Goal: Task Accomplishment & Management: Manage account settings

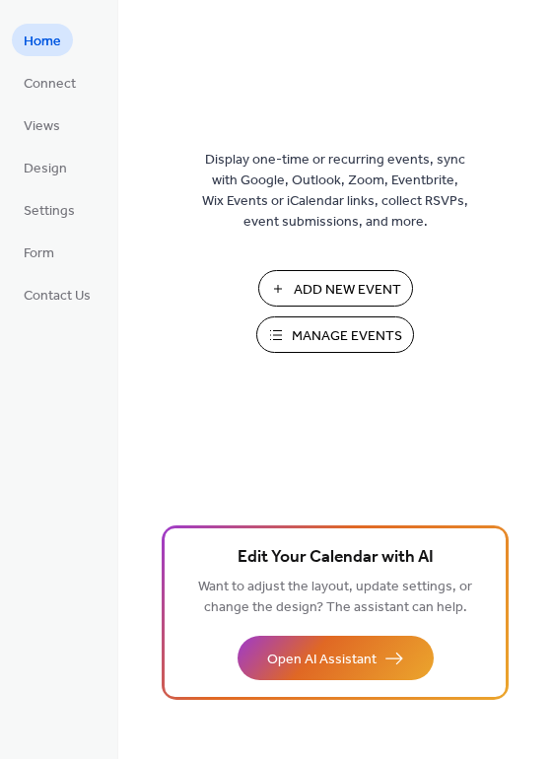
click at [295, 333] on span "Manage Events" at bounding box center [347, 336] width 110 height 21
click at [45, 294] on span "Contact Us" at bounding box center [57, 296] width 67 height 21
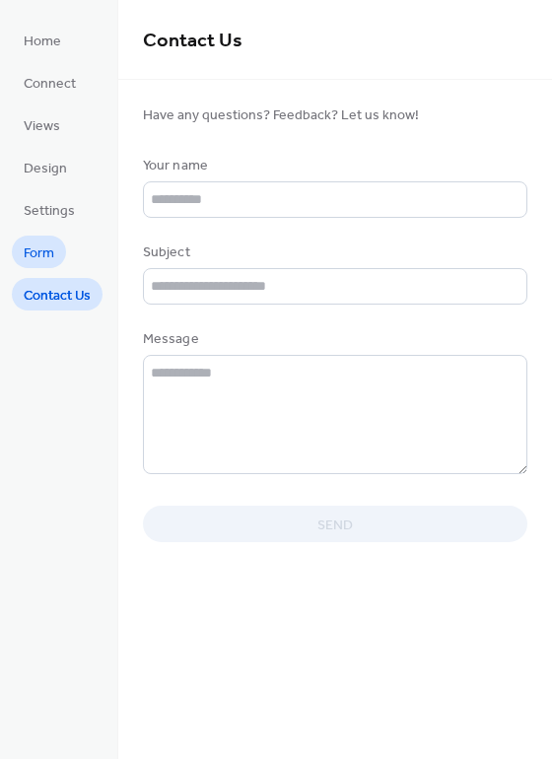
click at [42, 251] on span "Form" at bounding box center [39, 254] width 31 height 21
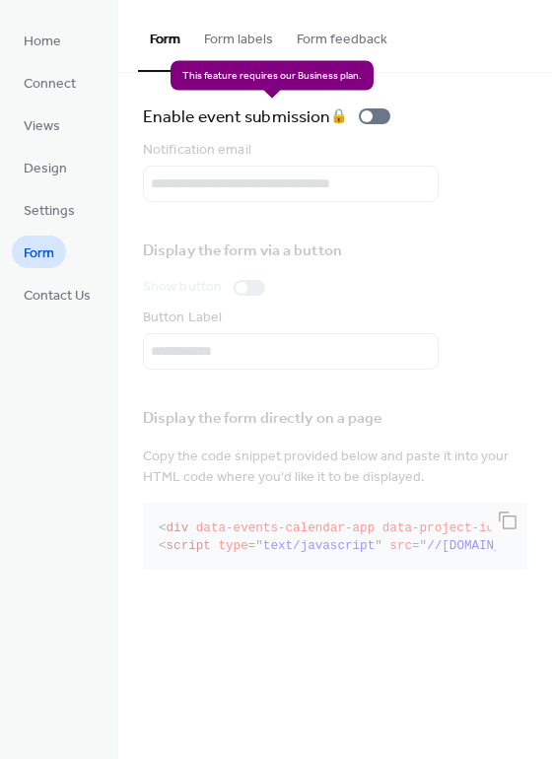
click at [371, 111] on div "Enable event submission 🔒" at bounding box center [270, 117] width 255 height 28
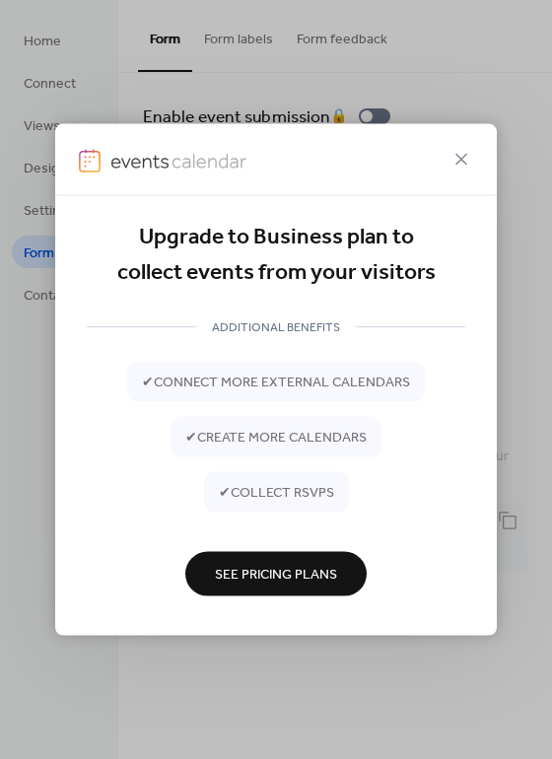
click at [233, 580] on span "See Pricing Plans" at bounding box center [276, 575] width 122 height 21
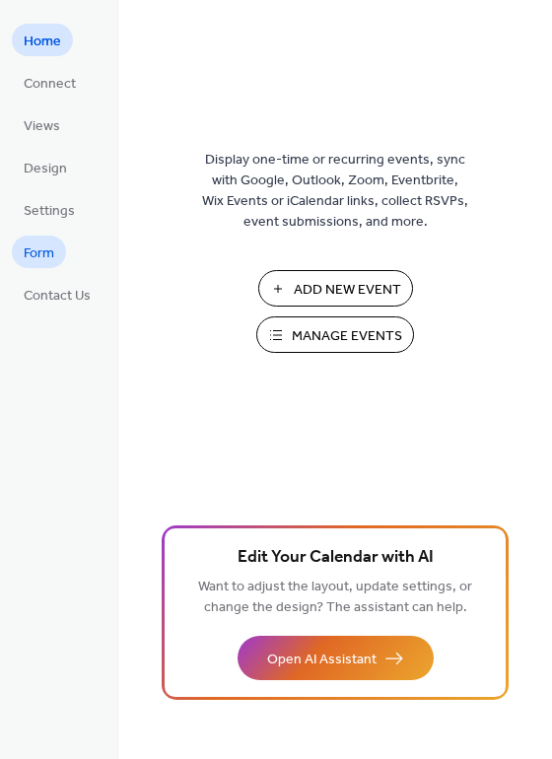
click at [40, 250] on span "Form" at bounding box center [39, 254] width 31 height 21
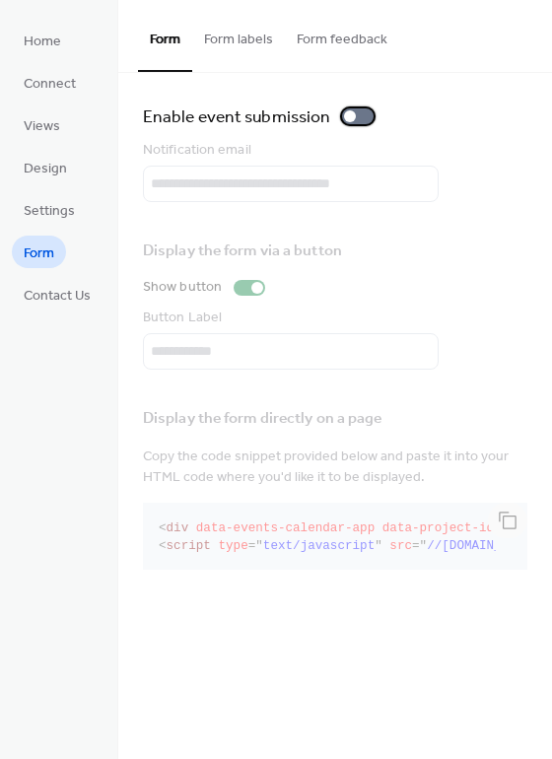
click at [361, 108] on div at bounding box center [358, 116] width 32 height 16
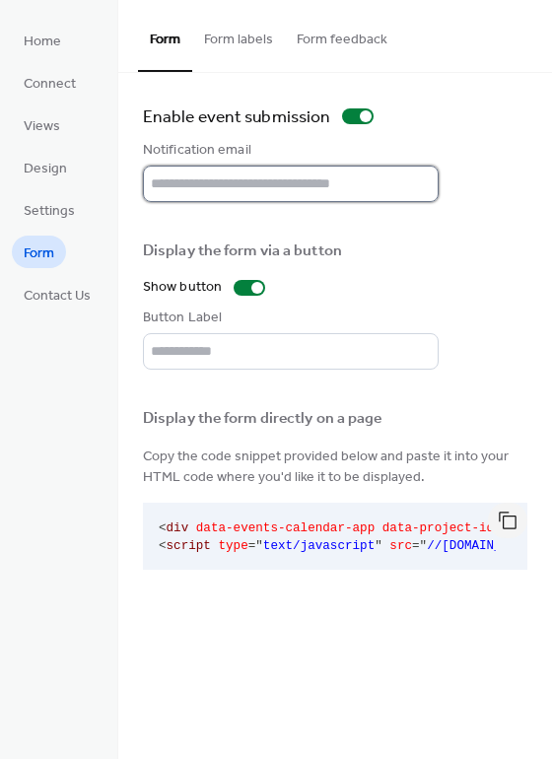
click at [255, 180] on input "text" at bounding box center [291, 184] width 296 height 36
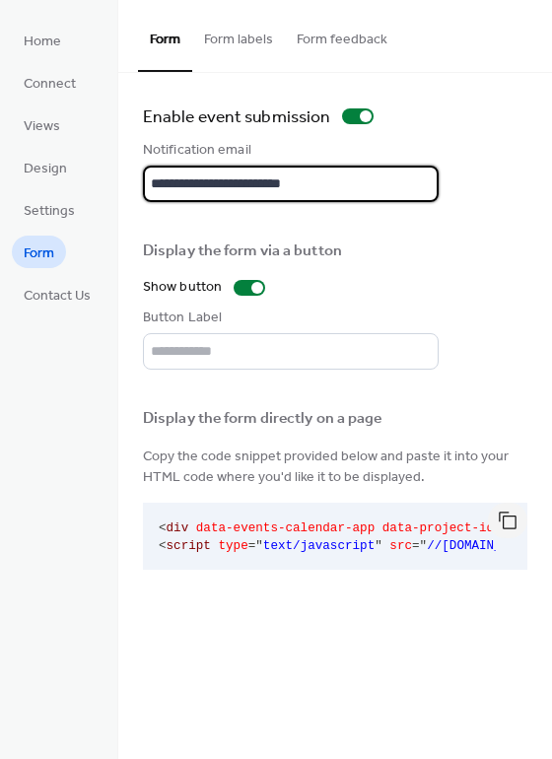
click at [272, 180] on input "**********" at bounding box center [291, 184] width 296 height 36
type input "**********"
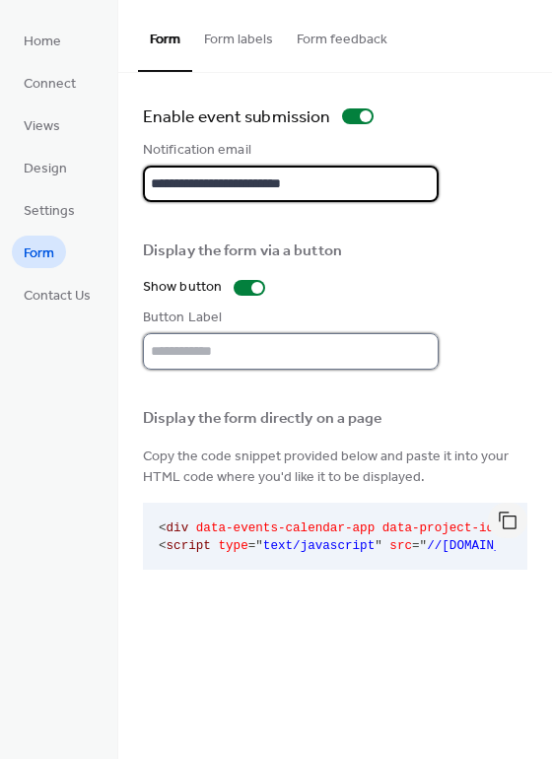
click at [224, 338] on input "text" at bounding box center [291, 351] width 296 height 36
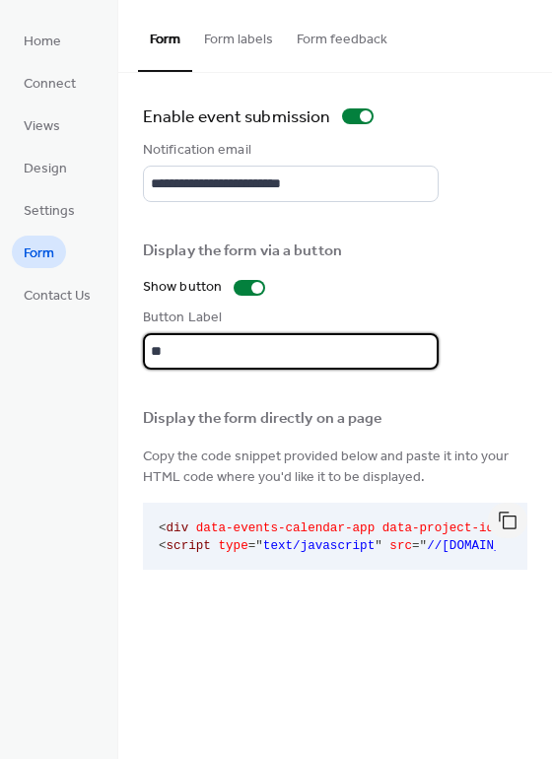
type input "*"
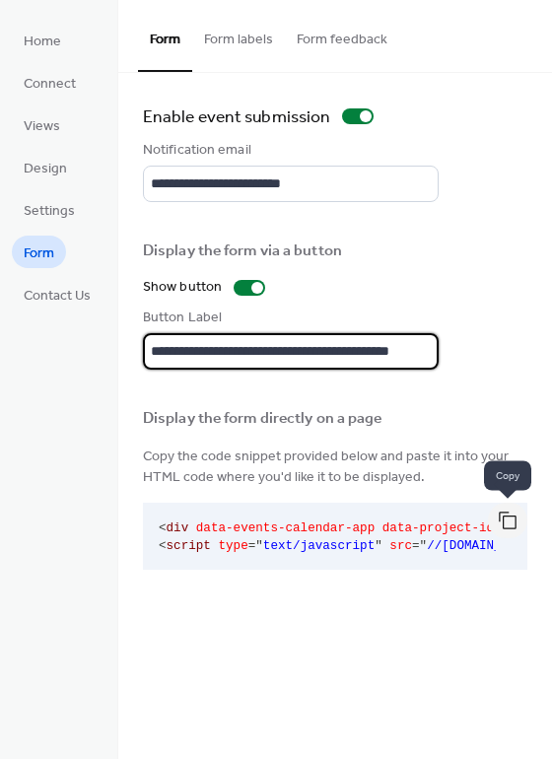
type input "**********"
click at [507, 517] on button "button" at bounding box center [507, 521] width 39 height 36
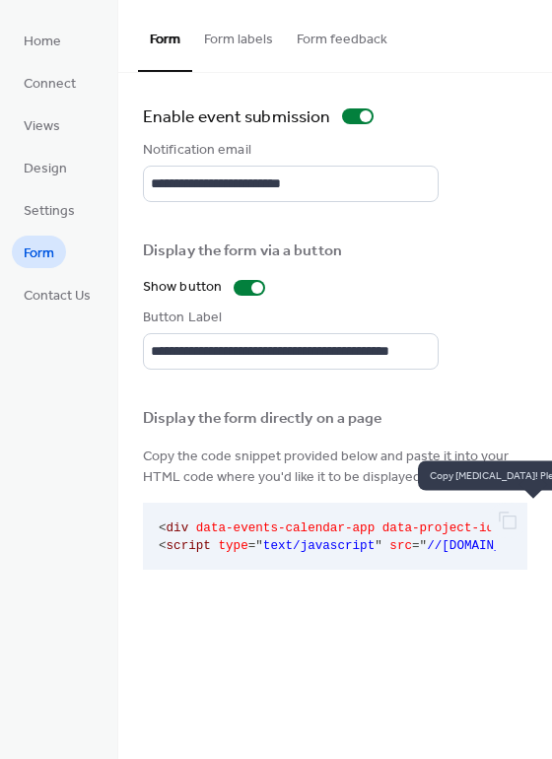
click at [501, 526] on div at bounding box center [507, 521] width 39 height 36
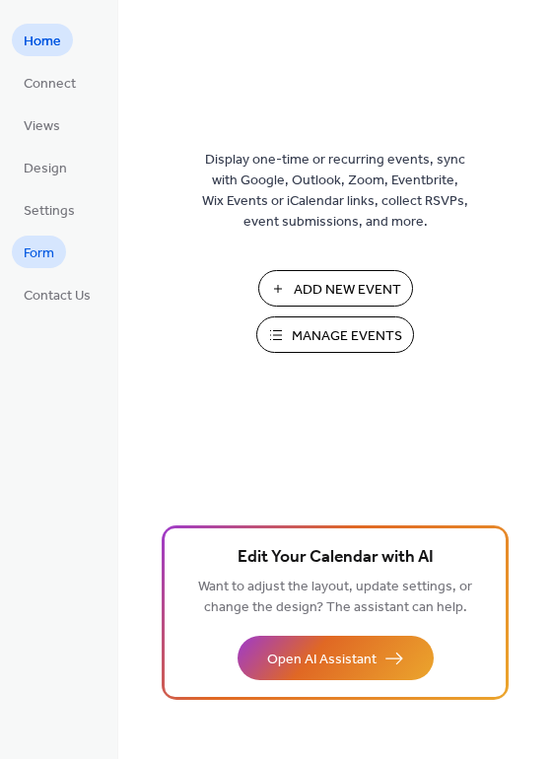
click at [44, 262] on span "Form" at bounding box center [39, 254] width 31 height 21
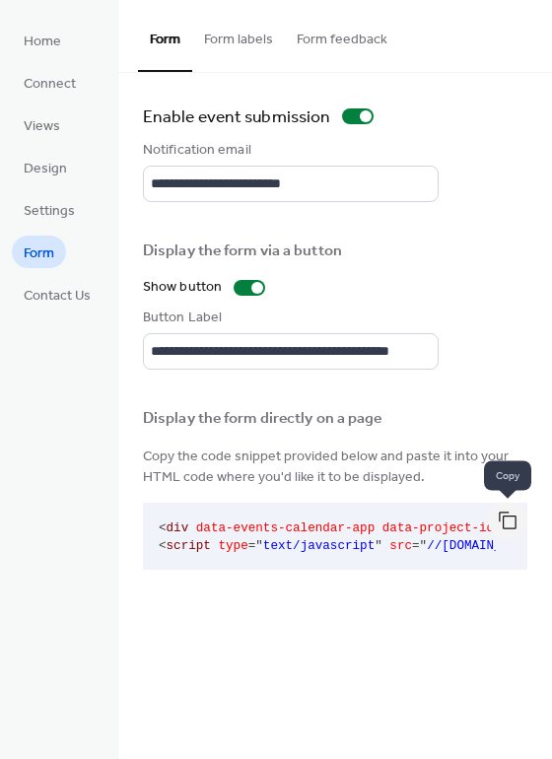
click at [510, 523] on button "button" at bounding box center [507, 521] width 39 height 36
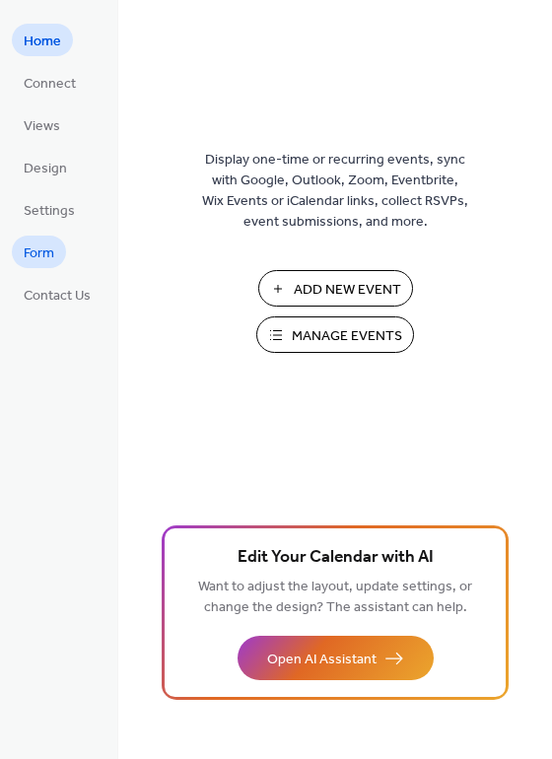
click at [46, 253] on span "Form" at bounding box center [39, 254] width 31 height 21
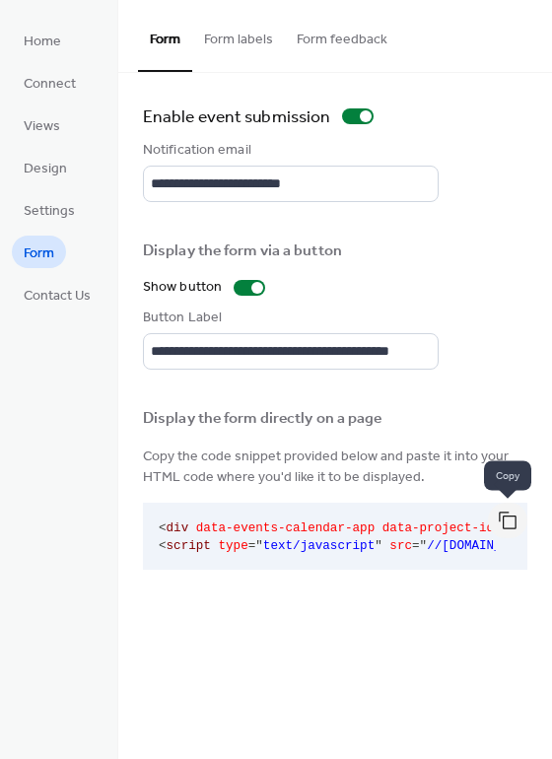
click at [505, 523] on button "button" at bounding box center [507, 521] width 39 height 36
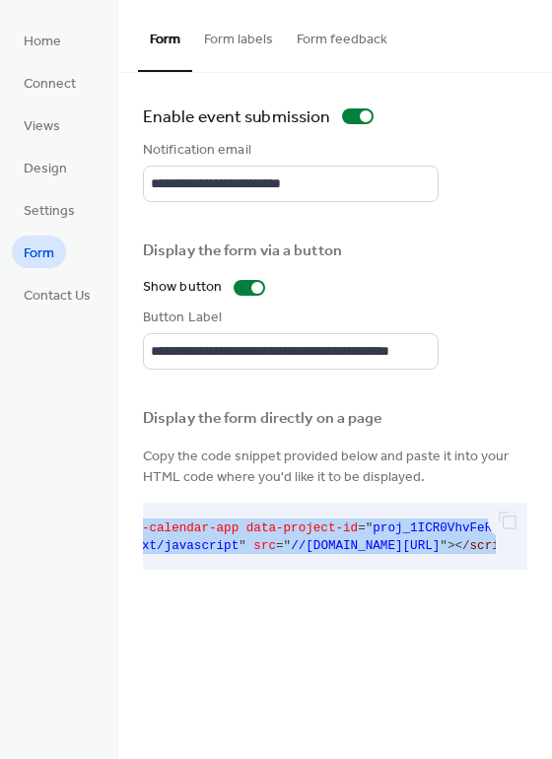
scroll to position [0, 431]
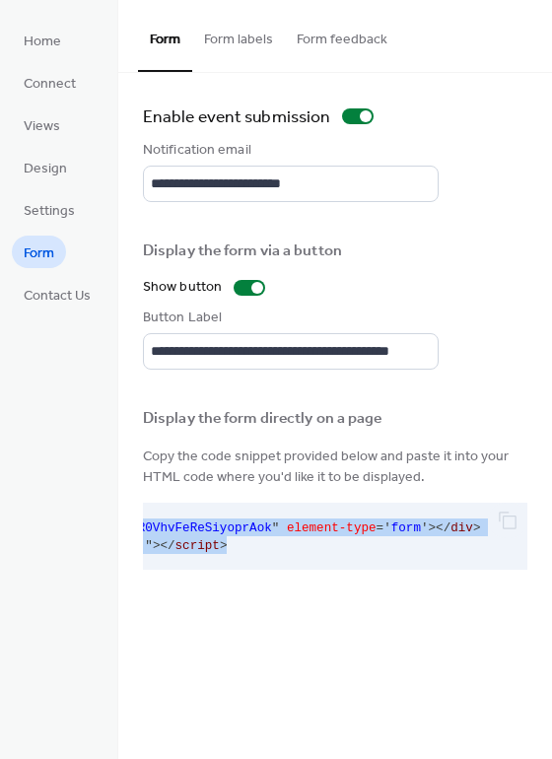
drag, startPoint x: 157, startPoint y: 529, endPoint x: 549, endPoint y: 583, distance: 396.3
click at [549, 583] on div "**********" at bounding box center [335, 340] width 434 height 534
copy code "< div data-events-calendar-app data-project-id = " proj_1ICR0VhvFeReSiyoprAok "…"
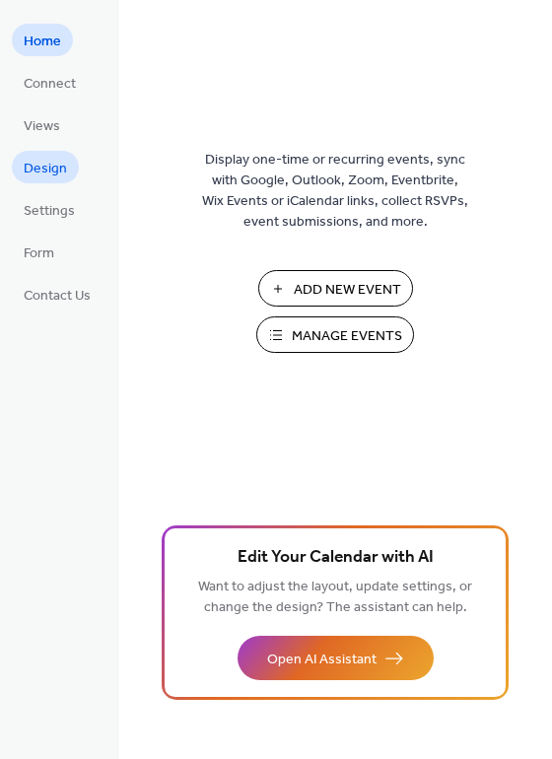
click at [46, 161] on span "Design" at bounding box center [45, 169] width 43 height 21
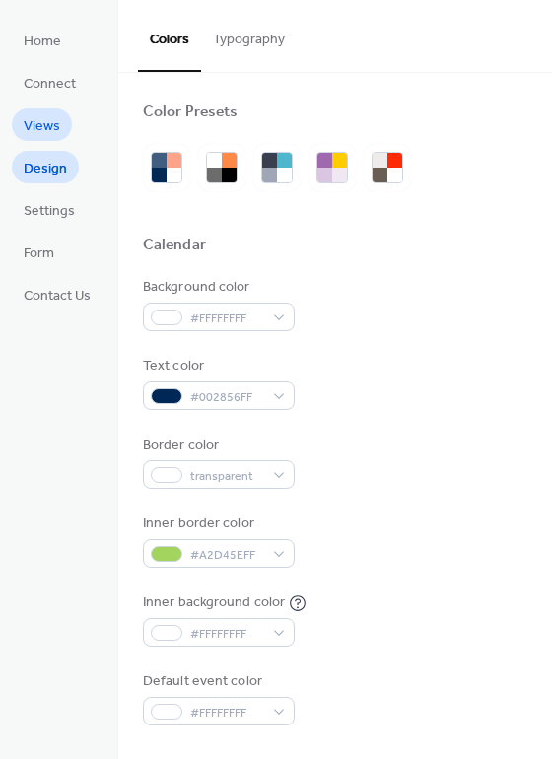
click at [41, 132] on span "Views" at bounding box center [42, 126] width 36 height 21
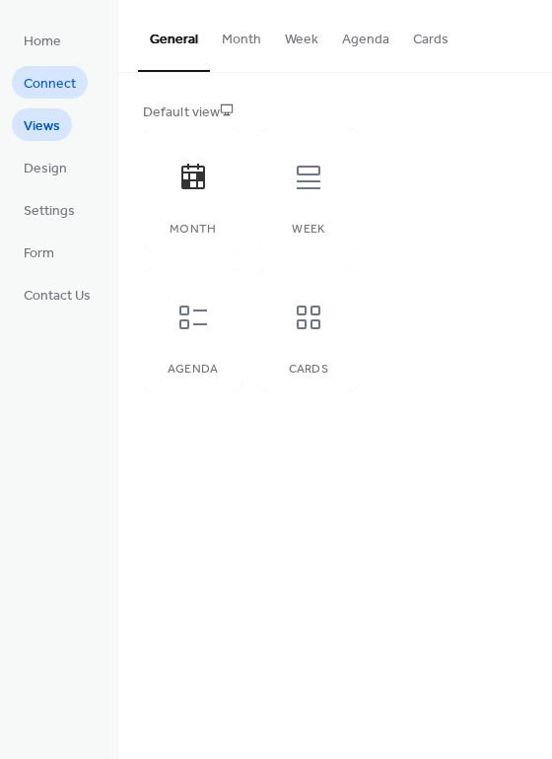
click at [46, 67] on link "Connect" at bounding box center [50, 82] width 76 height 33
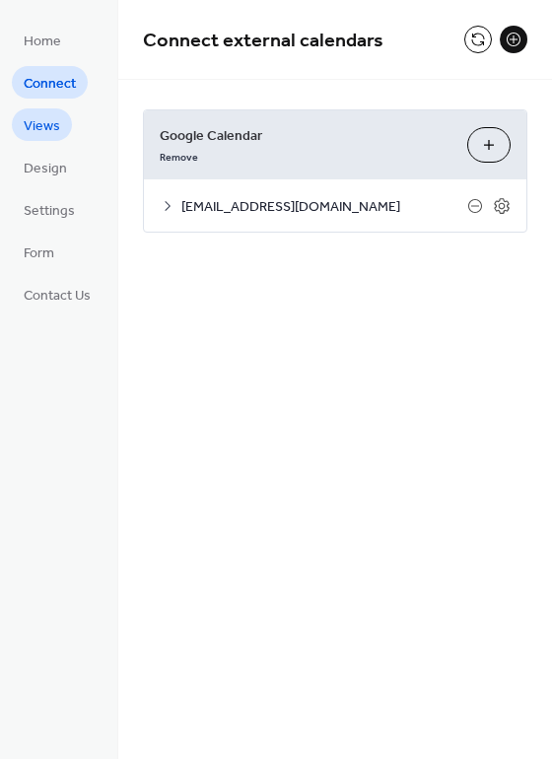
click at [45, 120] on span "Views" at bounding box center [42, 126] width 36 height 21
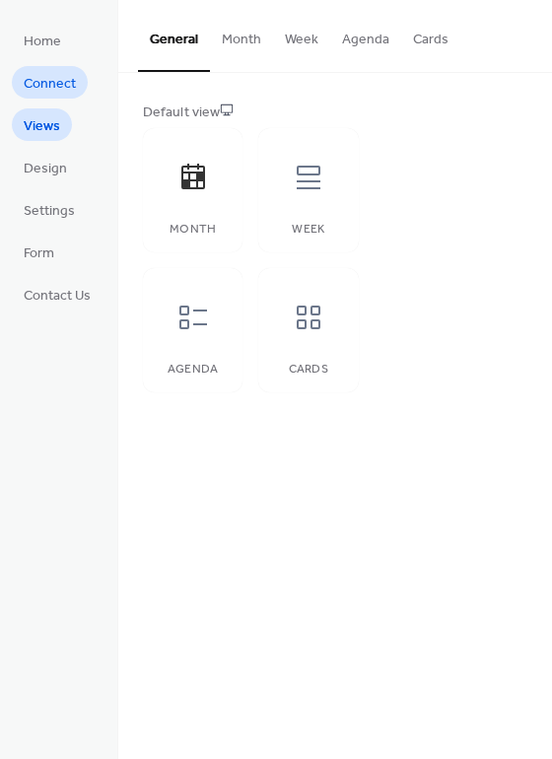
click at [43, 74] on span "Connect" at bounding box center [50, 84] width 52 height 21
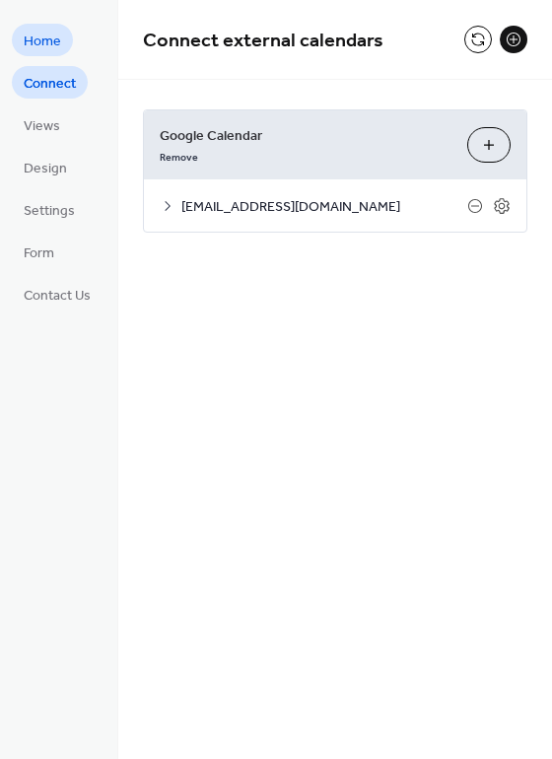
click at [38, 27] on link "Home" at bounding box center [42, 40] width 61 height 33
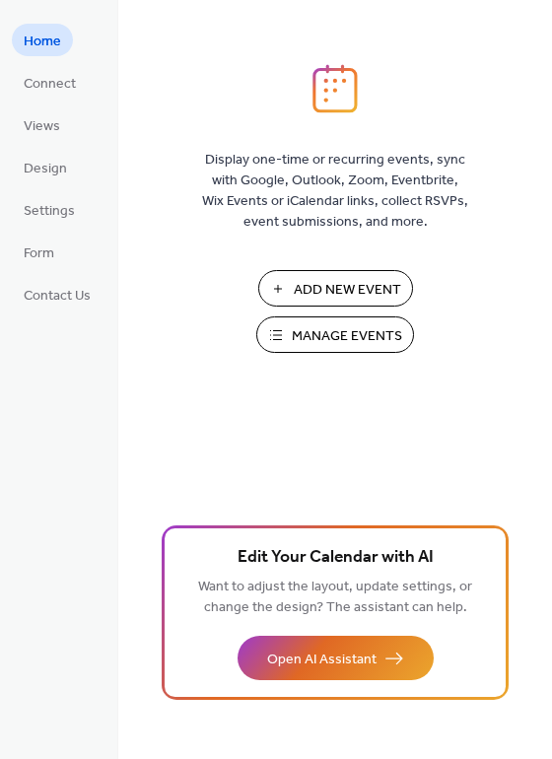
click at [41, 270] on ul "Home Connect Views Design Settings Form Contact Us" at bounding box center [57, 167] width 91 height 287
click at [41, 258] on span "Form" at bounding box center [39, 254] width 31 height 21
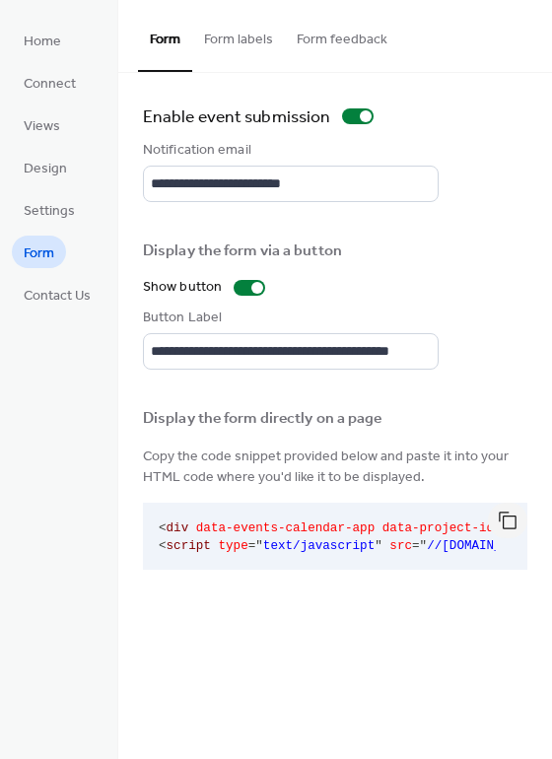
click at [237, 37] on button "Form labels" at bounding box center [238, 35] width 93 height 70
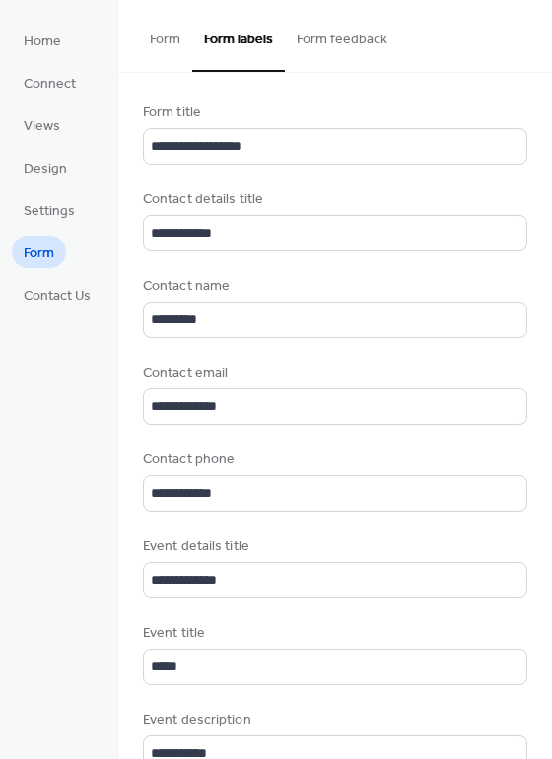
click at [317, 43] on button "Form feedback" at bounding box center [342, 35] width 114 height 70
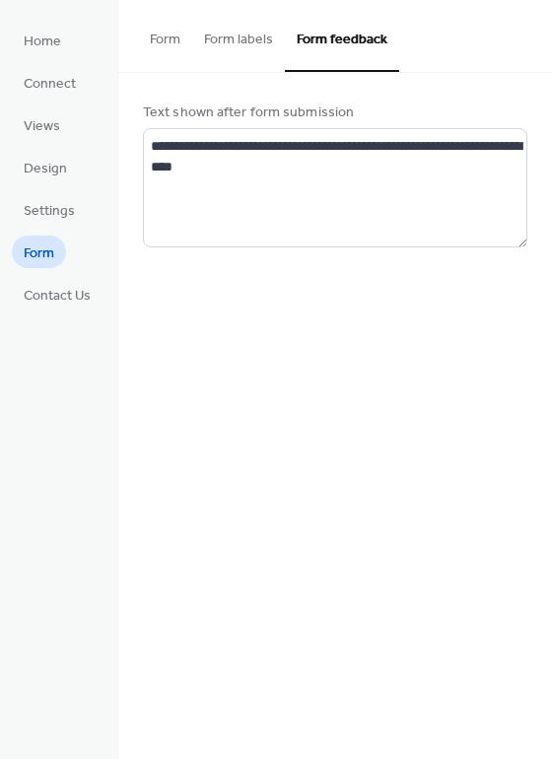
click at [257, 43] on button "Form labels" at bounding box center [238, 35] width 93 height 70
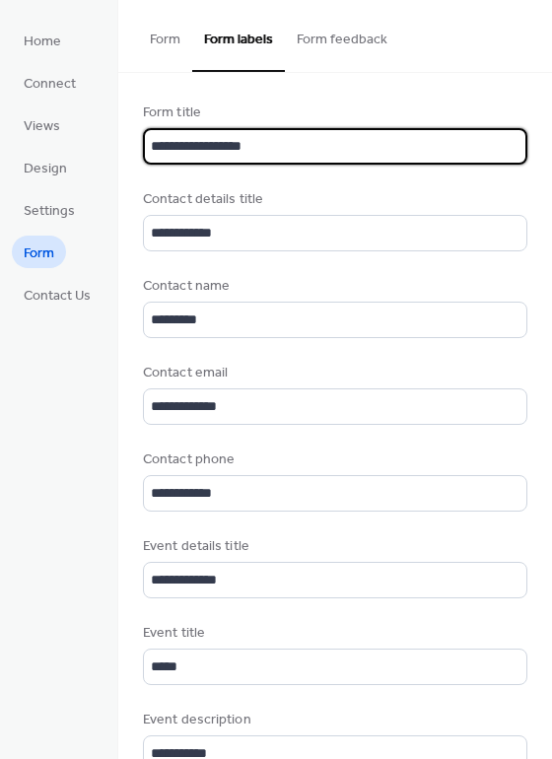
click at [228, 144] on input "**********" at bounding box center [335, 146] width 385 height 36
click at [373, 149] on input "**********" at bounding box center [335, 146] width 385 height 36
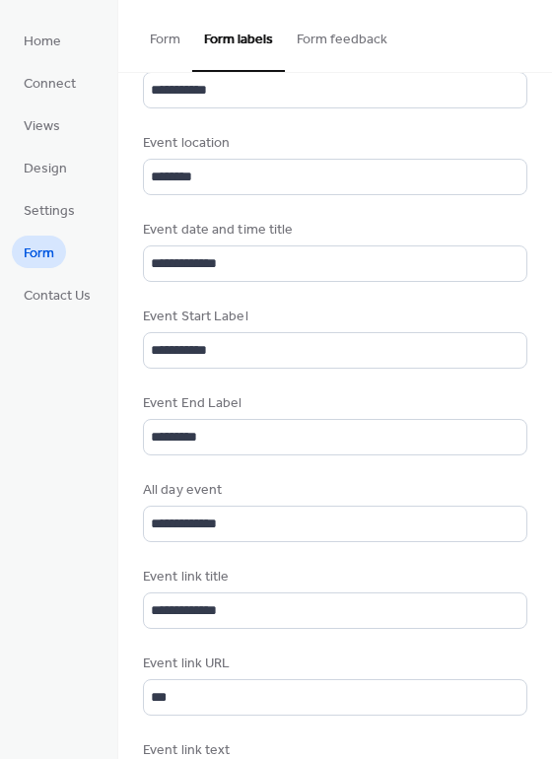
scroll to position [2, 0]
type input "**********"
click at [354, 36] on button "Form feedback" at bounding box center [342, 35] width 114 height 70
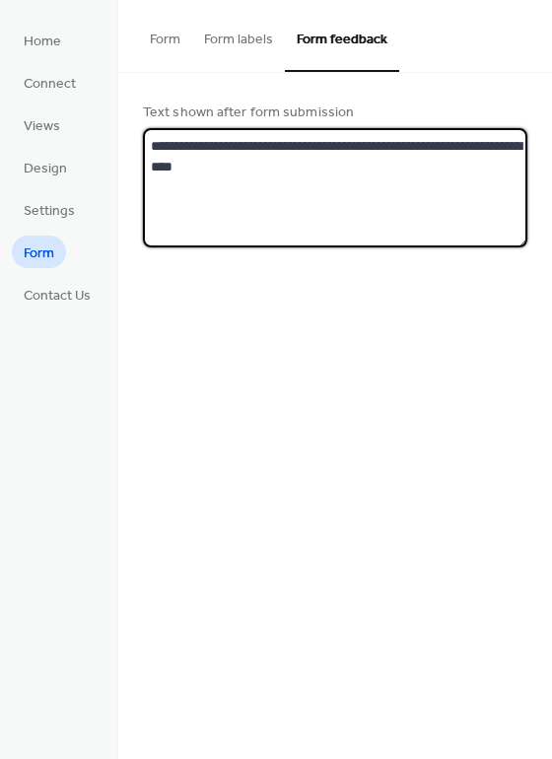
click at [310, 165] on textarea "**********" at bounding box center [335, 187] width 385 height 119
drag, startPoint x: 311, startPoint y: 165, endPoint x: 348, endPoint y: 173, distance: 38.3
click at [348, 173] on textarea "**********" at bounding box center [335, 187] width 385 height 119
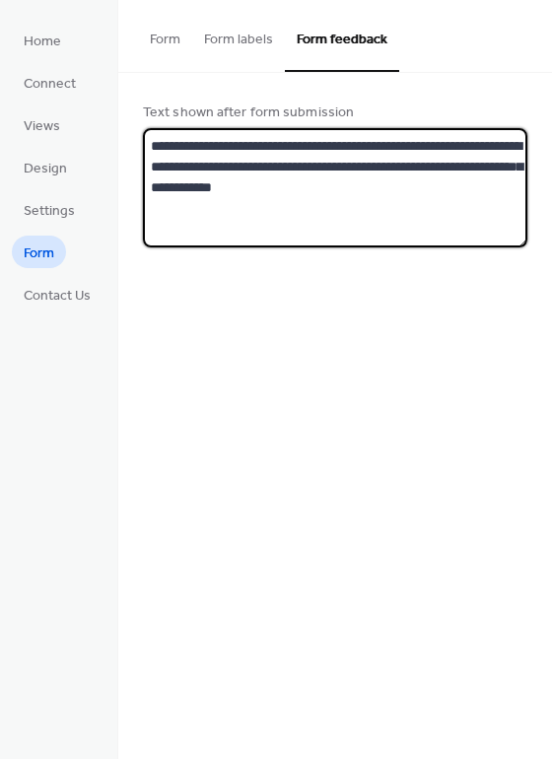
click at [335, 223] on textarea "**********" at bounding box center [335, 187] width 385 height 119
type textarea "**********"
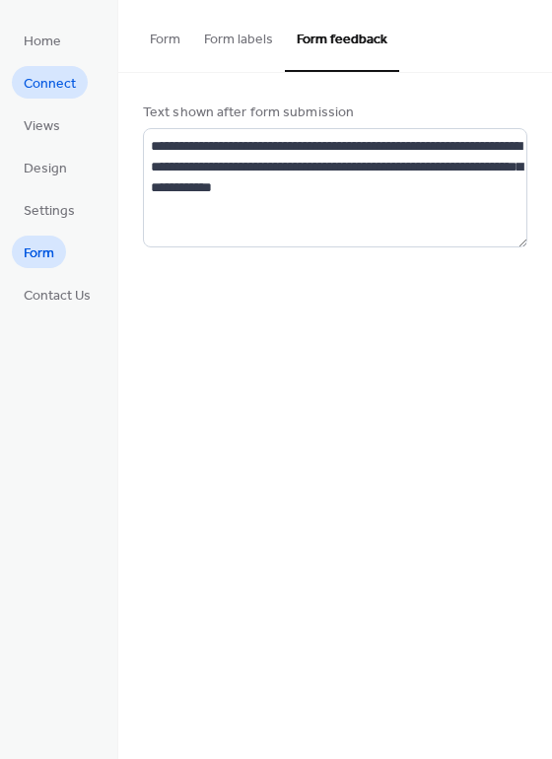
click at [75, 74] on span "Connect" at bounding box center [50, 84] width 52 height 21
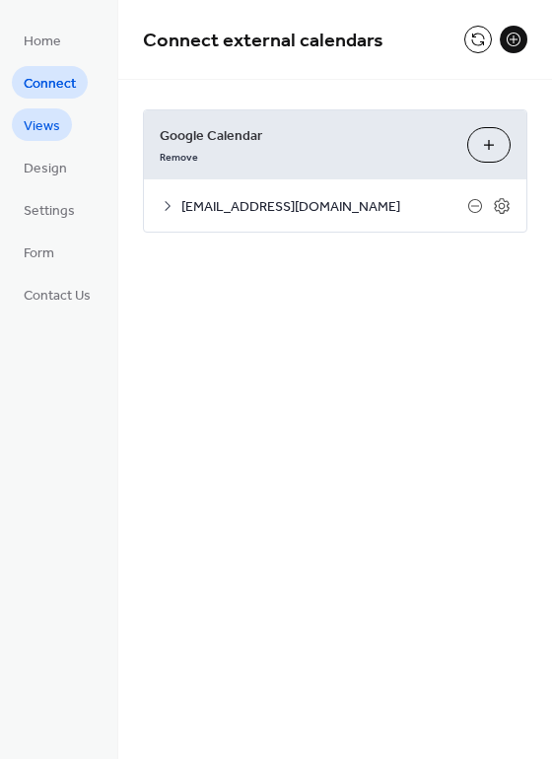
click at [55, 116] on span "Views" at bounding box center [42, 126] width 36 height 21
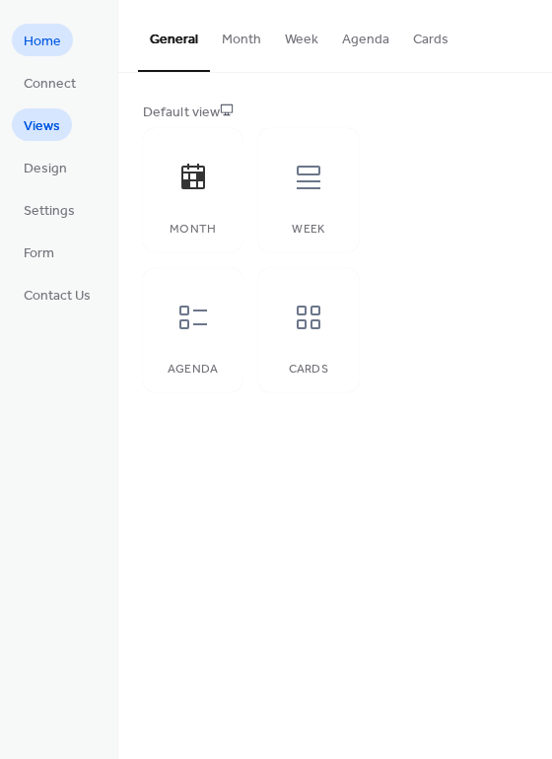
click at [54, 34] on span "Home" at bounding box center [42, 42] width 37 height 21
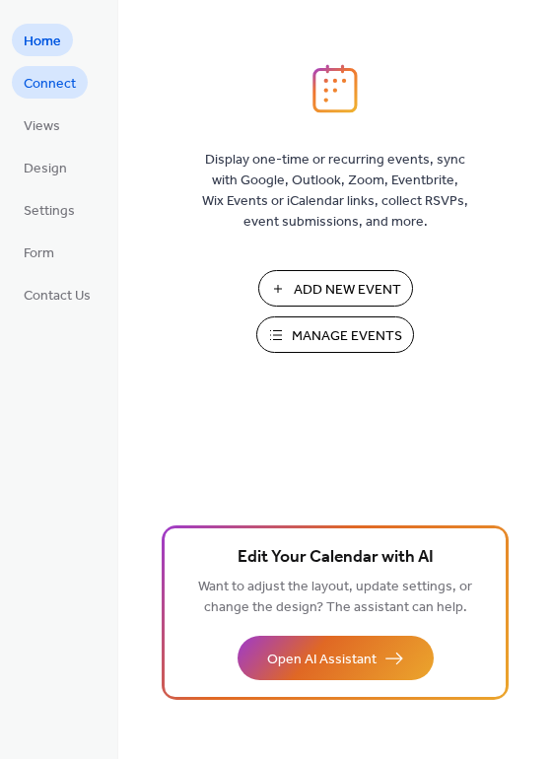
click at [56, 86] on span "Connect" at bounding box center [50, 84] width 52 height 21
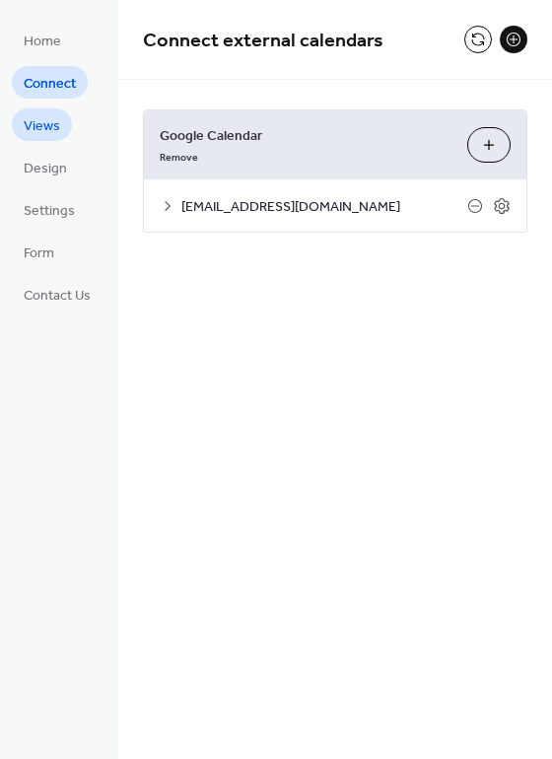
click at [56, 129] on span "Views" at bounding box center [42, 126] width 36 height 21
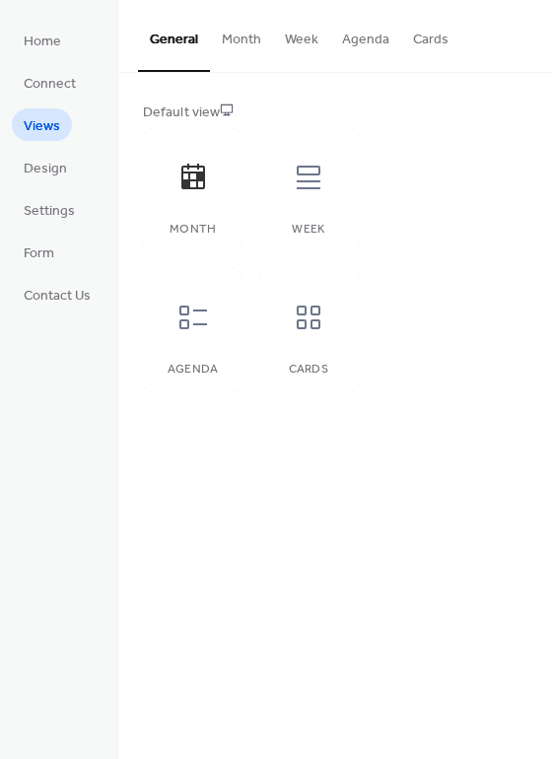
click at [340, 40] on button "Agenda" at bounding box center [365, 35] width 71 height 70
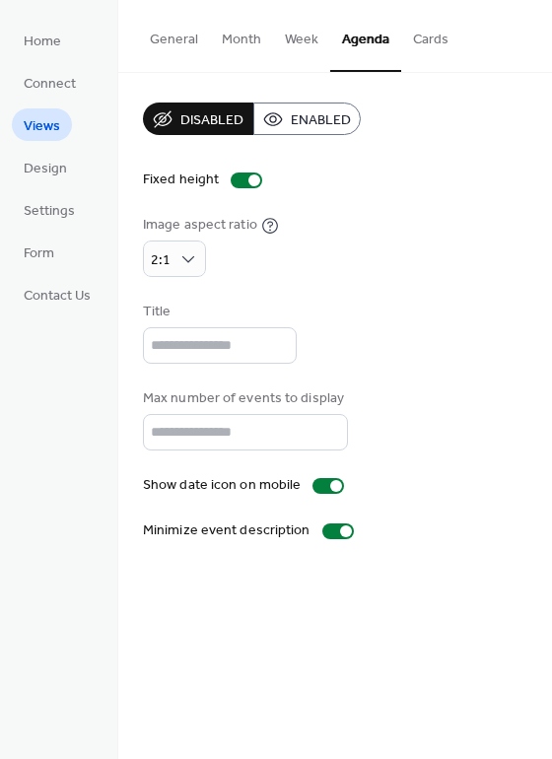
click at [193, 36] on button "General" at bounding box center [174, 35] width 72 height 70
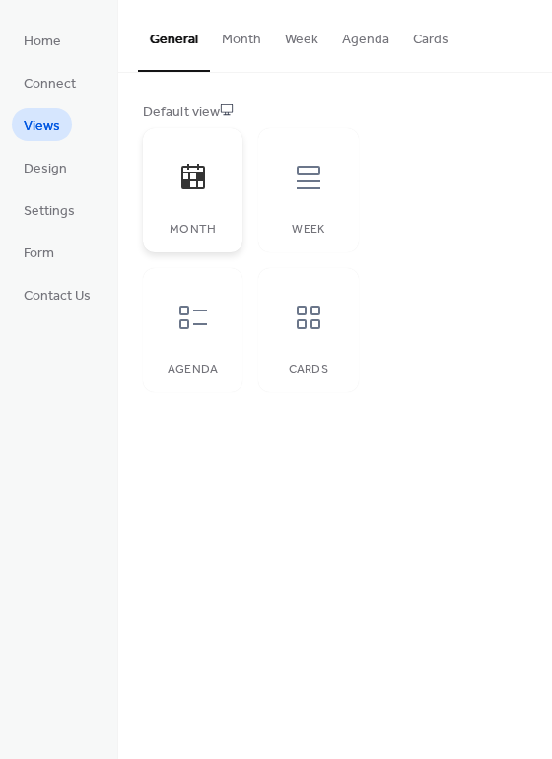
click at [193, 177] on icon at bounding box center [194, 178] width 32 height 32
click at [52, 168] on span "Design" at bounding box center [45, 169] width 43 height 21
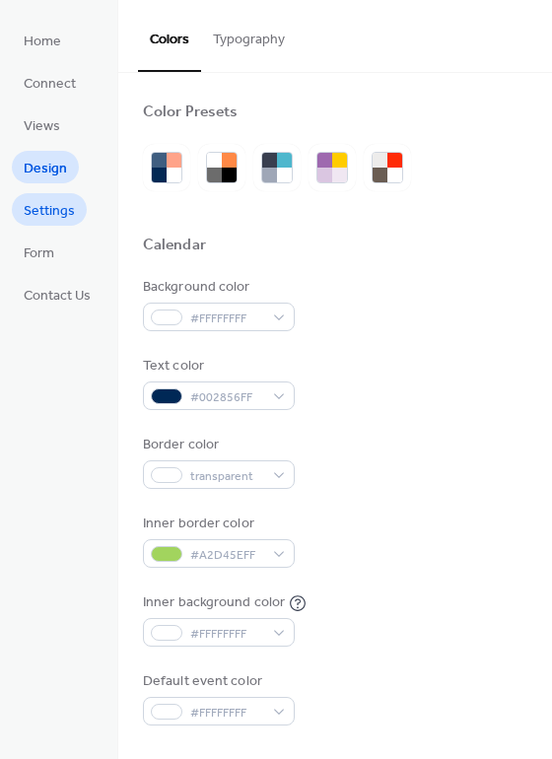
click at [58, 213] on span "Settings" at bounding box center [49, 211] width 51 height 21
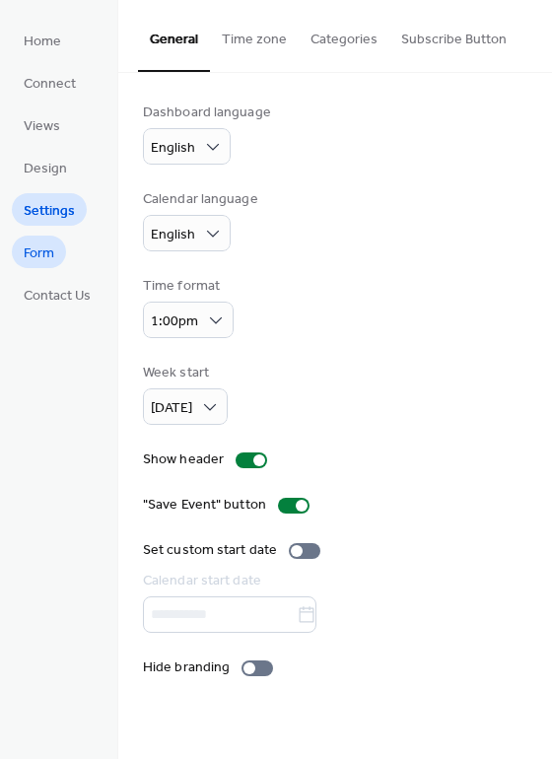
click at [36, 246] on span "Form" at bounding box center [39, 254] width 31 height 21
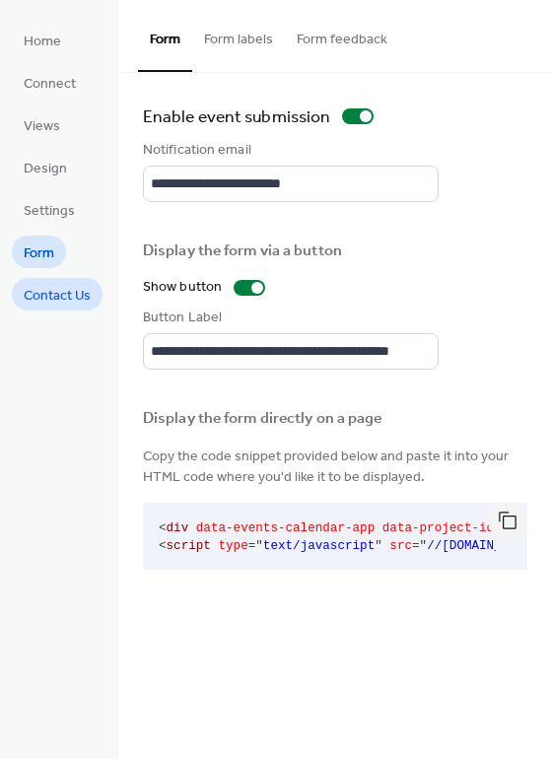
click at [43, 297] on span "Contact Us" at bounding box center [57, 296] width 67 height 21
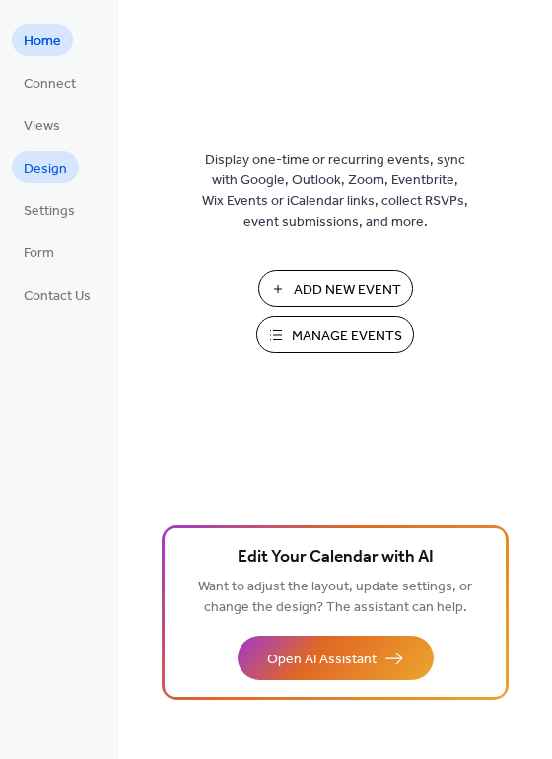
click at [33, 182] on link "Design" at bounding box center [45, 167] width 67 height 33
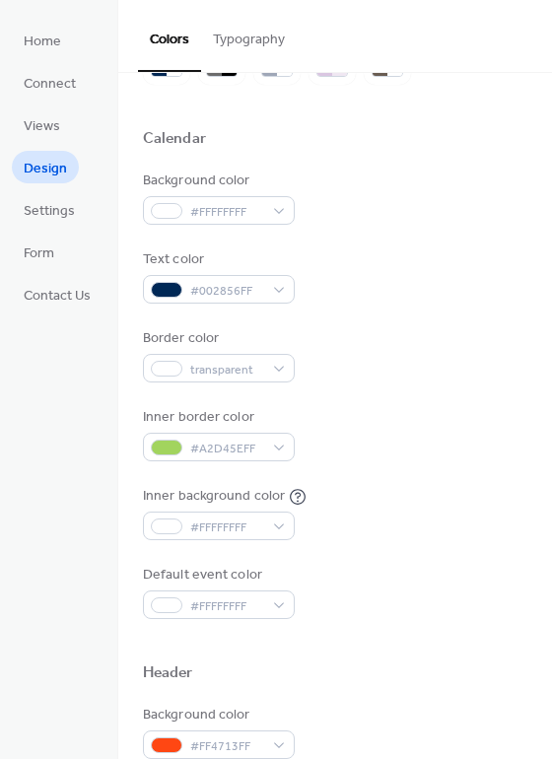
click at [230, 46] on button "Typography" at bounding box center [249, 35] width 96 height 70
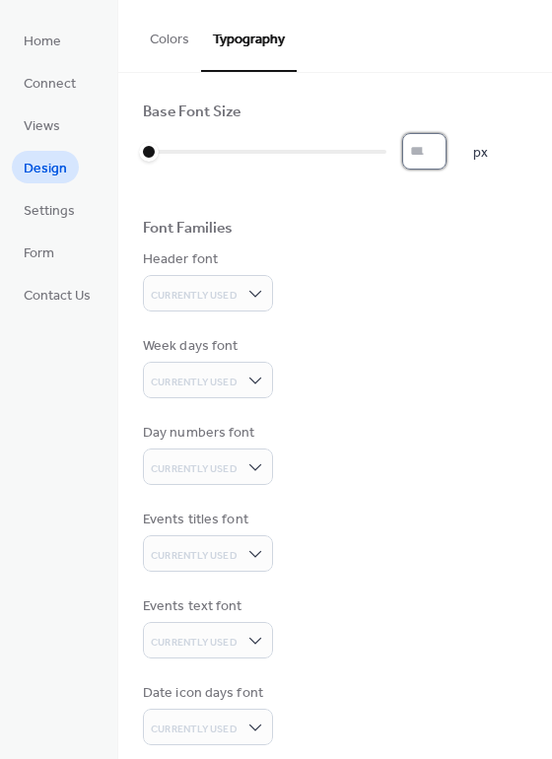
click at [446, 143] on input "*" at bounding box center [424, 151] width 44 height 36
click at [446, 157] on input "*" at bounding box center [424, 151] width 44 height 36
click at [440, 142] on input "*" at bounding box center [424, 151] width 44 height 36
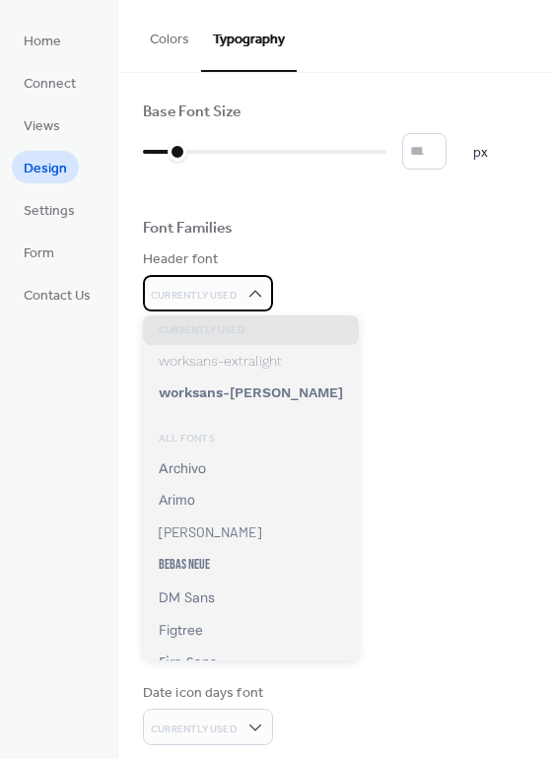
click at [259, 287] on icon at bounding box center [256, 294] width 20 height 20
click at [414, 267] on div "Header font Currently Used" at bounding box center [335, 281] width 385 height 62
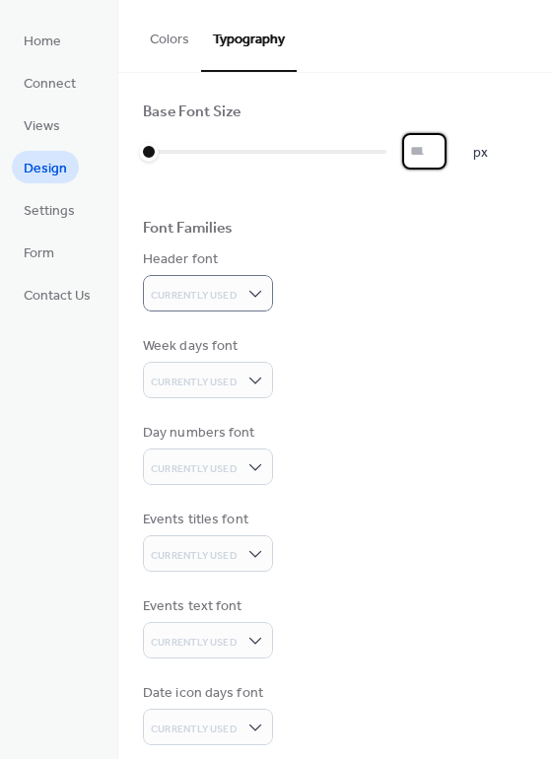
click at [444, 158] on input "*" at bounding box center [424, 151] width 44 height 36
type input "*"
click at [443, 141] on input "*" at bounding box center [424, 151] width 44 height 36
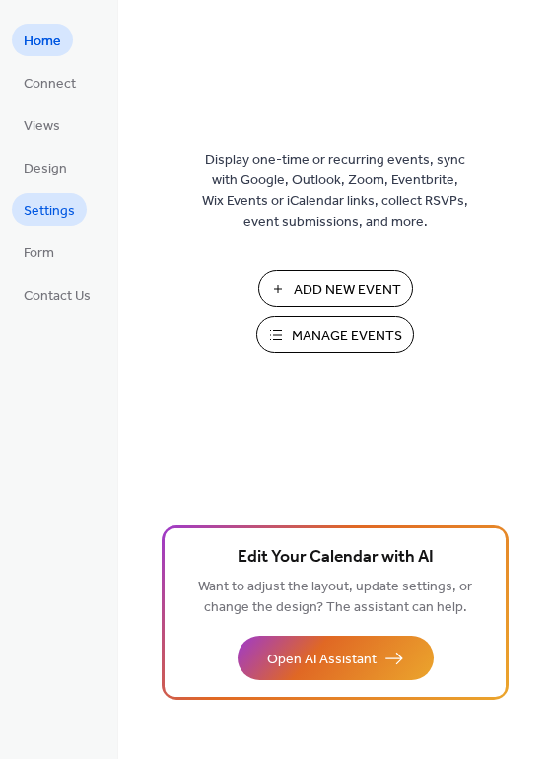
click at [56, 214] on span "Settings" at bounding box center [49, 211] width 51 height 21
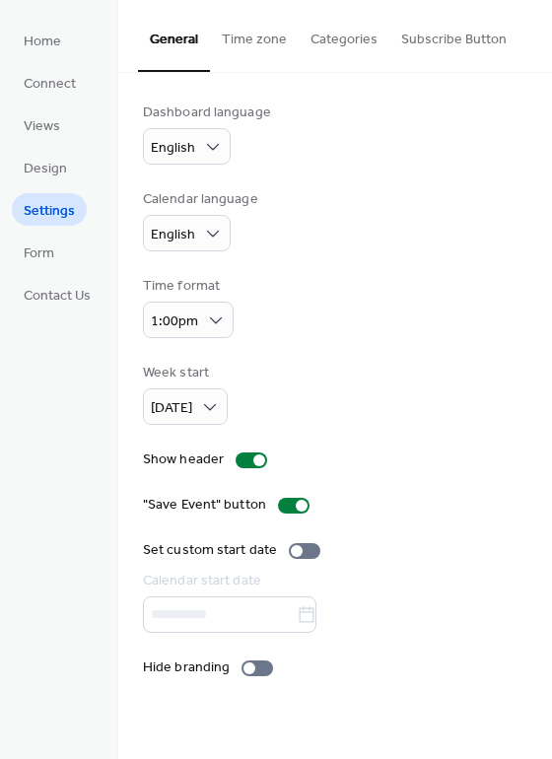
click at [452, 27] on button "Subscribe Button" at bounding box center [454, 35] width 129 height 70
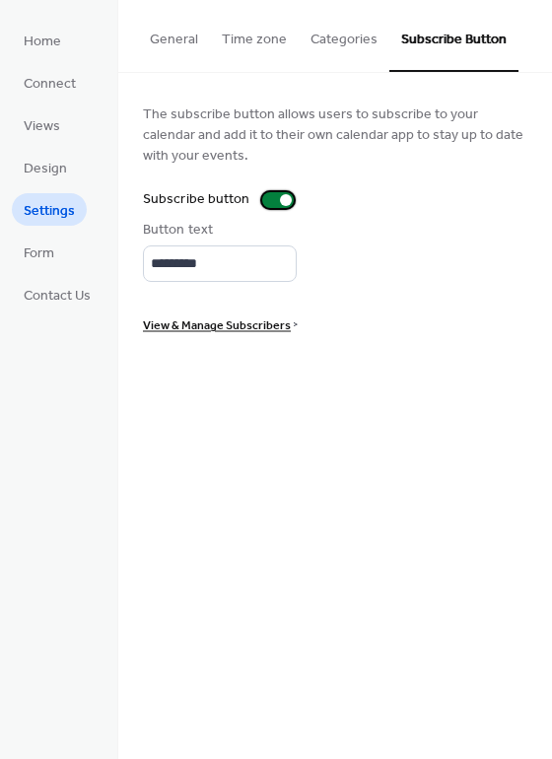
click at [280, 199] on div at bounding box center [286, 200] width 12 height 12
click at [198, 331] on span "View & Manage Subscribers" at bounding box center [217, 326] width 148 height 21
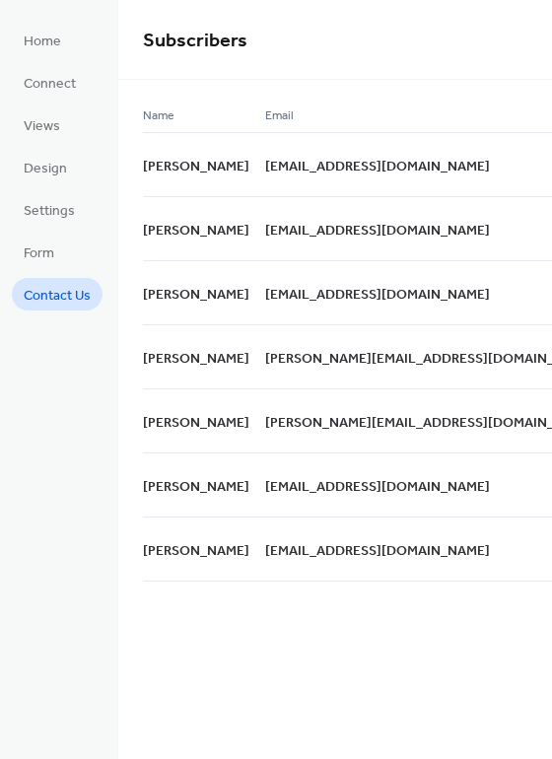
click at [47, 291] on span "Contact Us" at bounding box center [57, 296] width 67 height 21
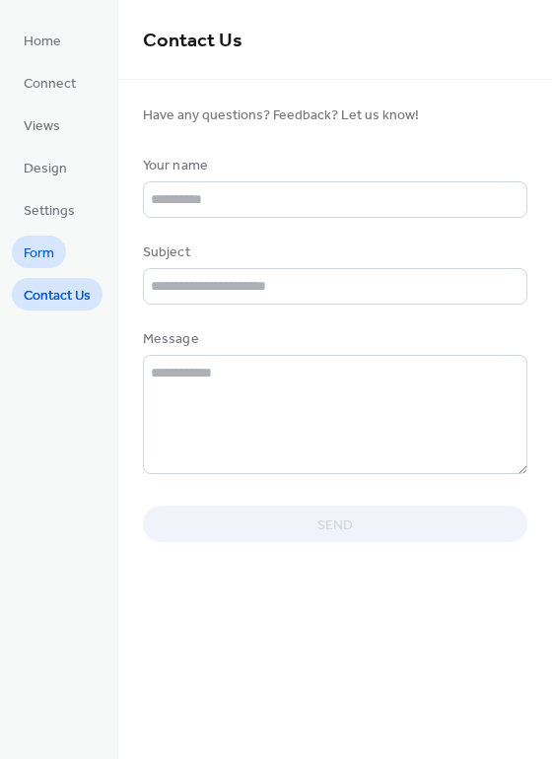
click at [36, 256] on span "Form" at bounding box center [39, 254] width 31 height 21
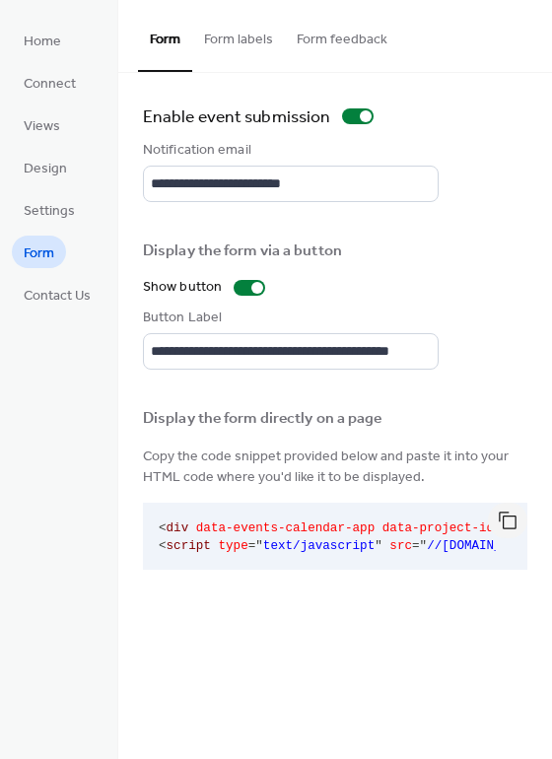
click at [318, 30] on button "Form feedback" at bounding box center [342, 35] width 114 height 70
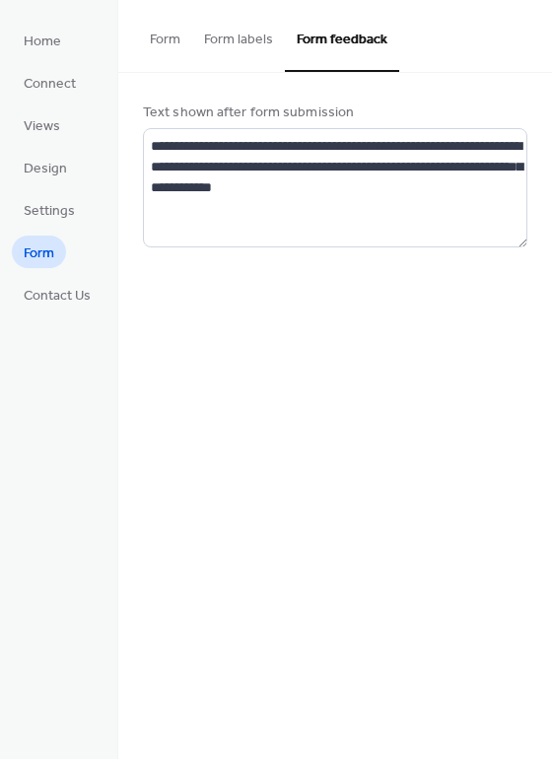
click at [252, 30] on button "Form labels" at bounding box center [238, 35] width 93 height 70
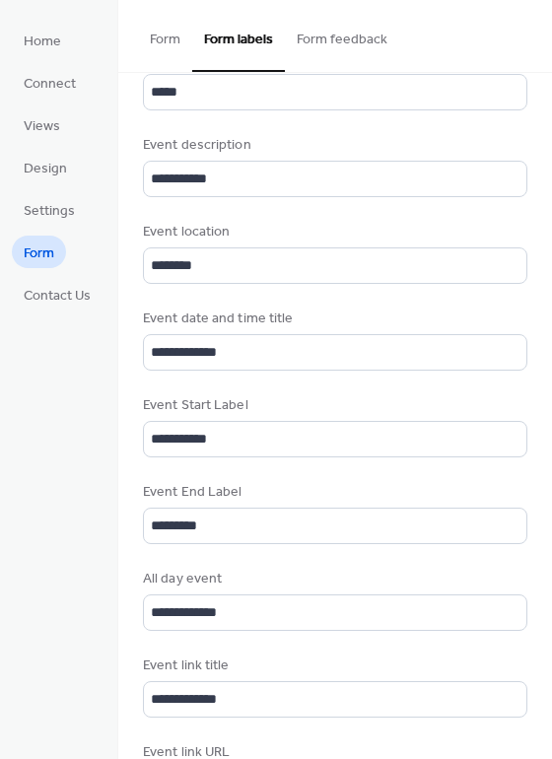
scroll to position [197, 0]
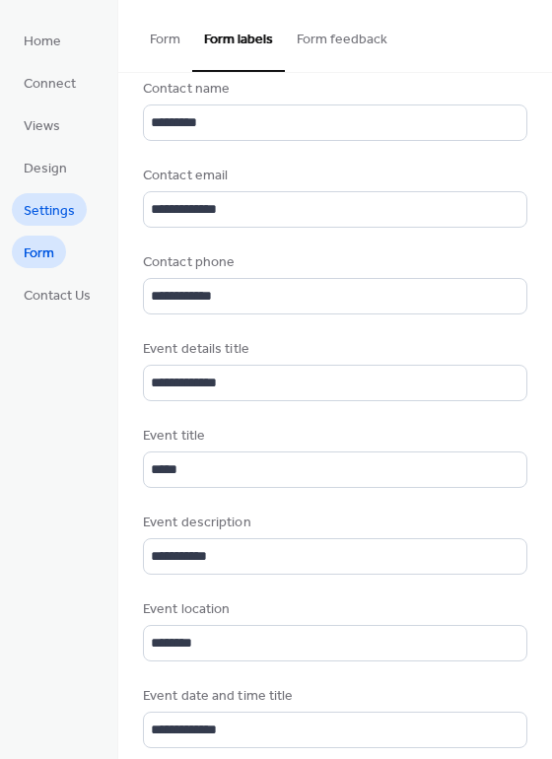
click at [50, 216] on span "Settings" at bounding box center [49, 211] width 51 height 21
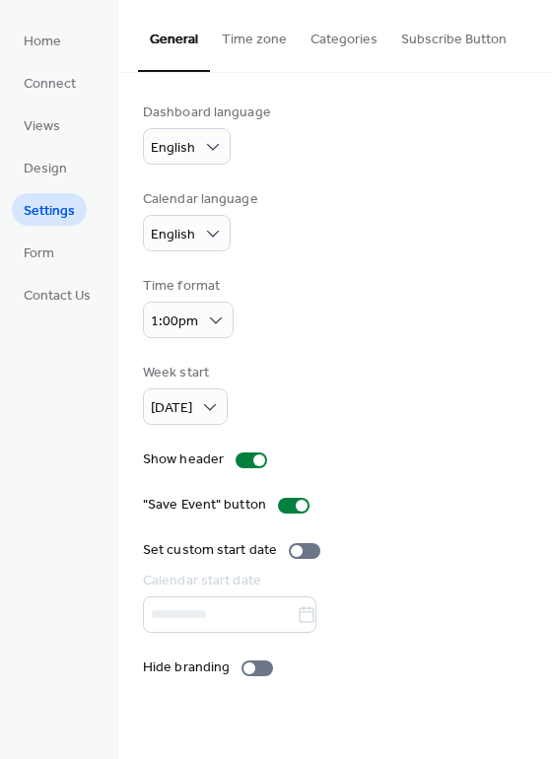
click at [460, 40] on button "Subscribe Button" at bounding box center [454, 35] width 129 height 70
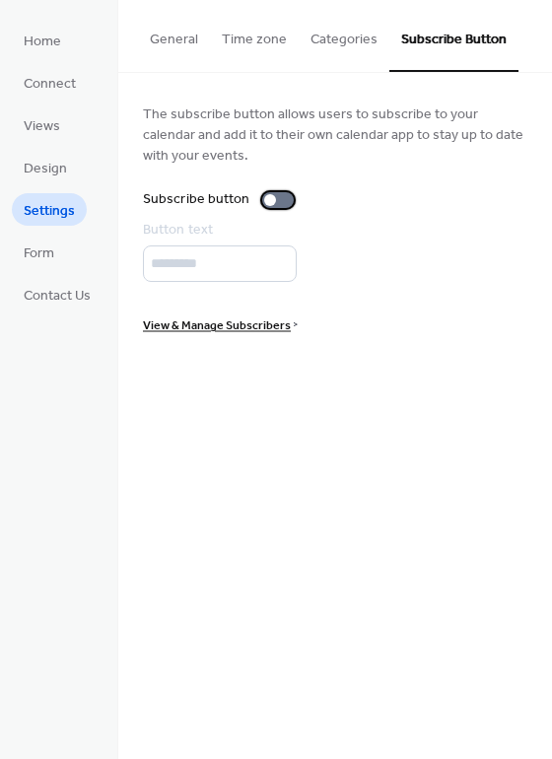
click at [284, 193] on div at bounding box center [278, 200] width 32 height 16
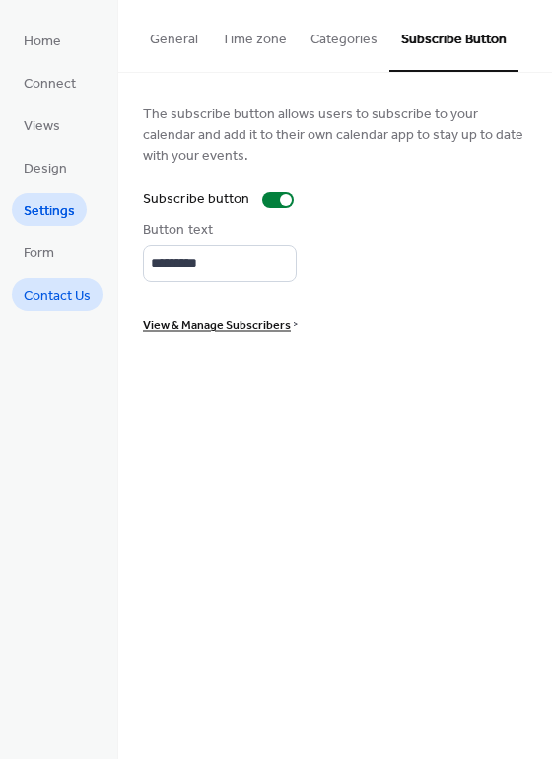
click at [46, 290] on span "Contact Us" at bounding box center [57, 296] width 67 height 21
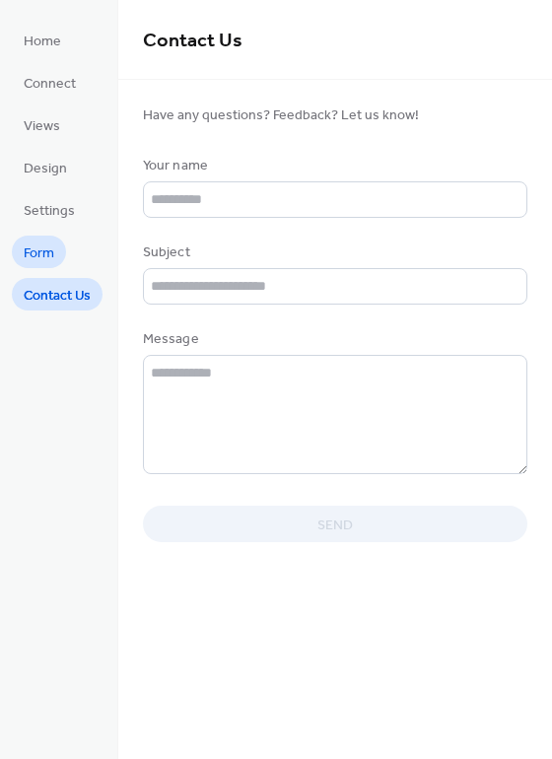
click at [53, 254] on span "Form" at bounding box center [39, 254] width 31 height 21
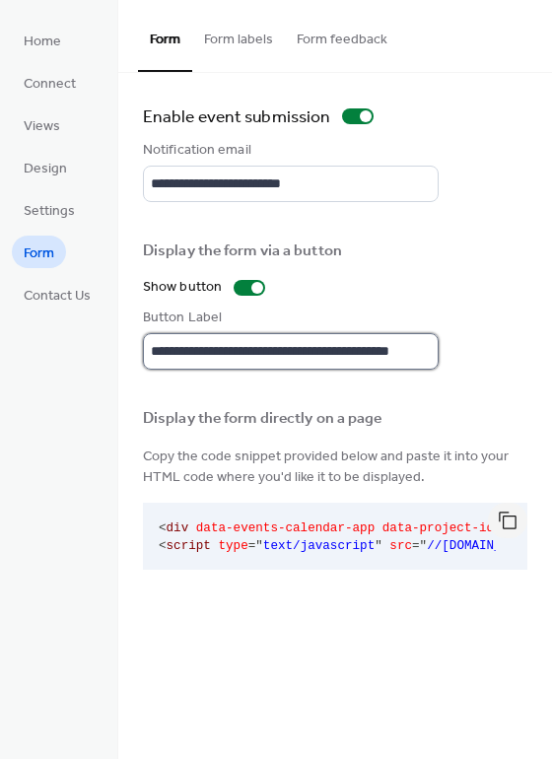
click at [247, 356] on input "**********" at bounding box center [291, 351] width 296 height 36
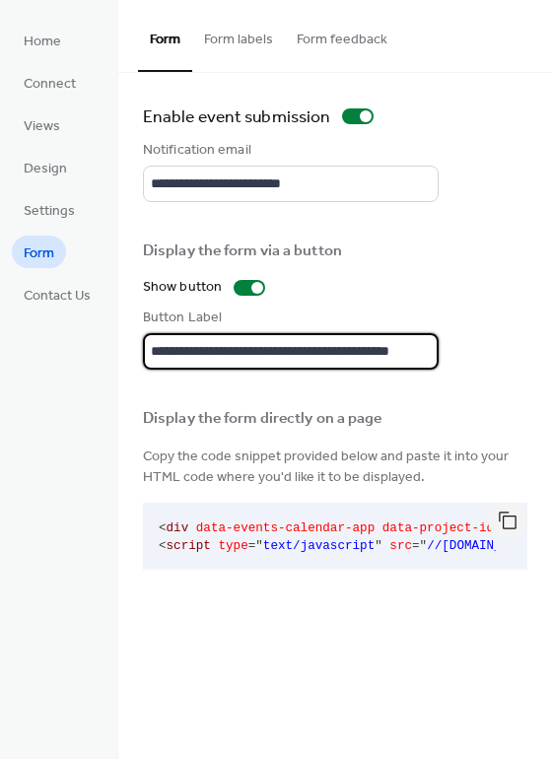
click at [247, 356] on input "**********" at bounding box center [291, 351] width 296 height 36
type input "*"
click at [303, 352] on input "**********" at bounding box center [291, 351] width 296 height 36
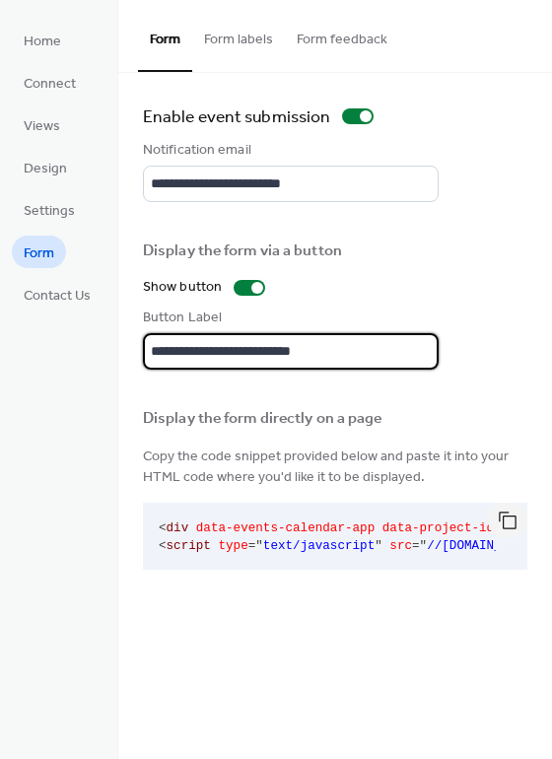
click at [303, 352] on input "**********" at bounding box center [291, 351] width 296 height 36
type input "**********"
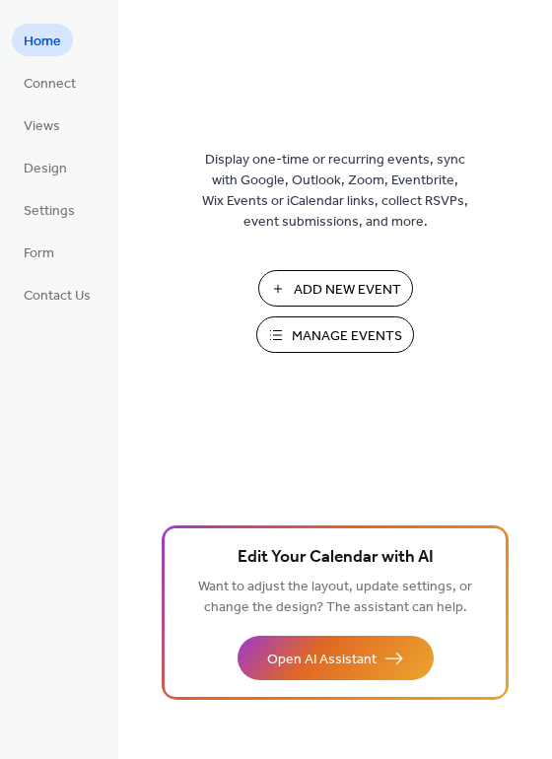
click at [329, 319] on button "Manage Events" at bounding box center [335, 335] width 158 height 36
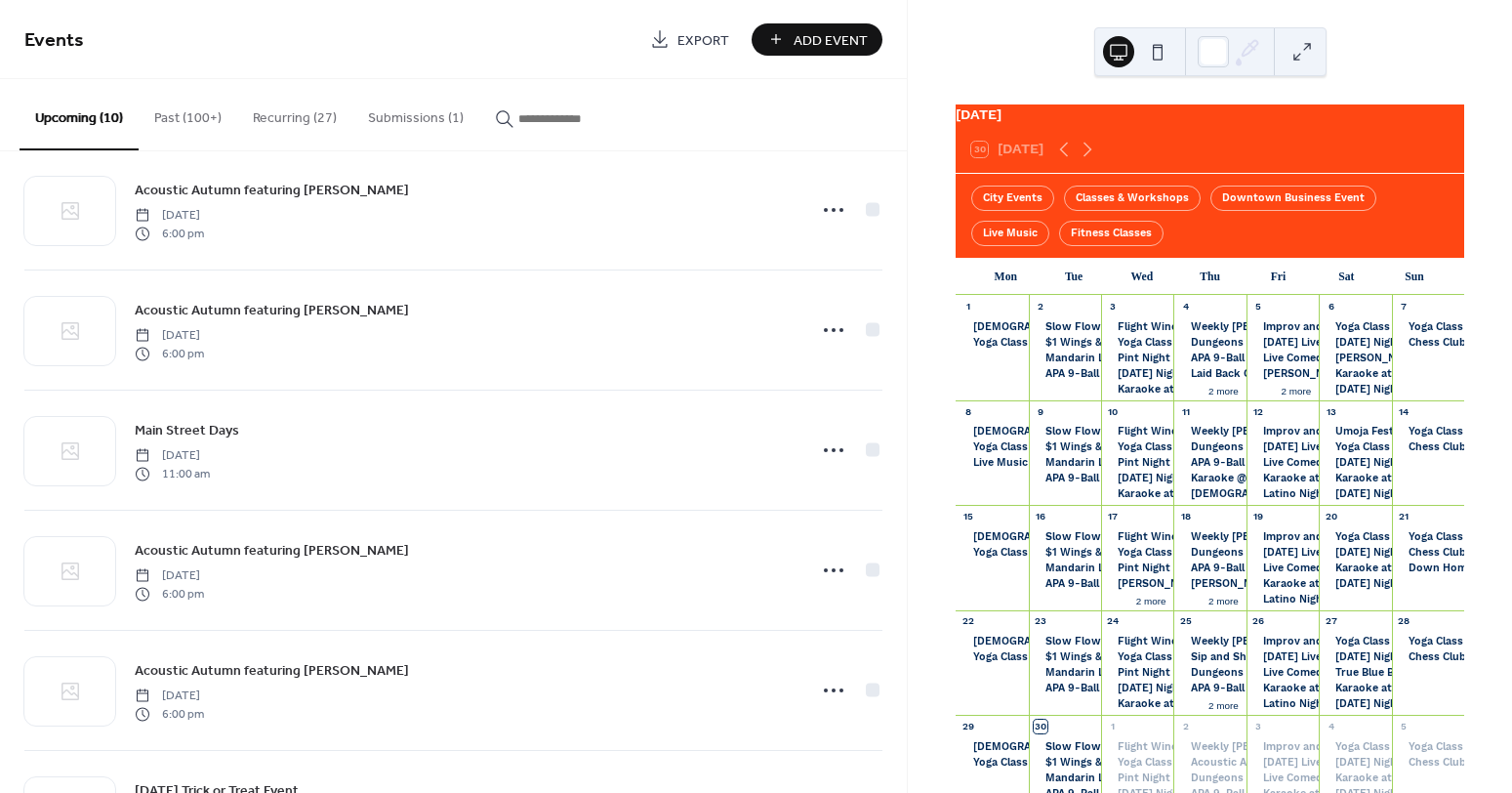
scroll to position [152, 0]
click at [290, 117] on button "Recurring (27)" at bounding box center [295, 114] width 115 height 69
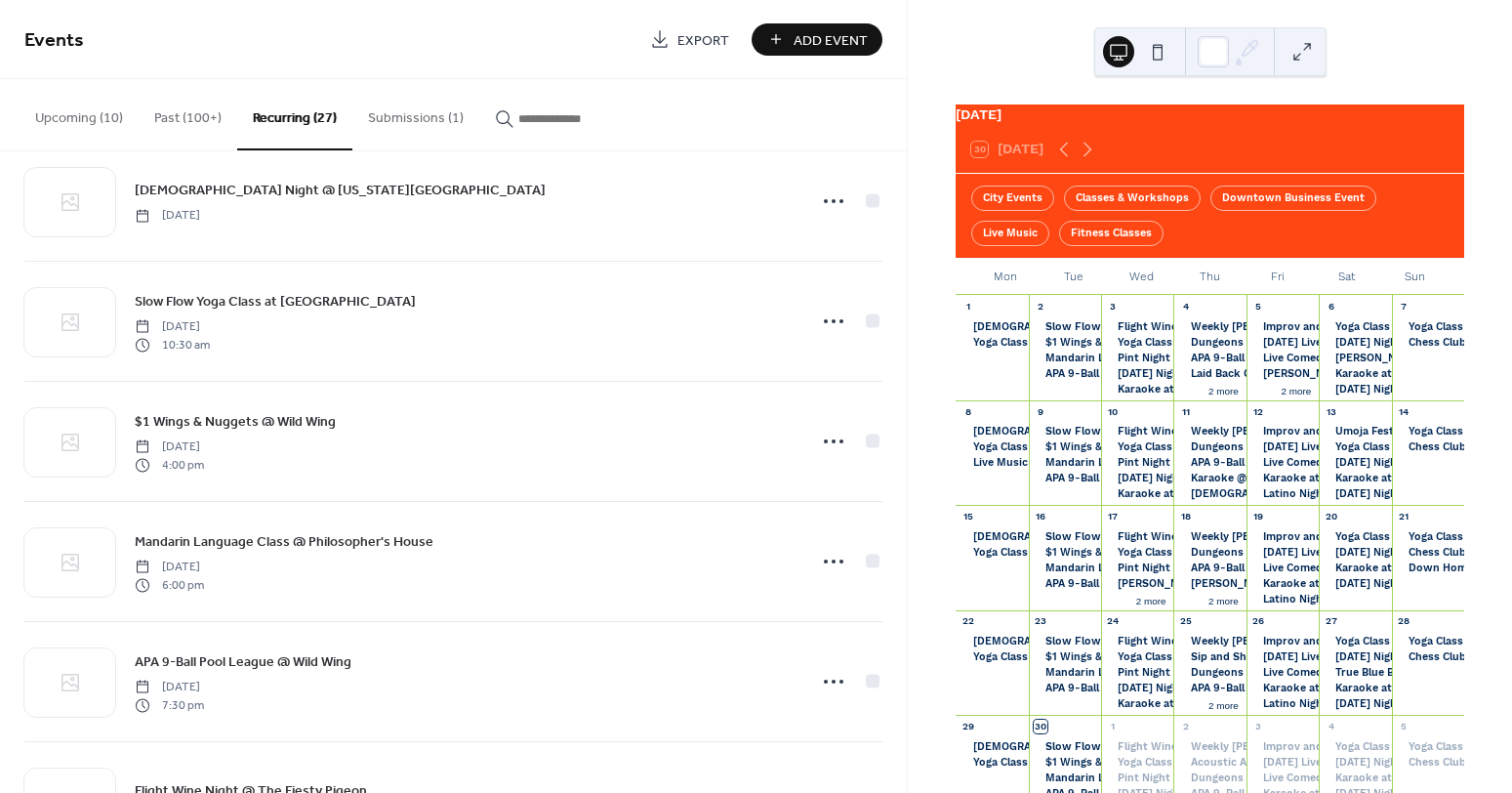
scroll to position [164, 0]
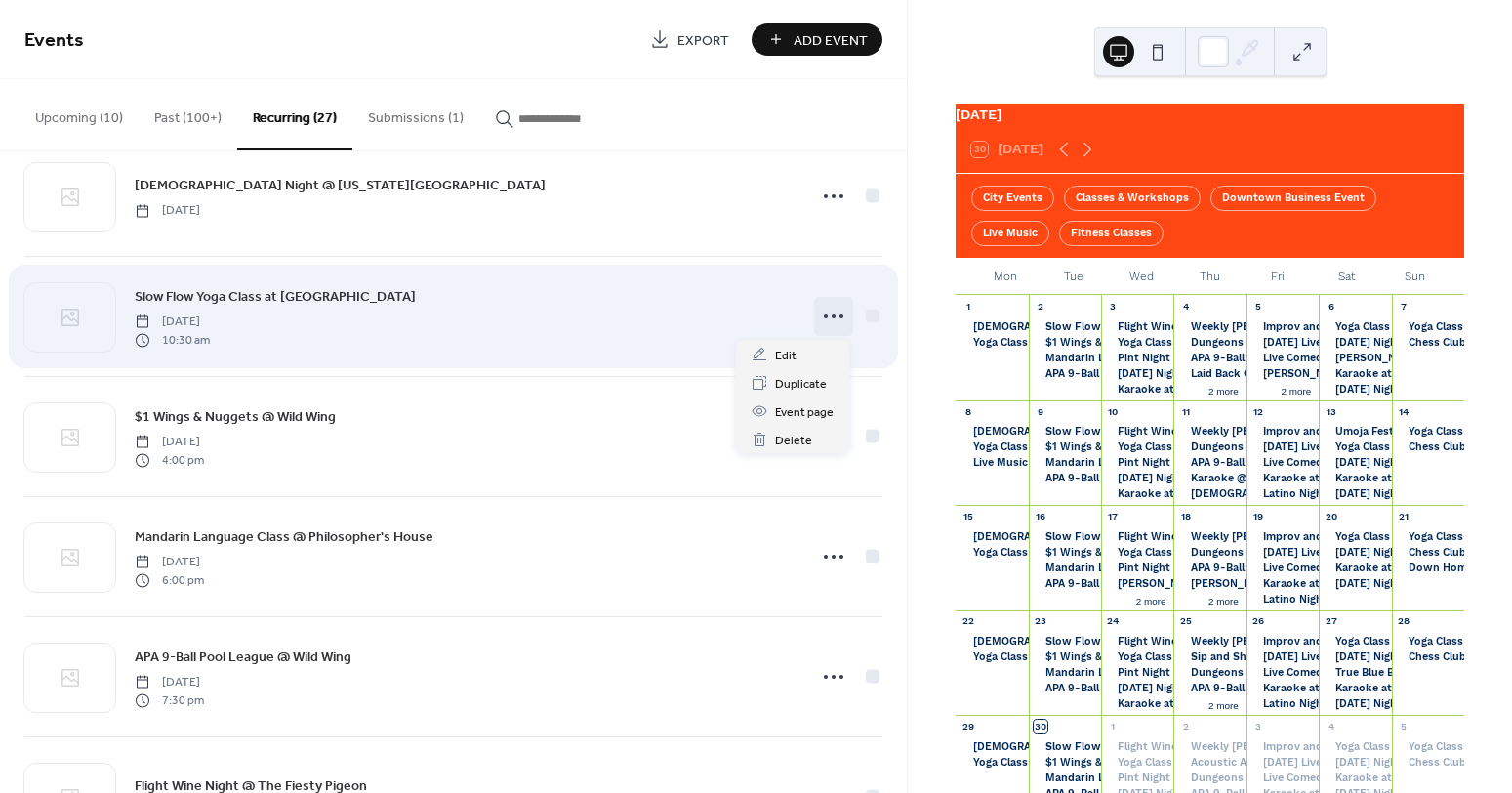
click at [830, 315] on icon at bounding box center [833, 317] width 32 height 32
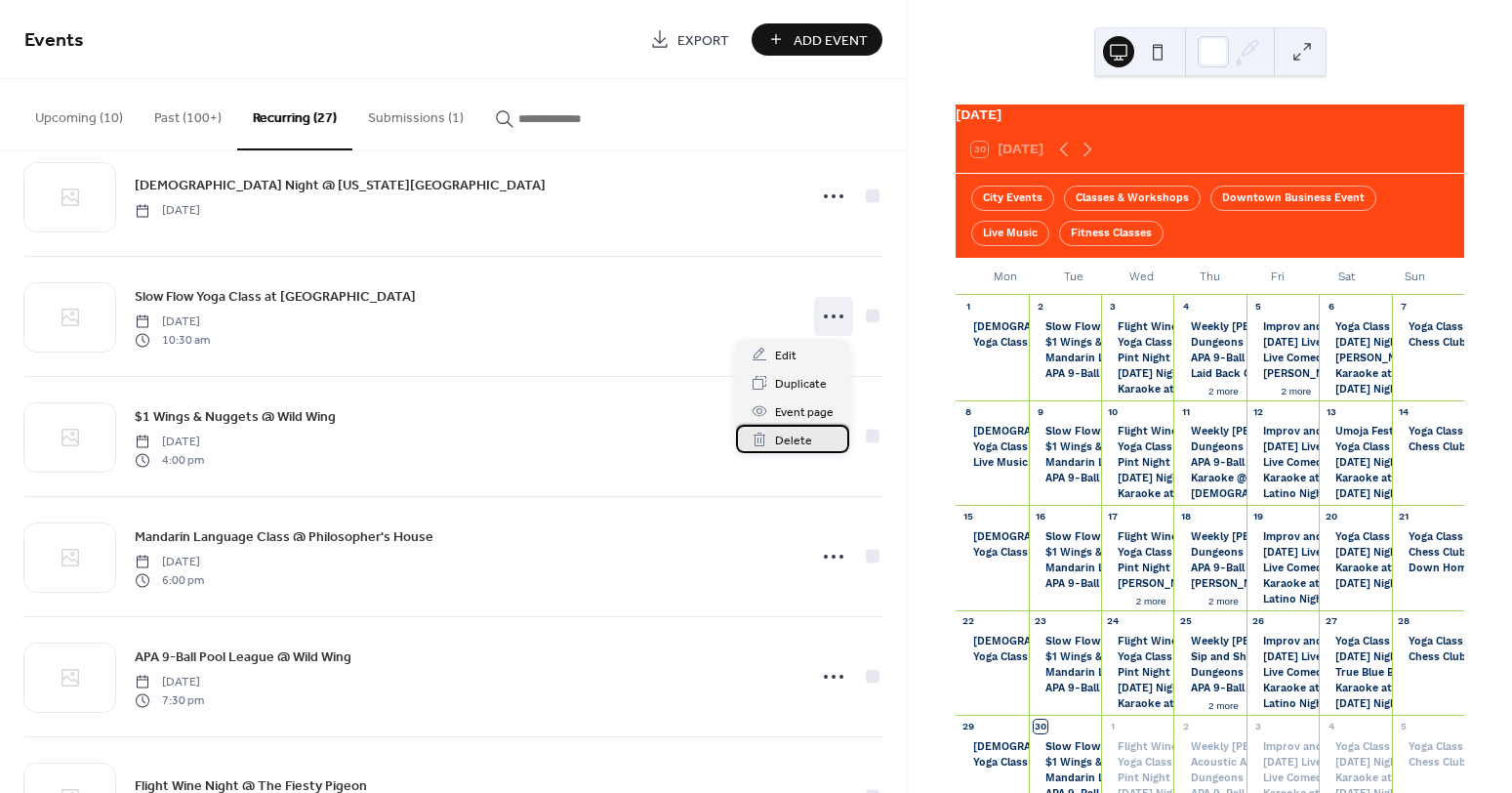
click at [799, 438] on span "Delete" at bounding box center [793, 441] width 37 height 21
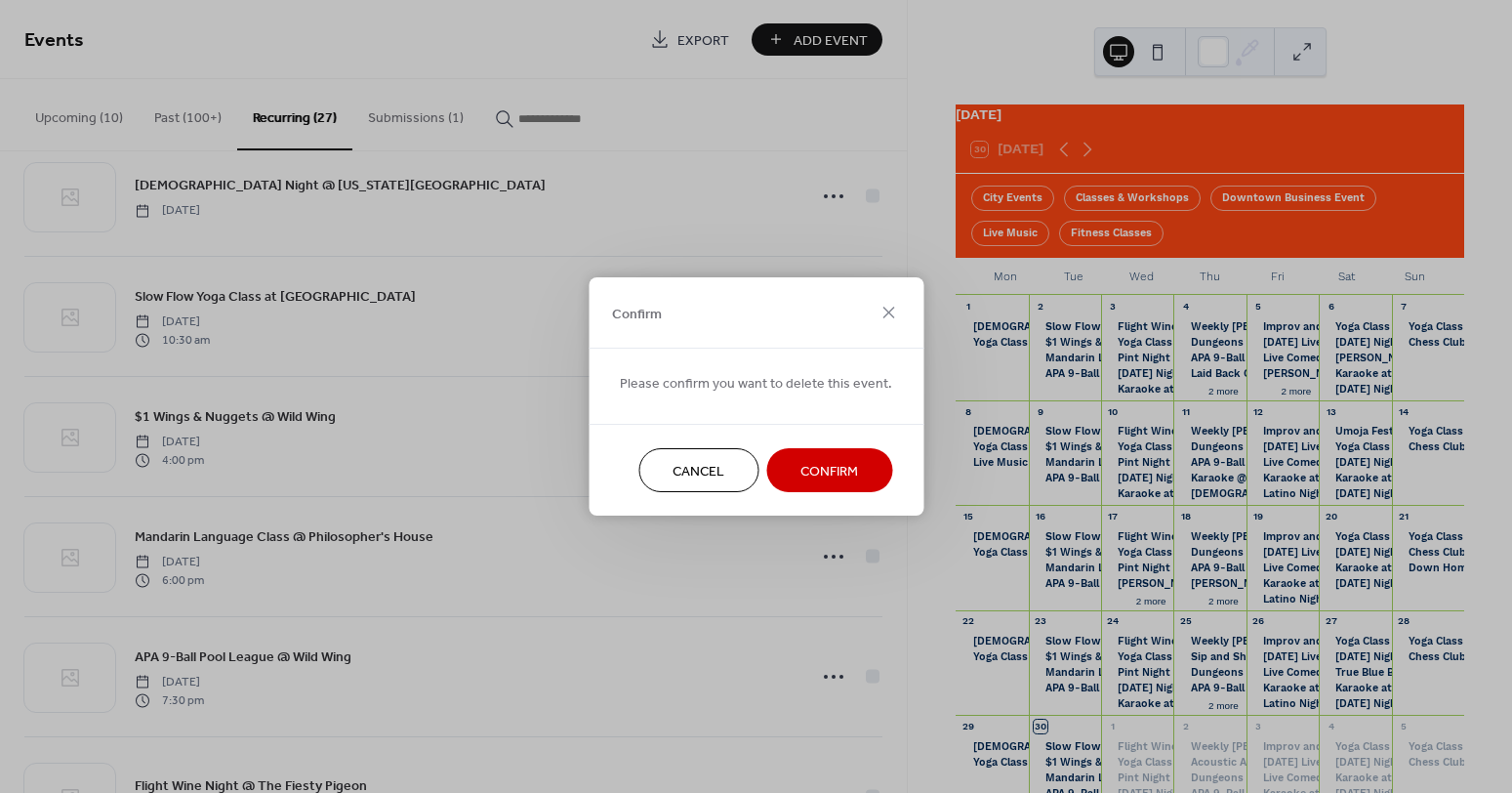
click at [805, 455] on button "Confirm" at bounding box center [828, 470] width 126 height 44
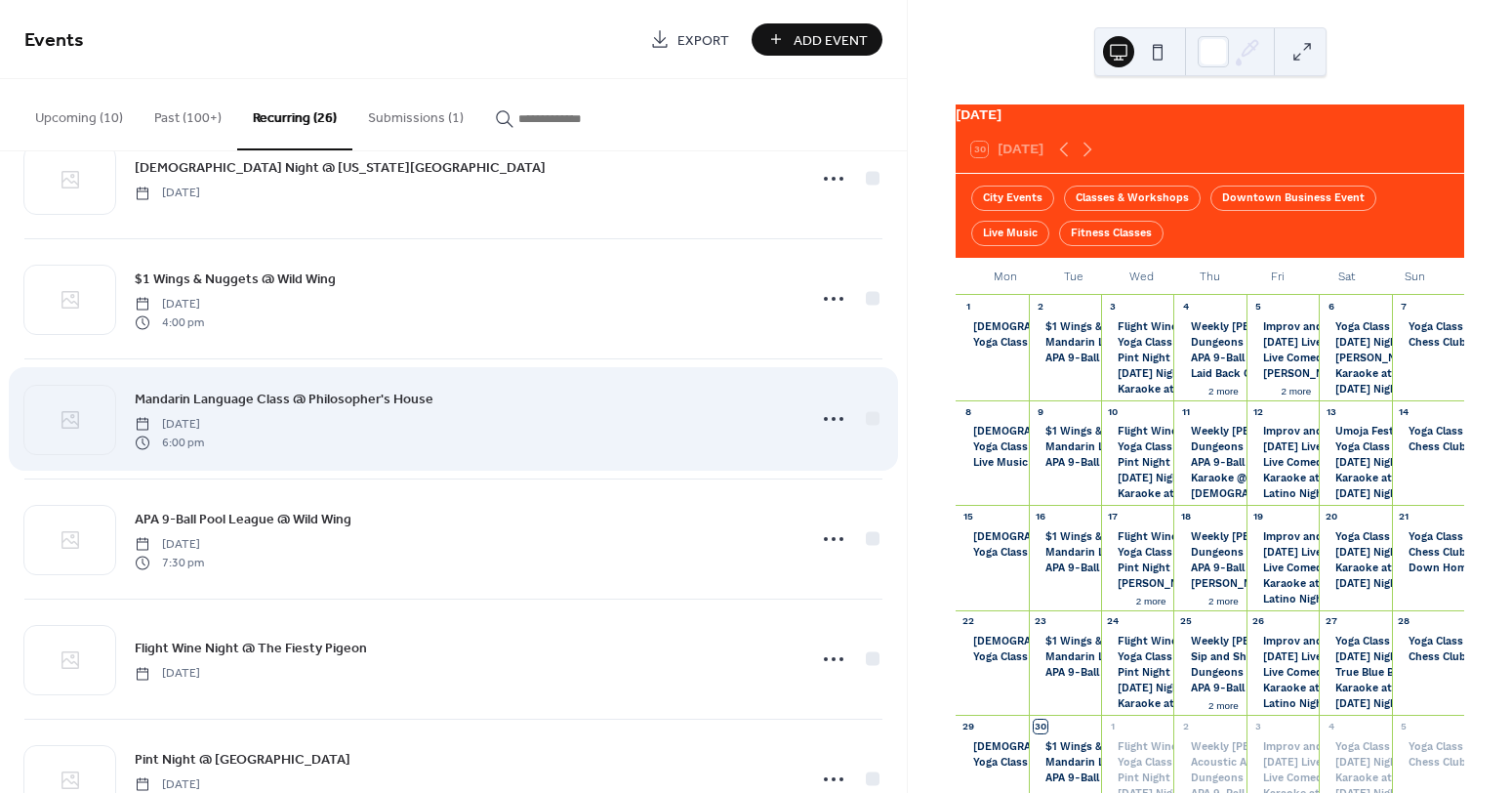
scroll to position [183, 0]
click at [826, 426] on icon at bounding box center [833, 417] width 32 height 32
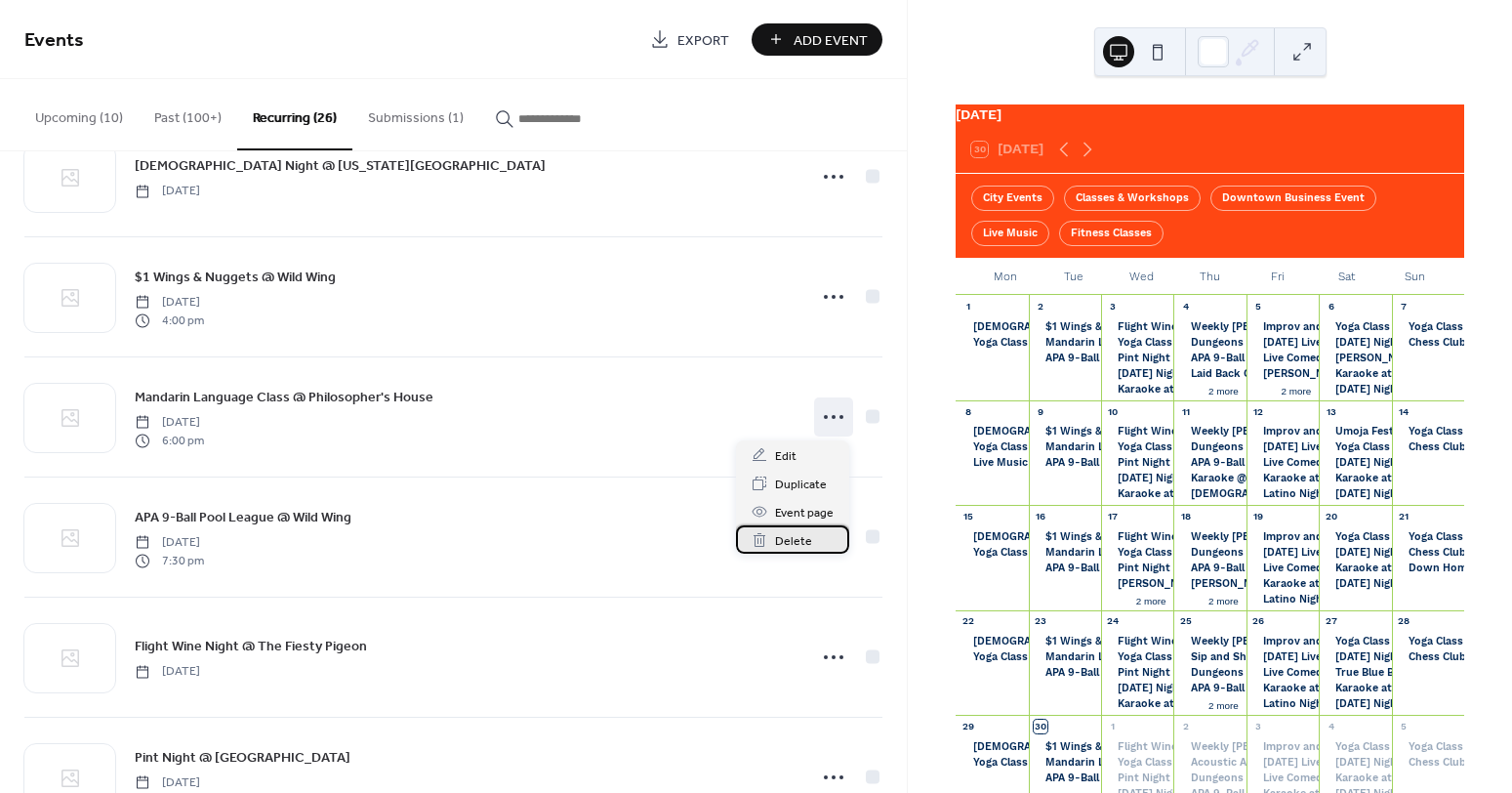
click at [792, 545] on span "Delete" at bounding box center [793, 542] width 37 height 21
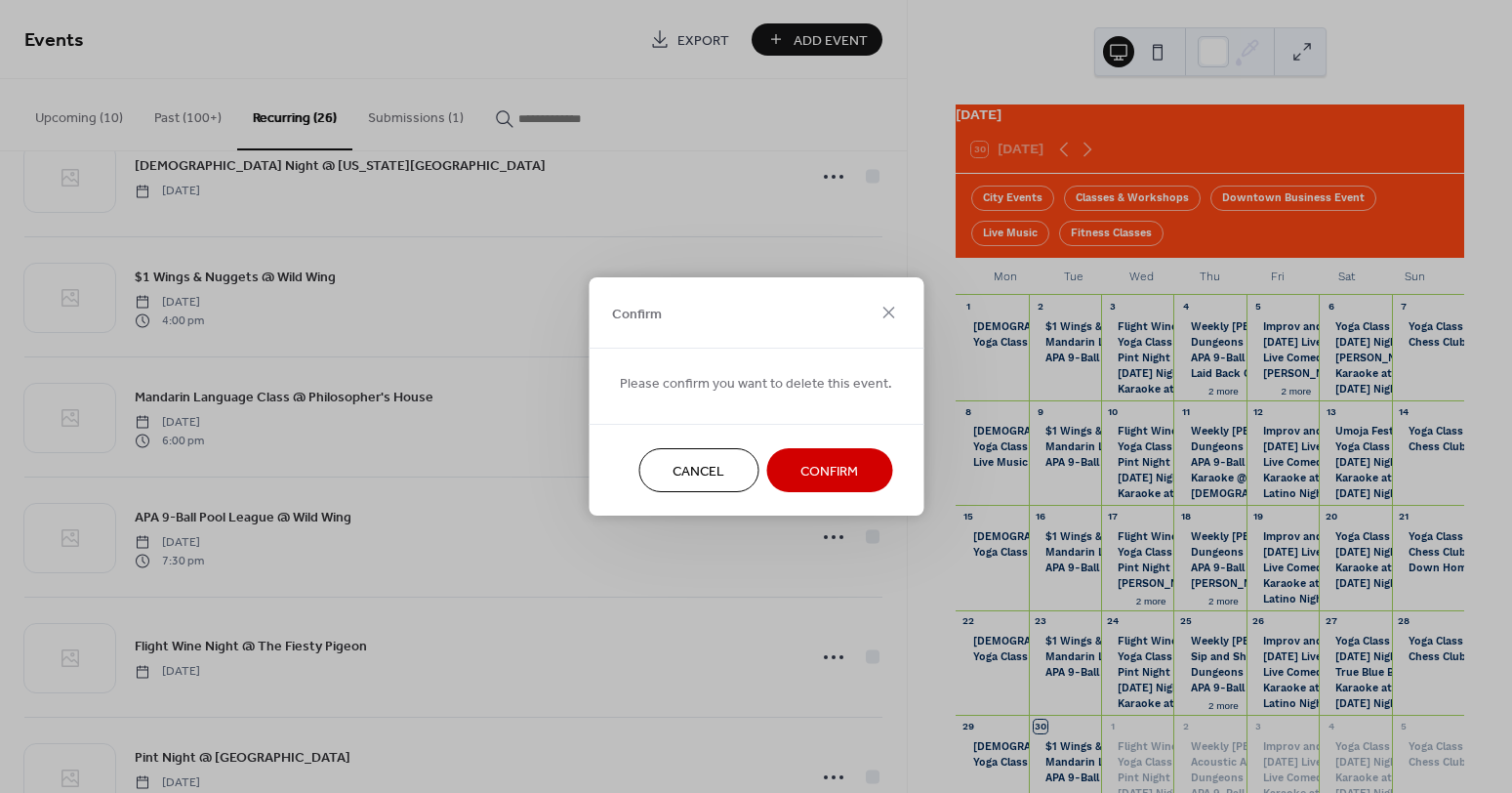
click at [818, 481] on span "Confirm" at bounding box center [829, 471] width 57 height 21
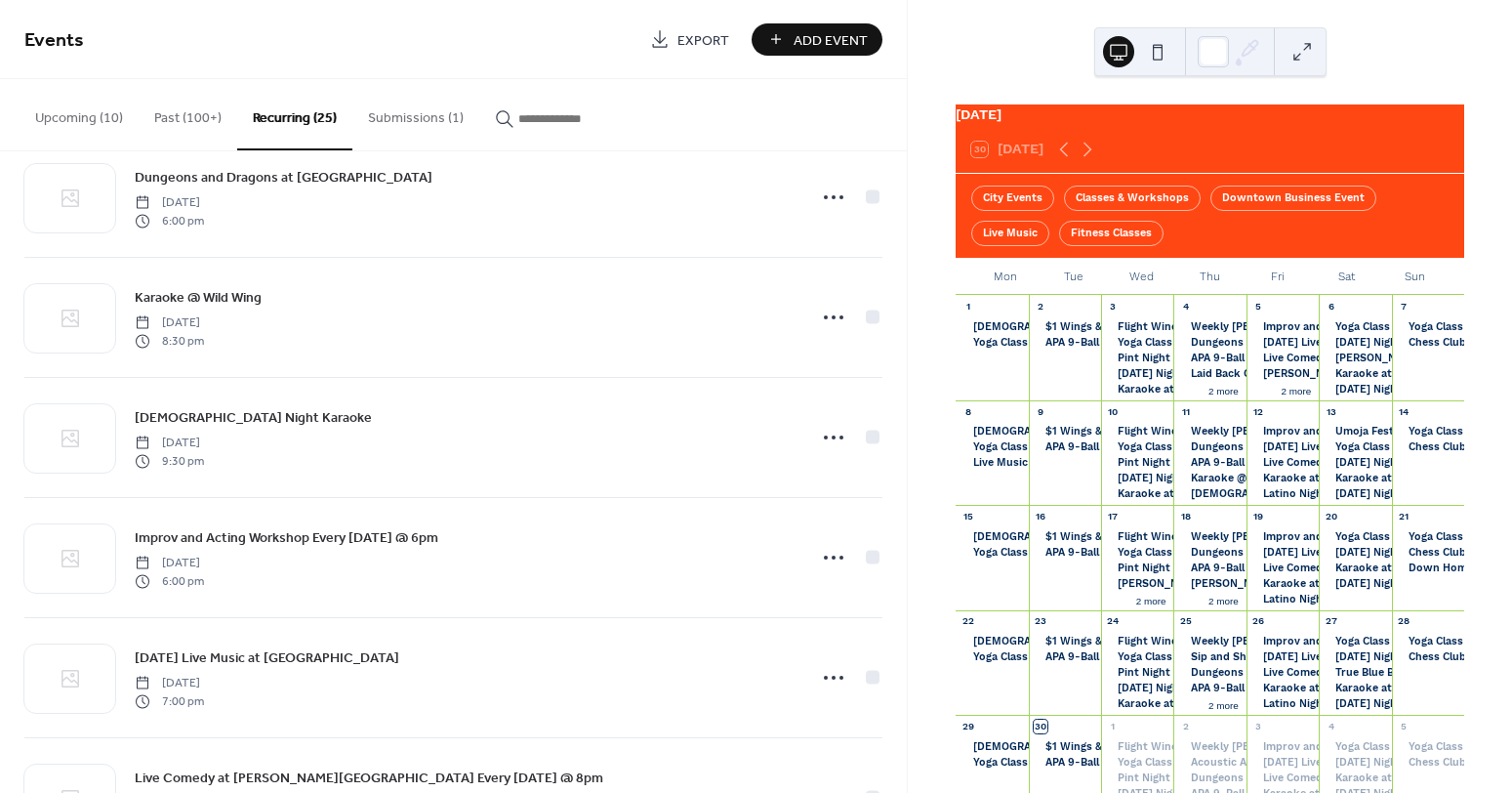
scroll to position [1257, 0]
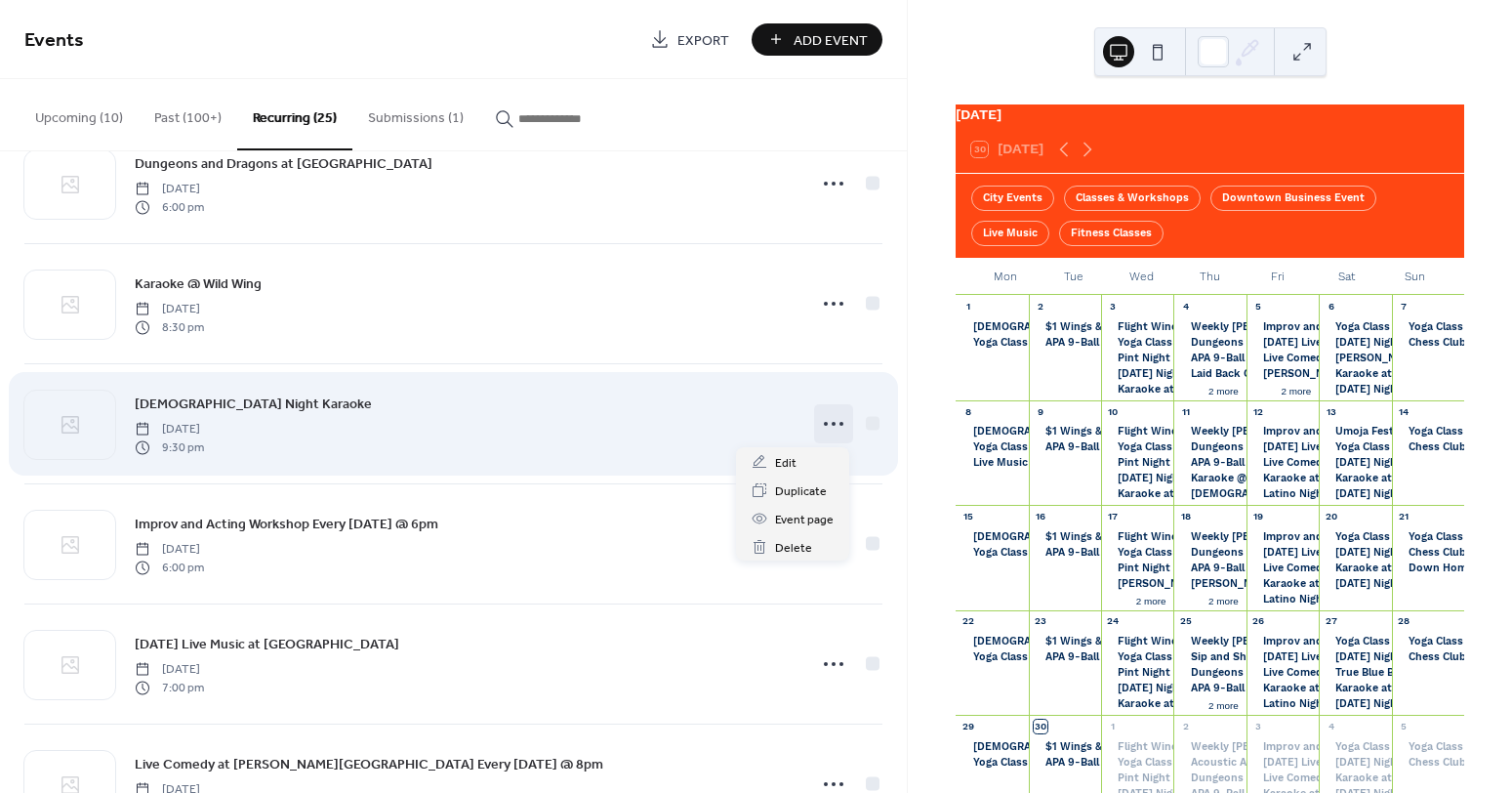
click at [820, 429] on icon at bounding box center [833, 424] width 32 height 32
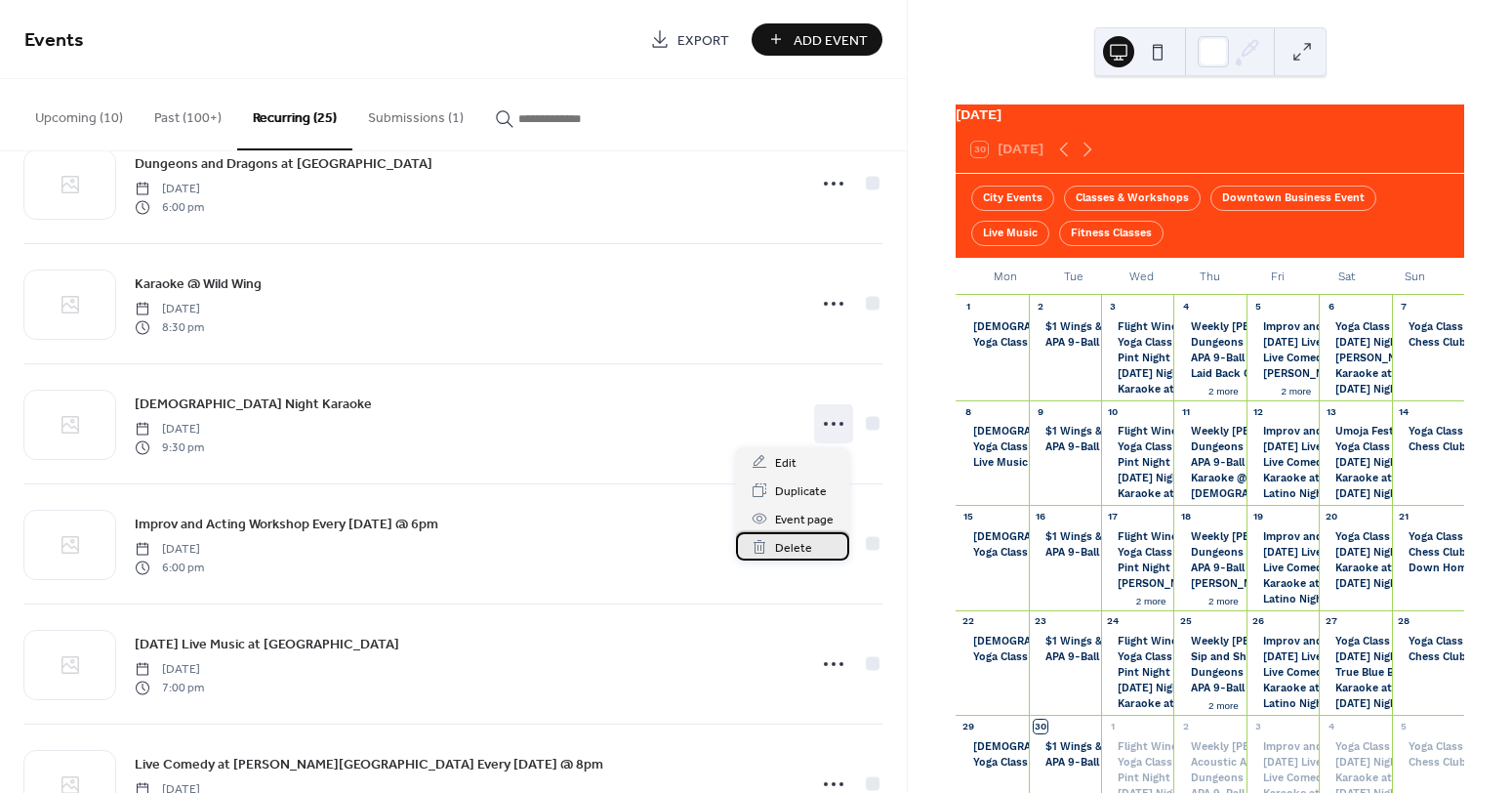
click at [793, 550] on span "Delete" at bounding box center [793, 547] width 37 height 21
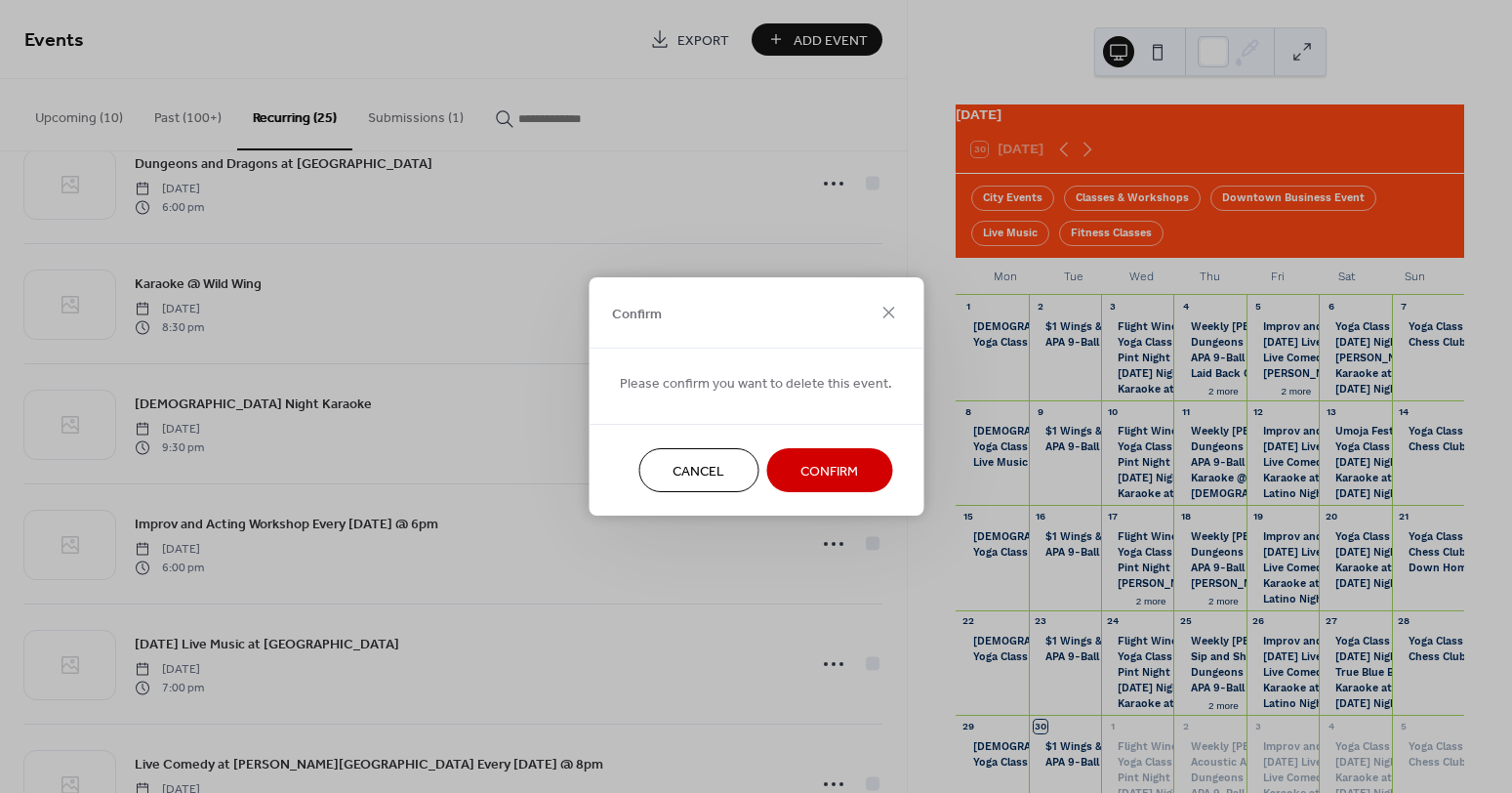
click at [832, 479] on span "Confirm" at bounding box center [829, 471] width 57 height 21
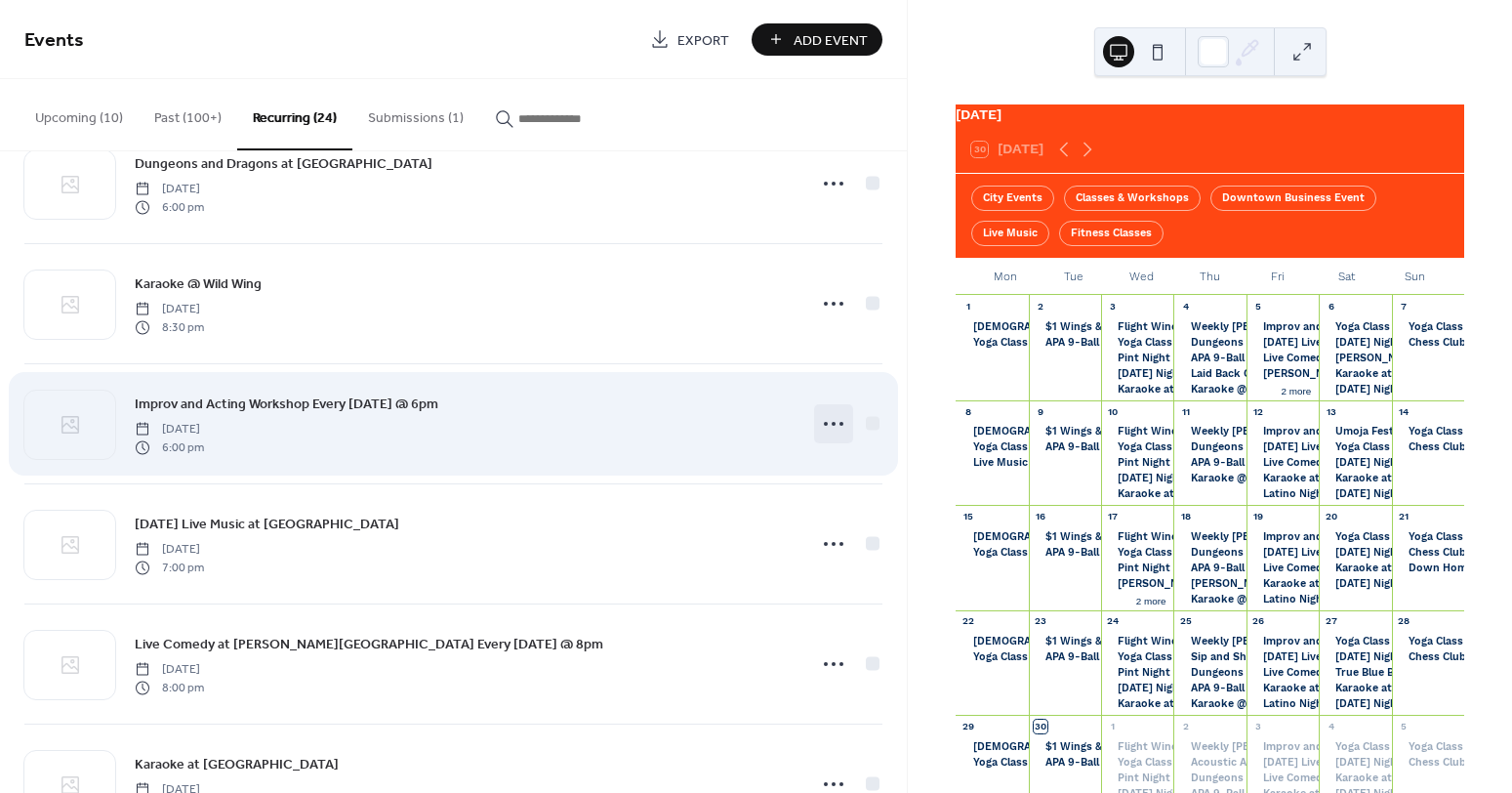
click at [829, 419] on icon at bounding box center [833, 424] width 32 height 32
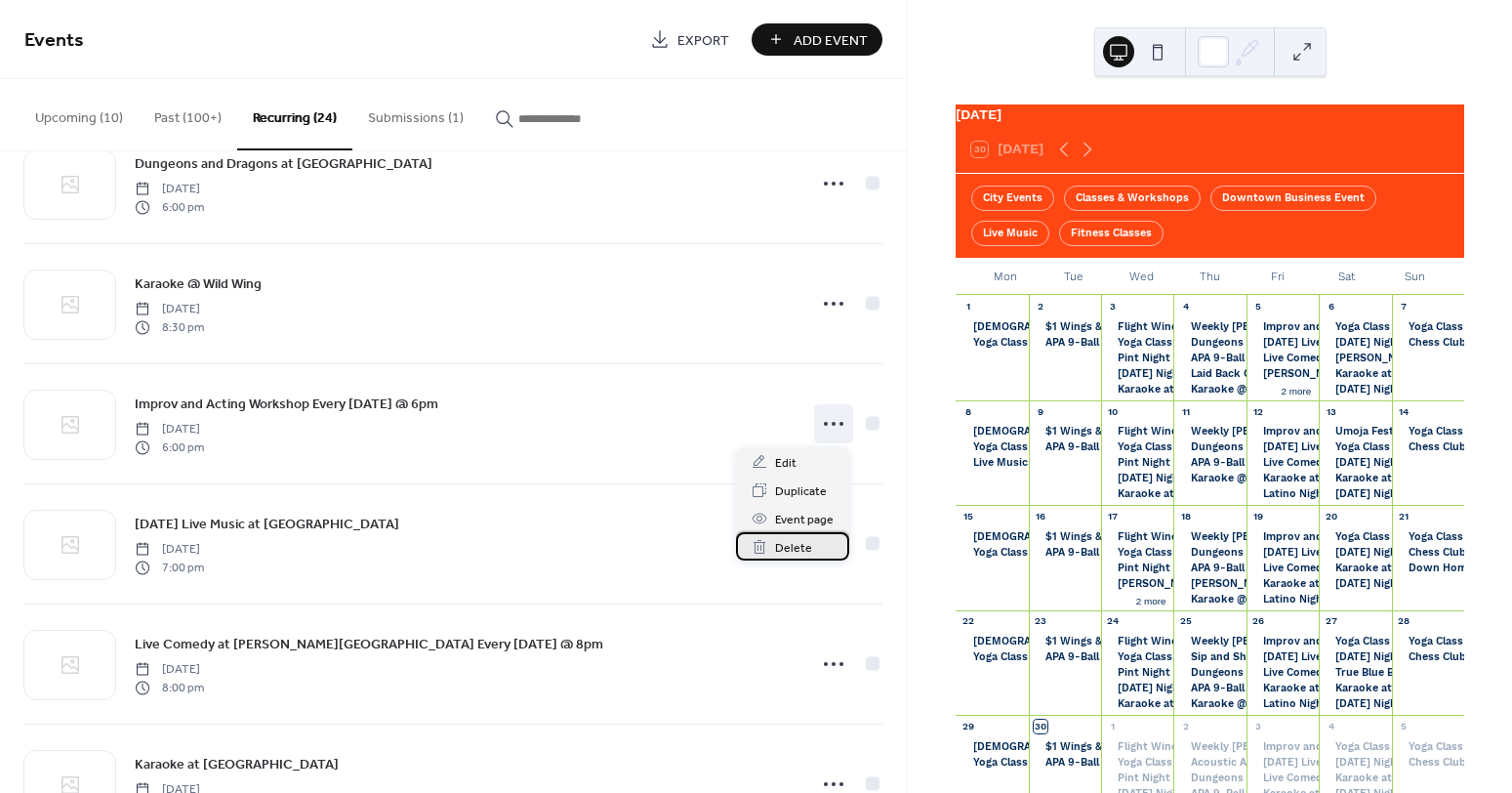
click at [798, 542] on span "Delete" at bounding box center [793, 547] width 37 height 21
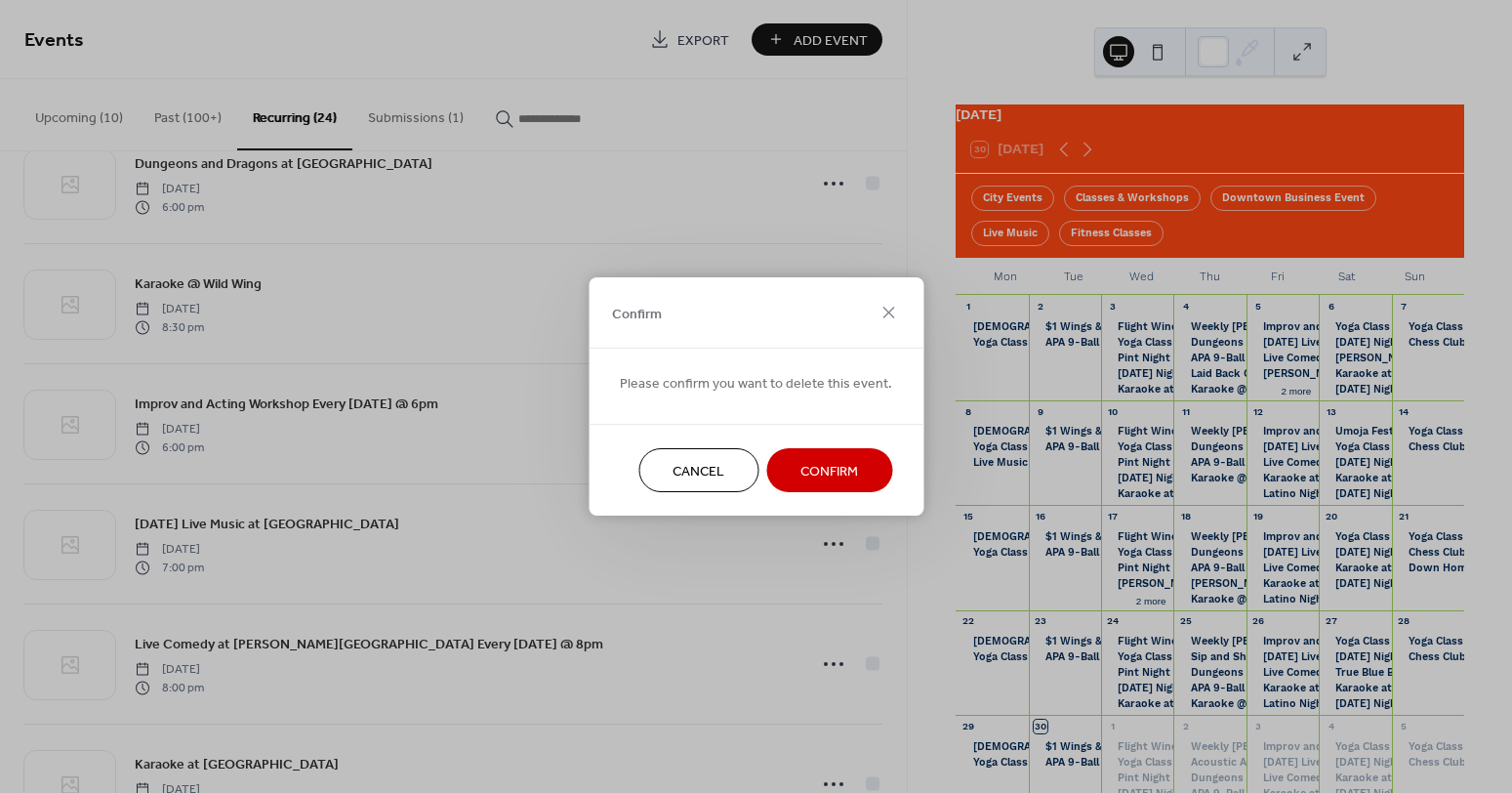
click at [819, 453] on button "Confirm" at bounding box center [828, 470] width 126 height 44
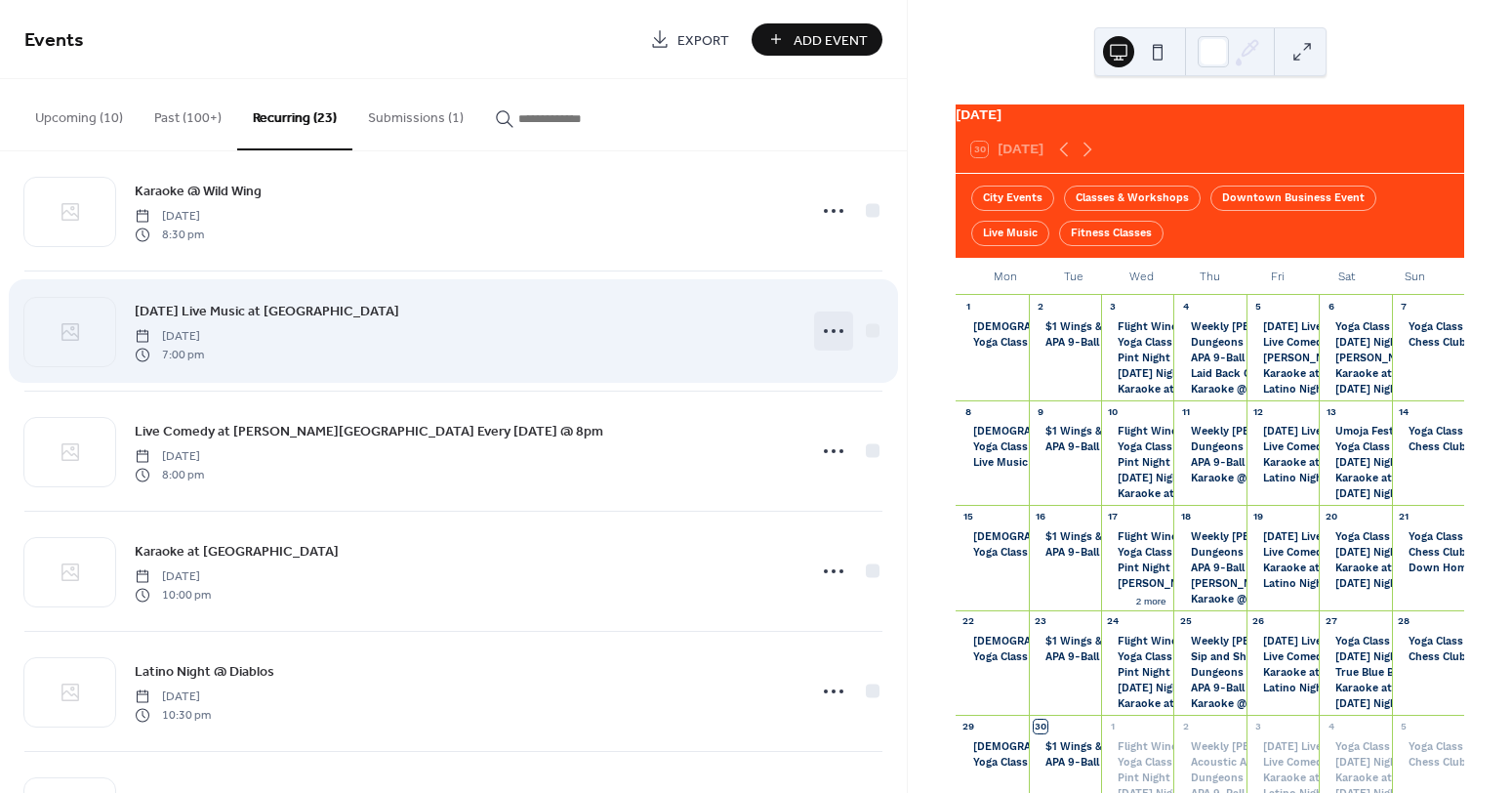
scroll to position [1350, 0]
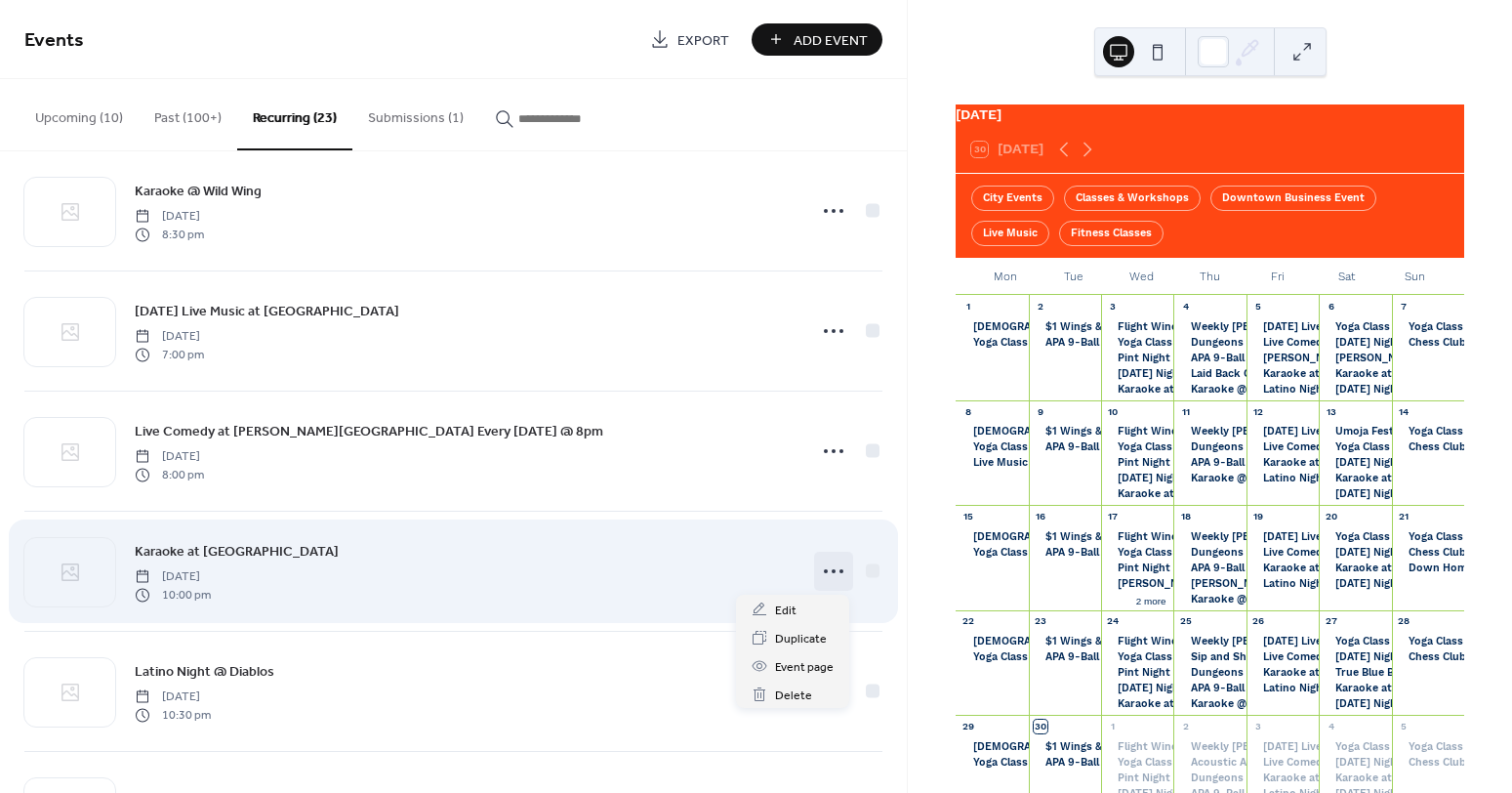
click at [818, 573] on icon at bounding box center [833, 571] width 32 height 32
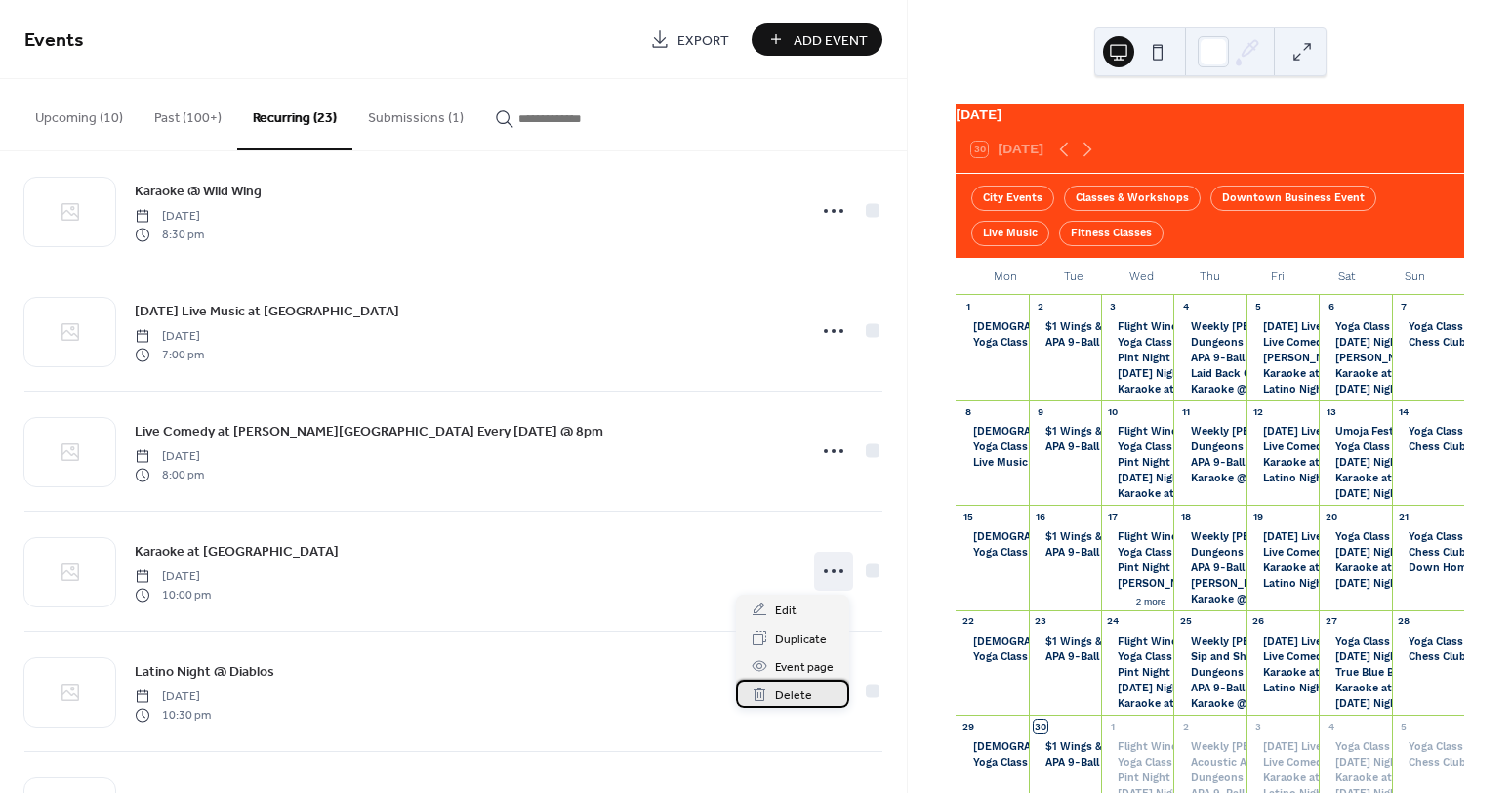
click at [814, 695] on div "Delete" at bounding box center [793, 693] width 113 height 29
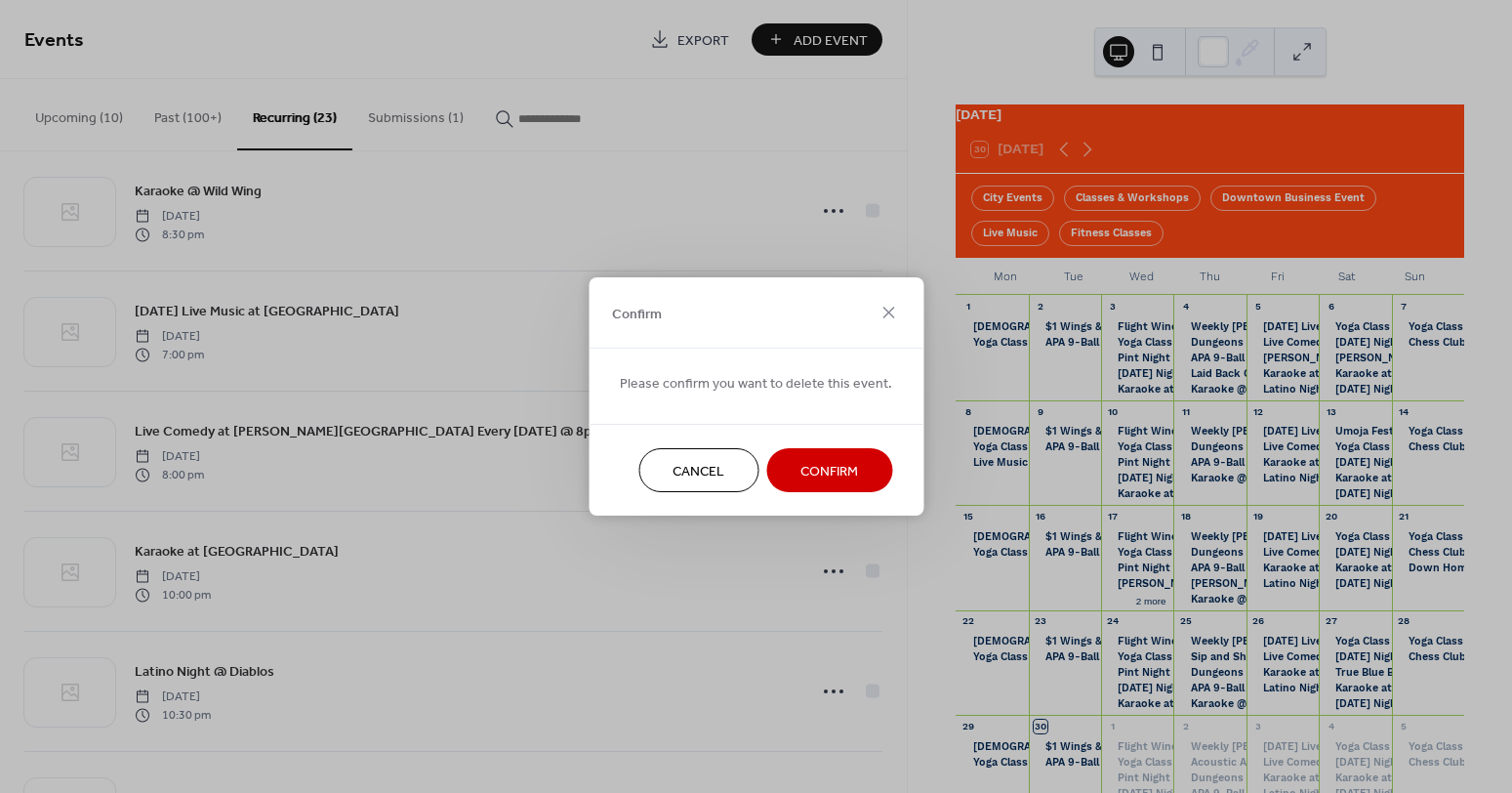
click at [832, 477] on span "Confirm" at bounding box center [829, 471] width 57 height 21
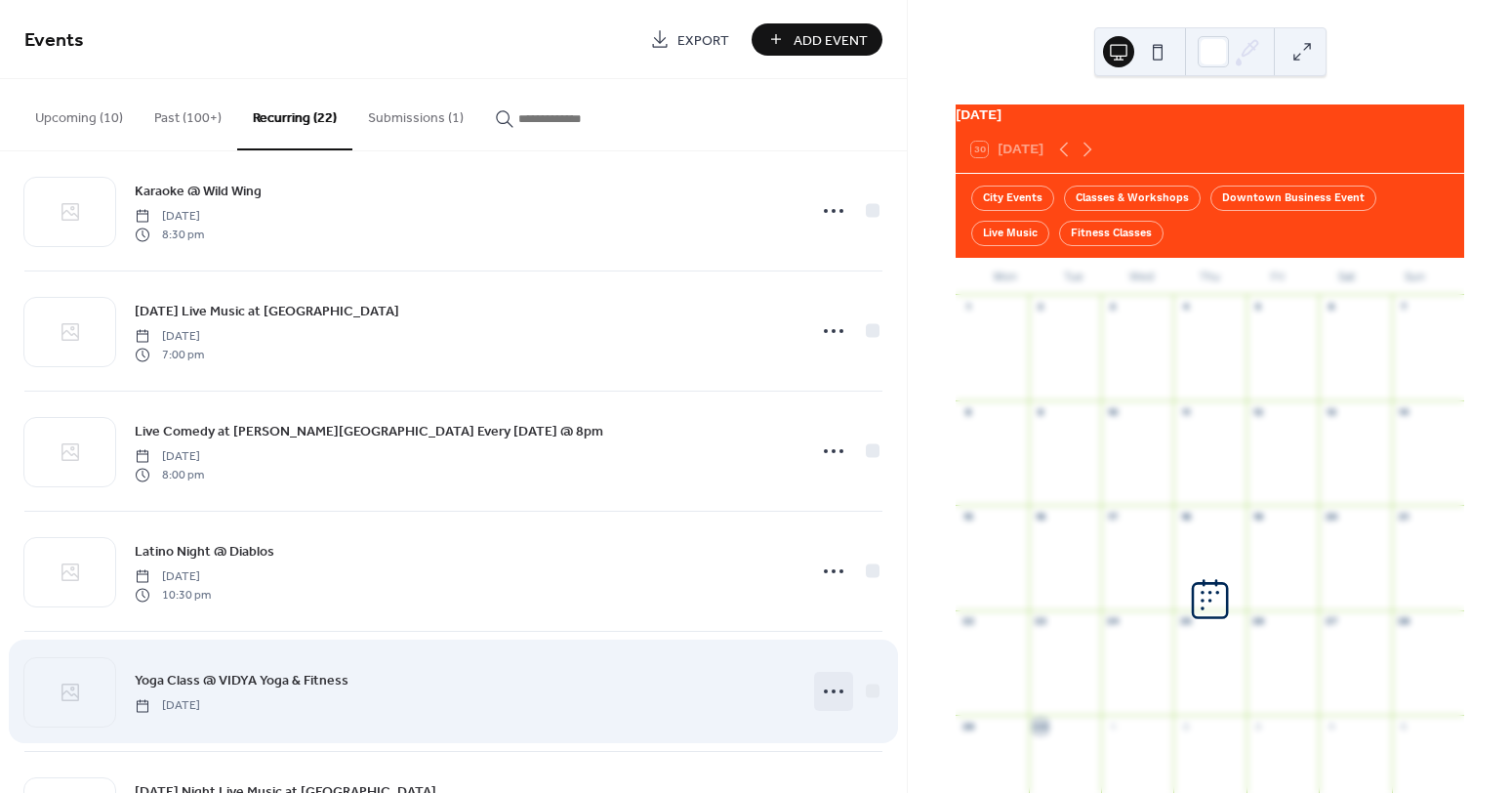
click at [835, 693] on icon at bounding box center [833, 691] width 32 height 32
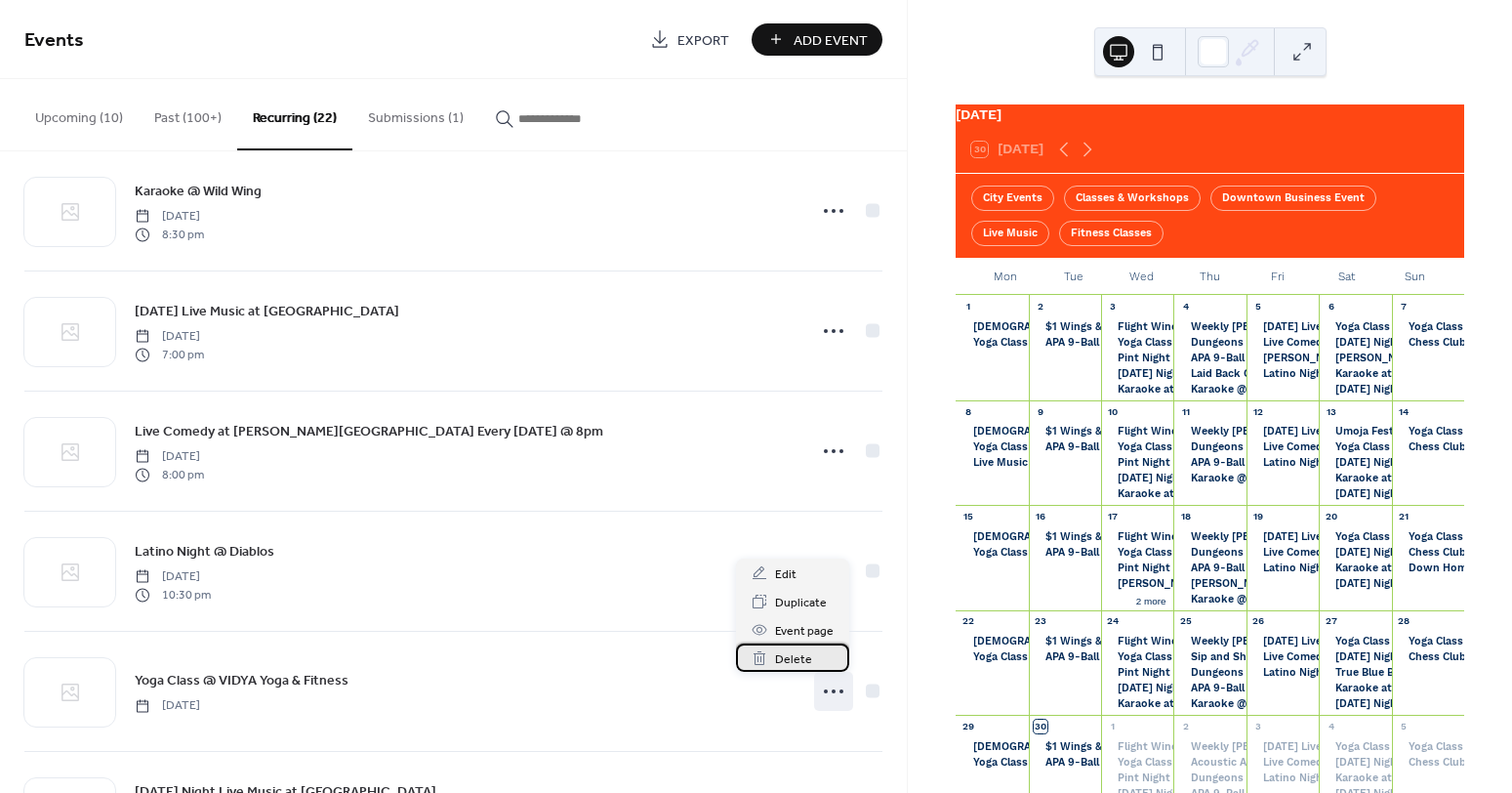
click at [815, 661] on div "Delete" at bounding box center [793, 657] width 113 height 29
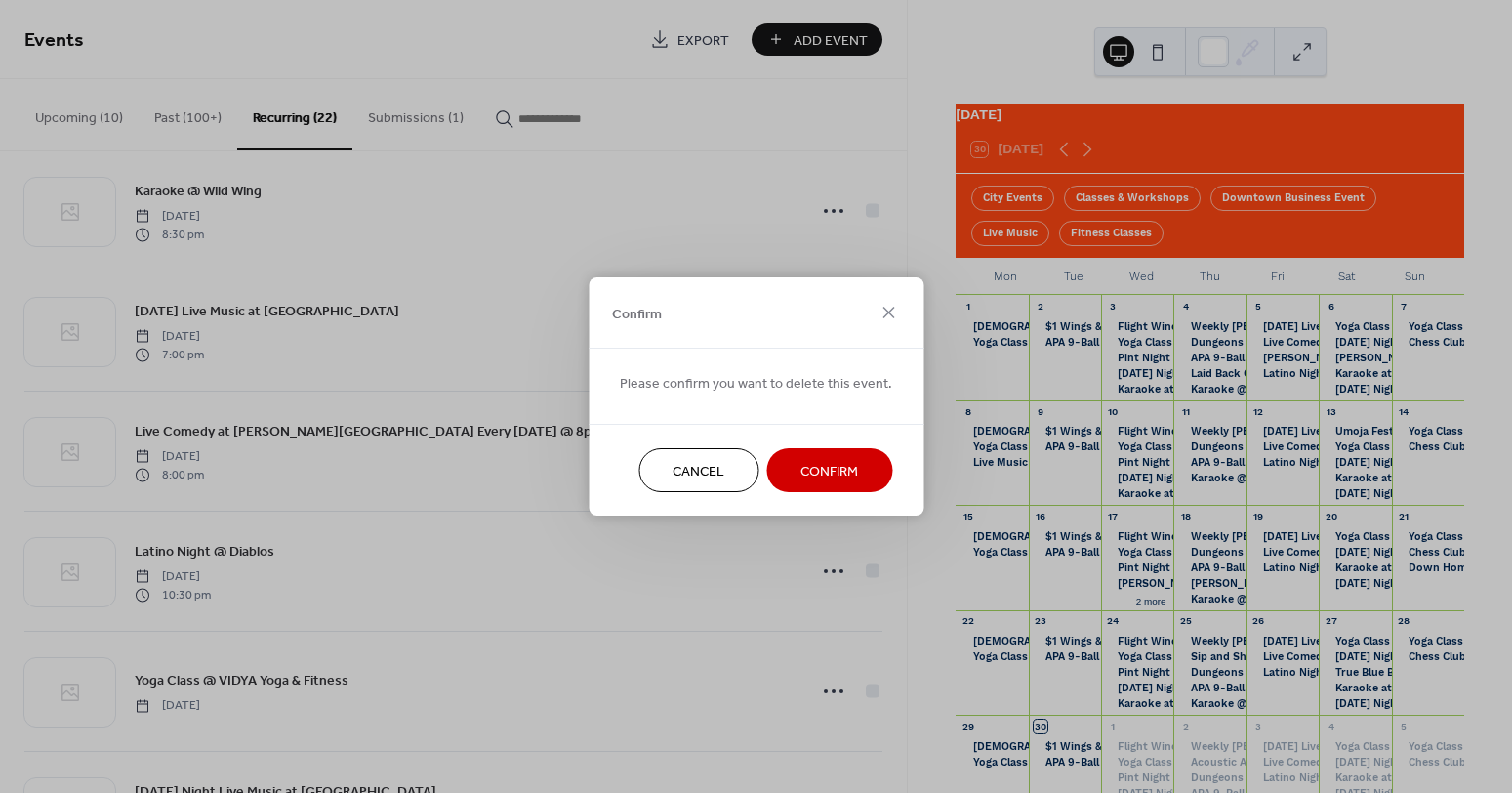
click at [809, 476] on span "Confirm" at bounding box center [829, 471] width 57 height 21
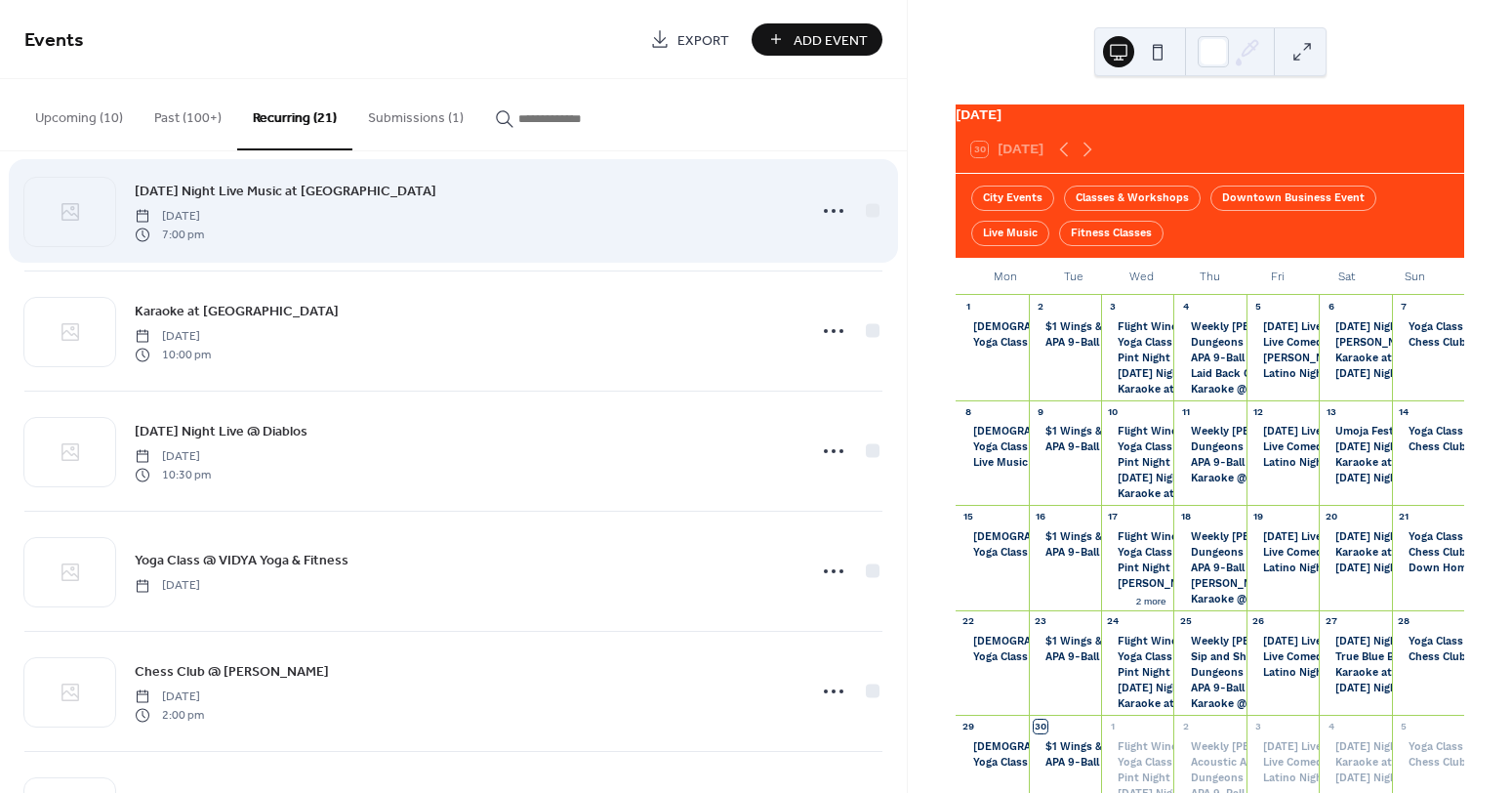
scroll to position [1832, 0]
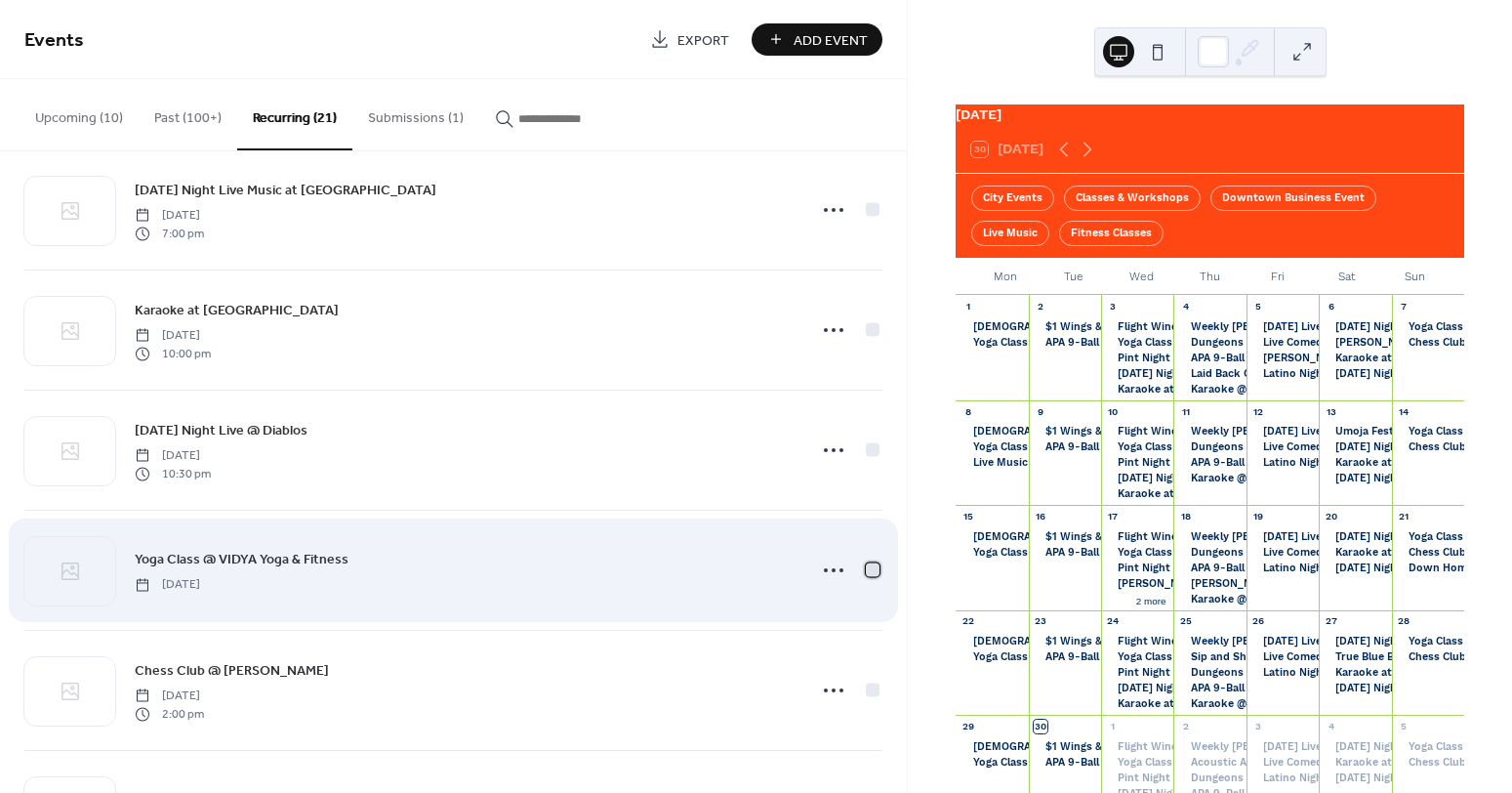
click at [869, 571] on div at bounding box center [873, 569] width 14 height 14
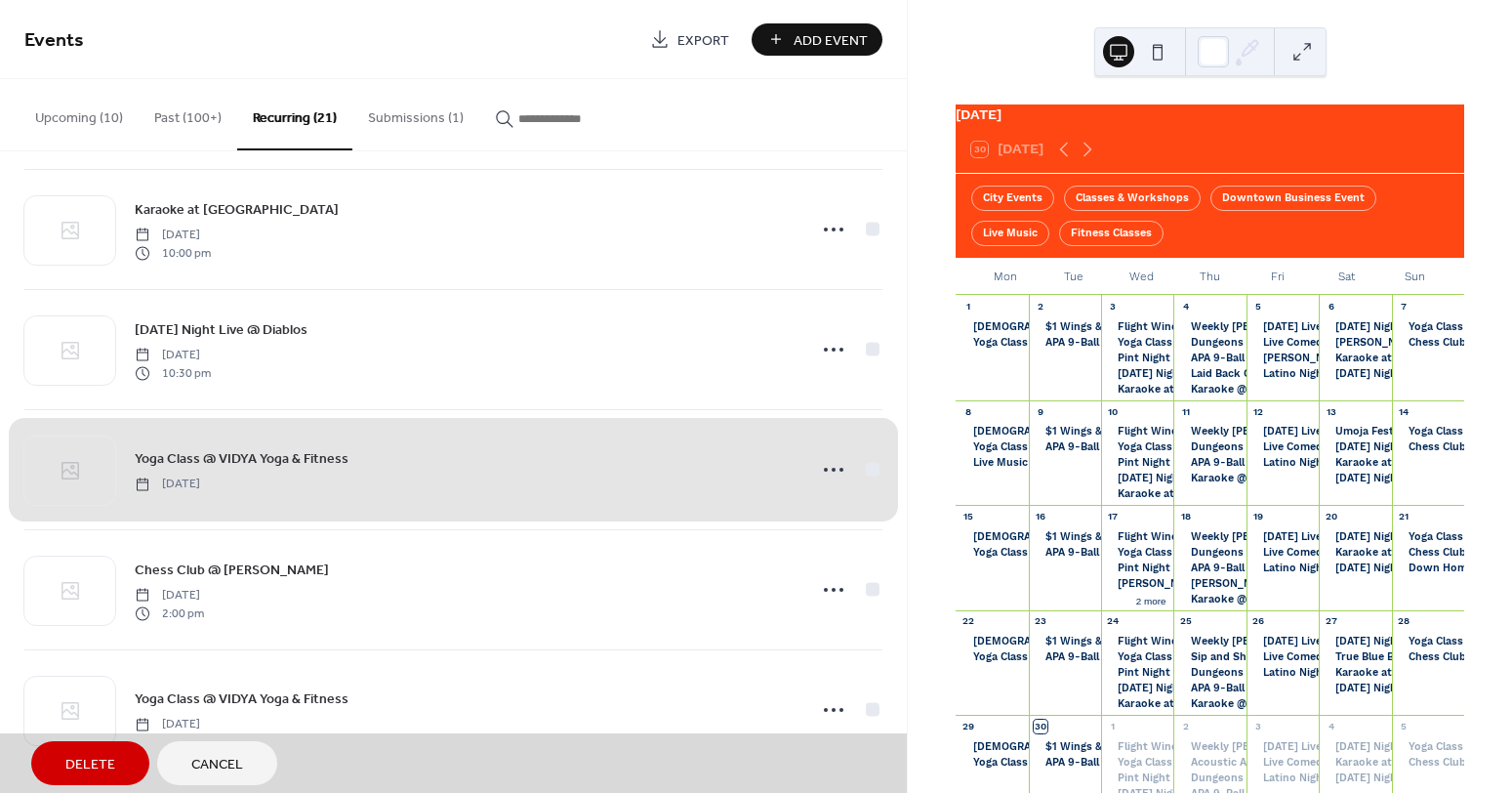
scroll to position [1938, 0]
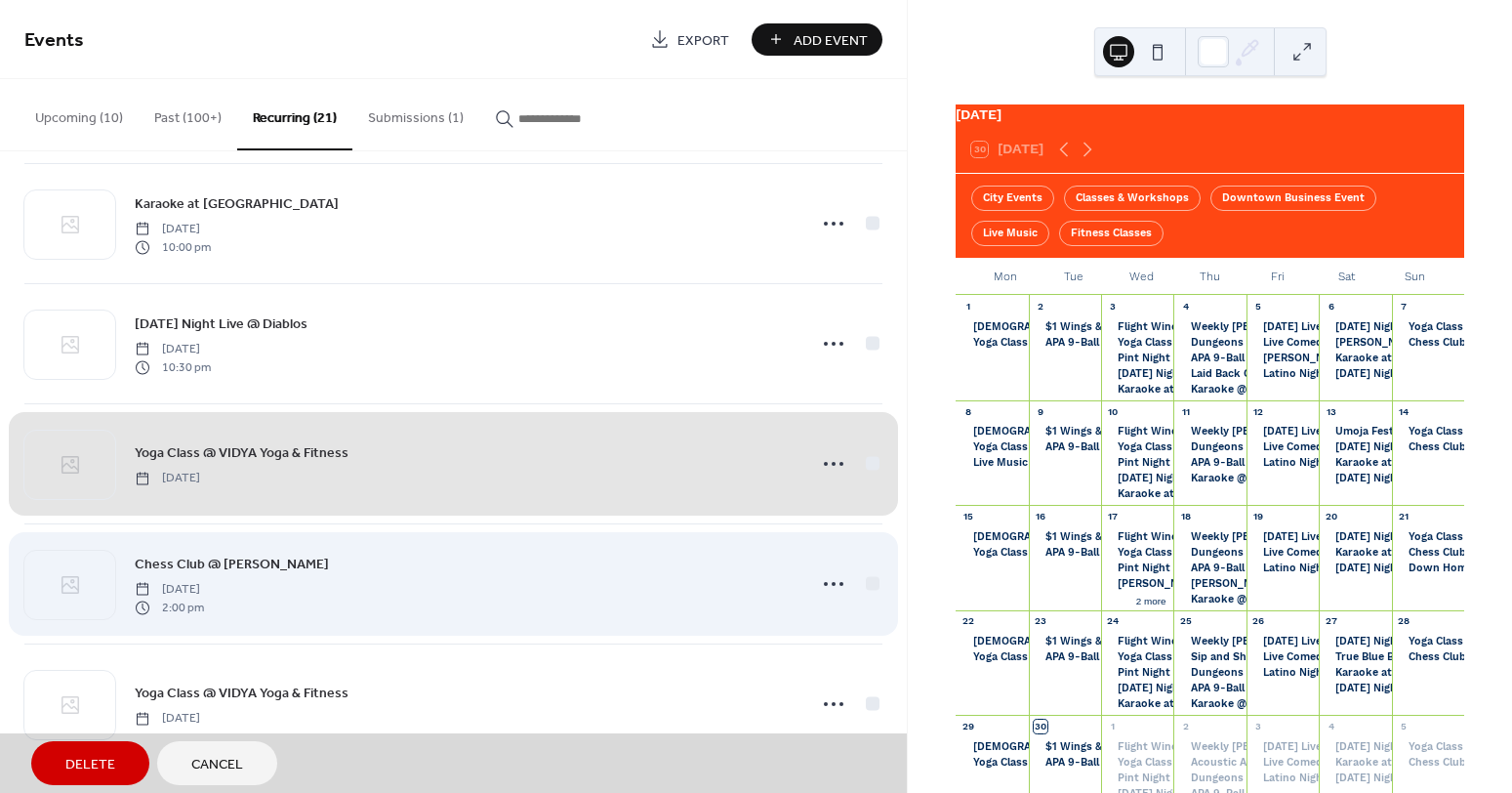
click at [868, 587] on div "Chess Club @ [PERSON_NAME] [DATE] 2:00 pm" at bounding box center [453, 583] width 858 height 120
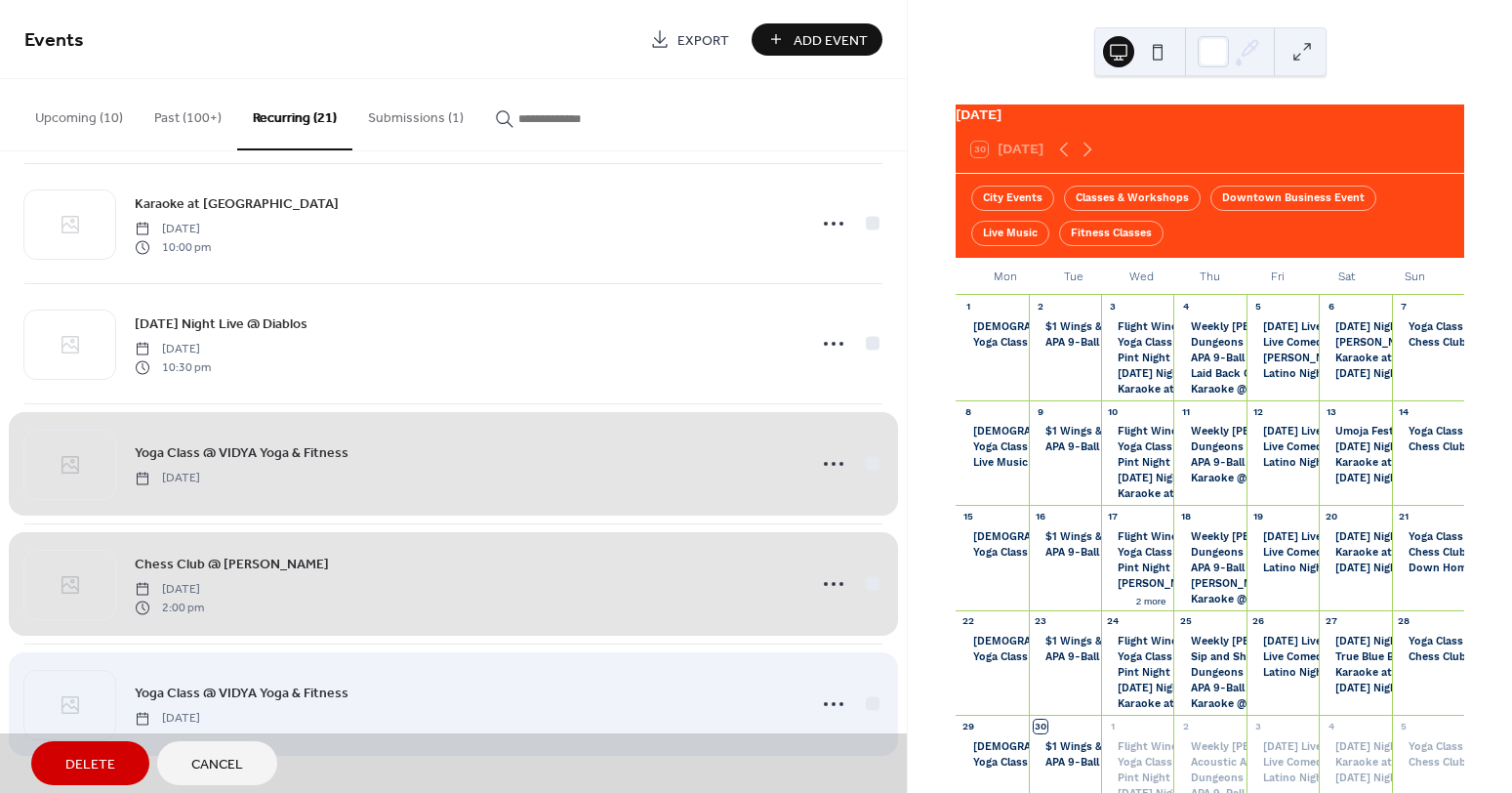
click at [869, 707] on div "Yoga Class @ VIDYA Yoga & Fitness [DATE]" at bounding box center [453, 703] width 858 height 120
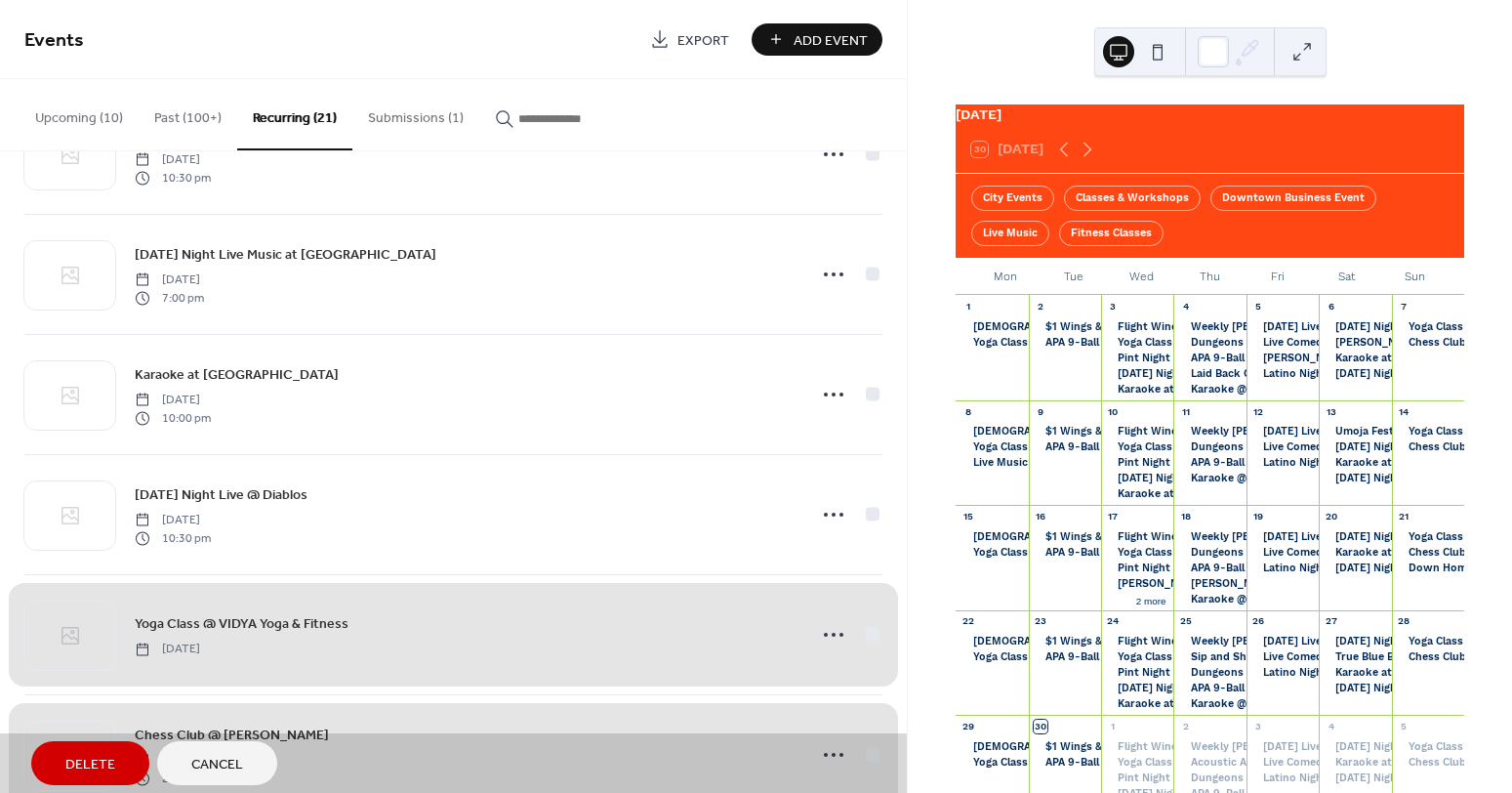
scroll to position [1727, 0]
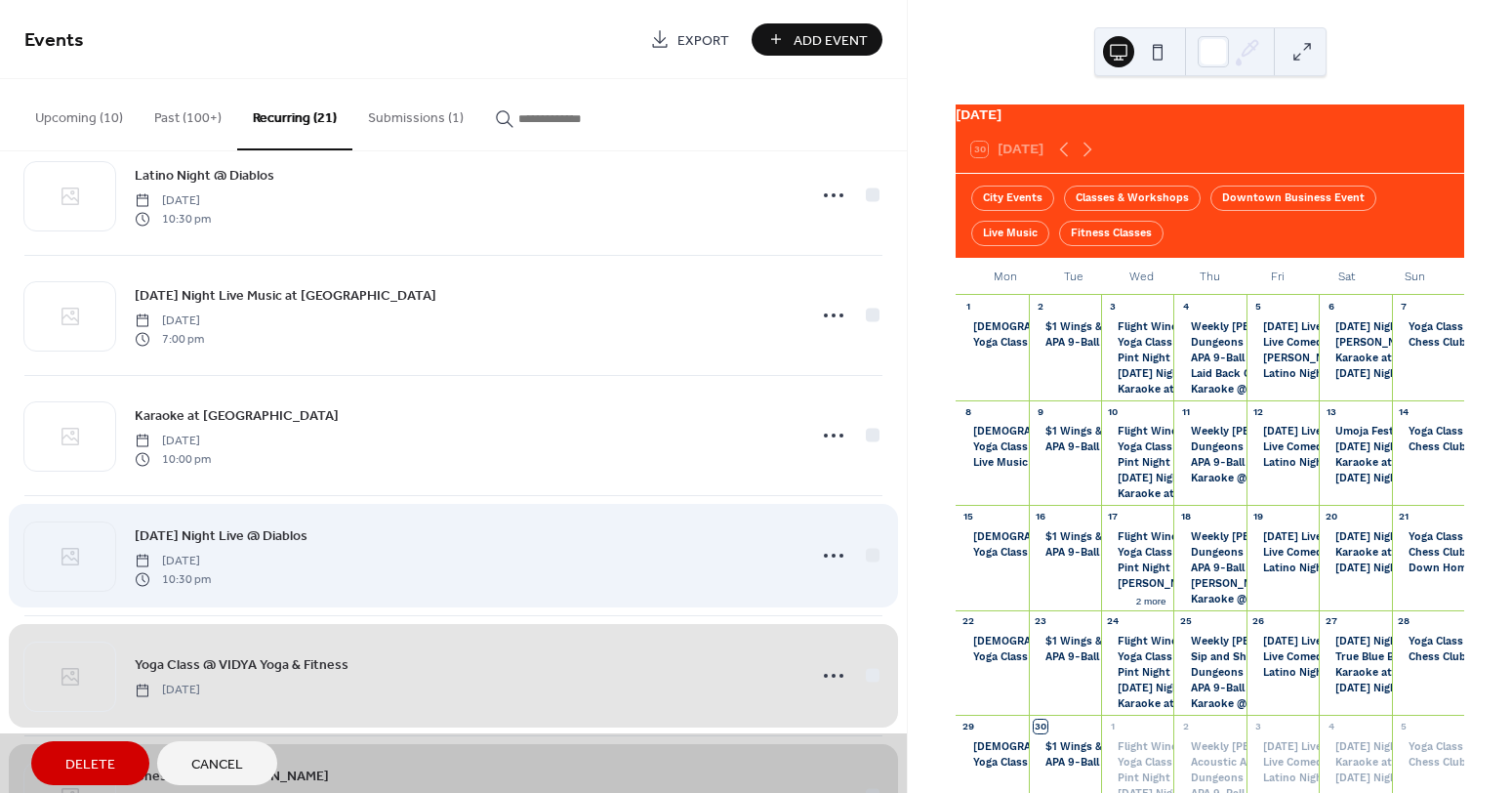
click at [863, 554] on div "[DATE] Night Live @ Diablos [DATE] 10:30 pm" at bounding box center [453, 554] width 858 height 120
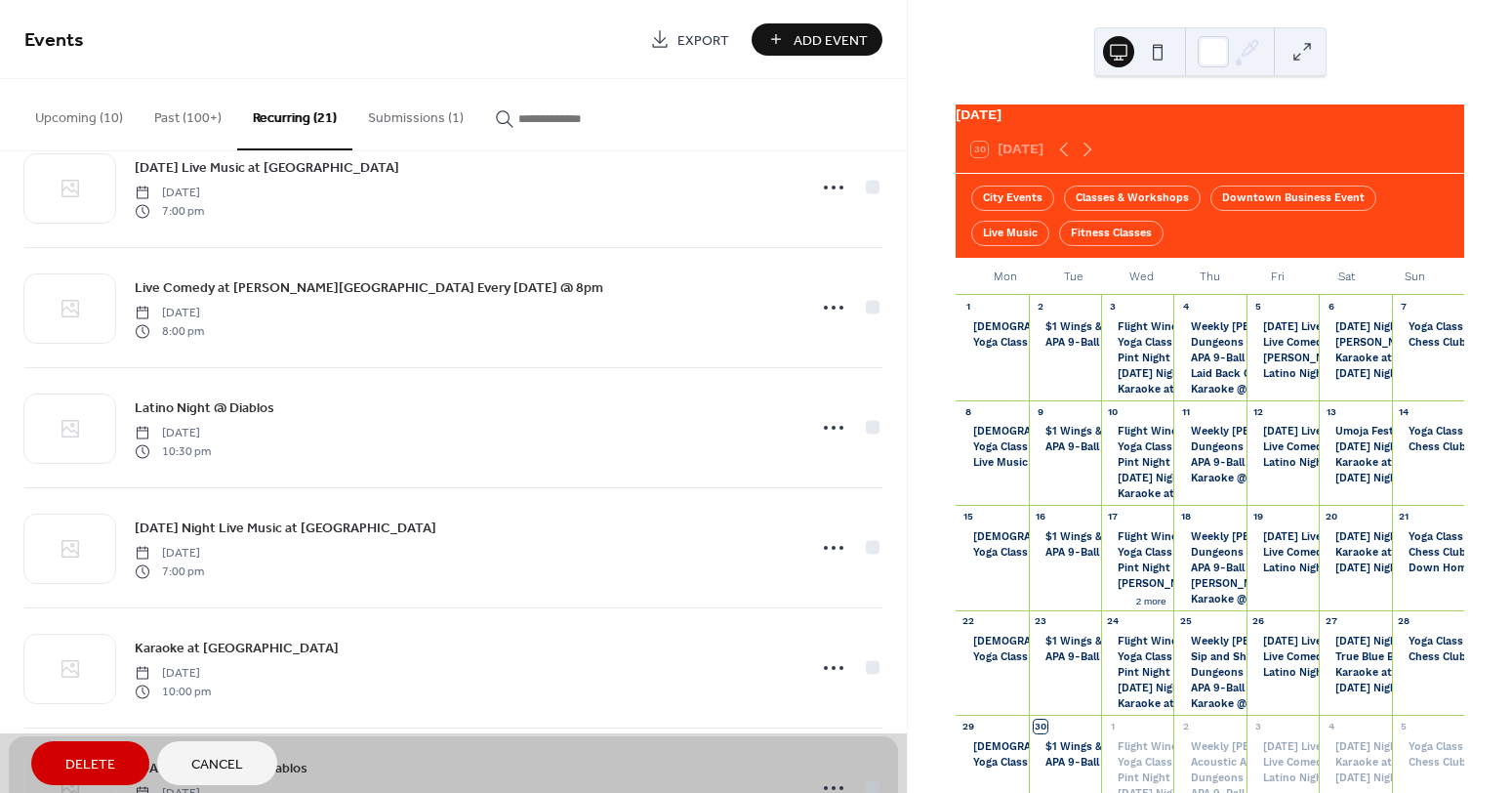
scroll to position [1464, 0]
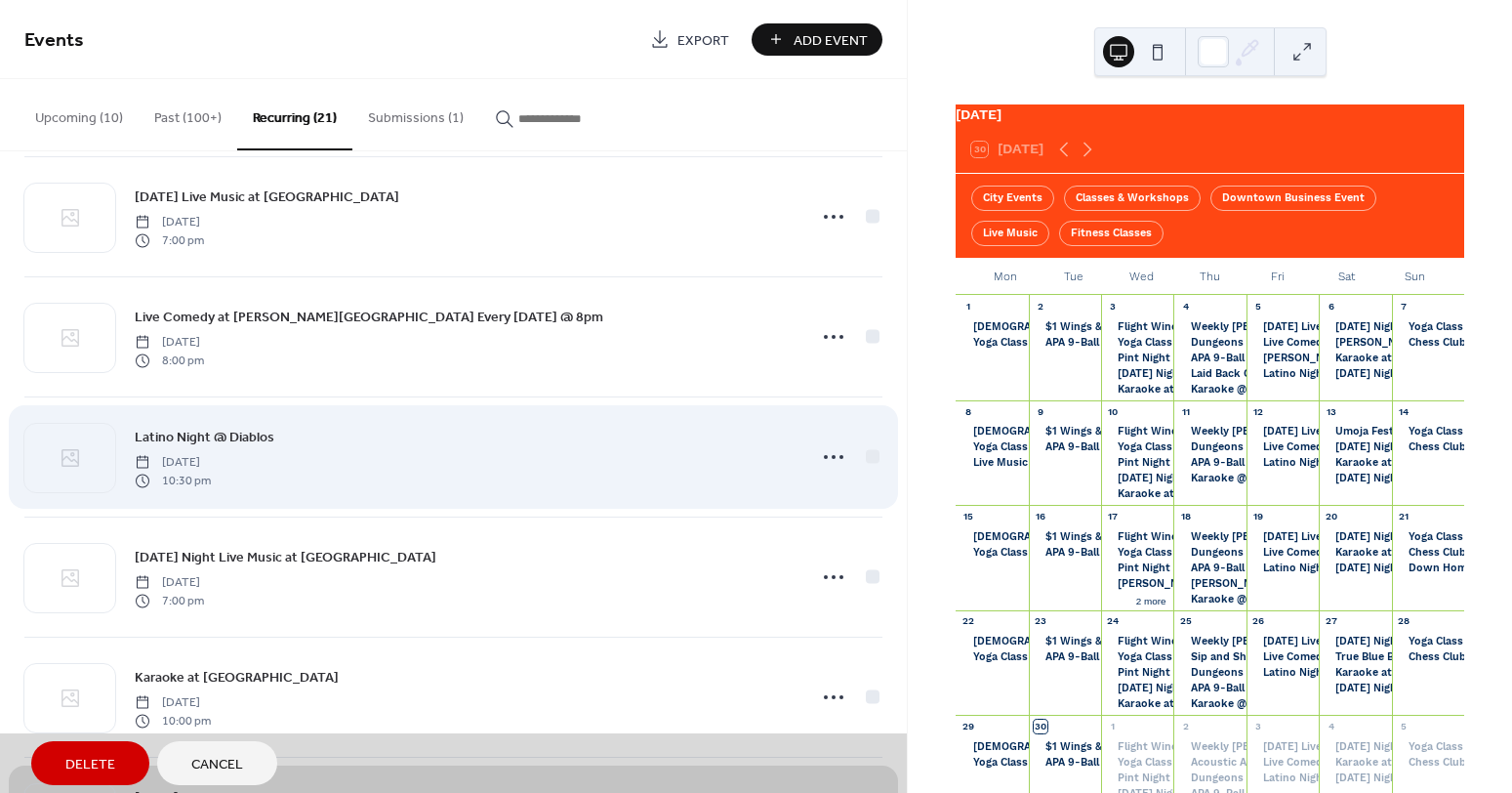
click at [864, 453] on div "Latino Night @ Diablos [DATE] 10:30 pm" at bounding box center [453, 455] width 858 height 120
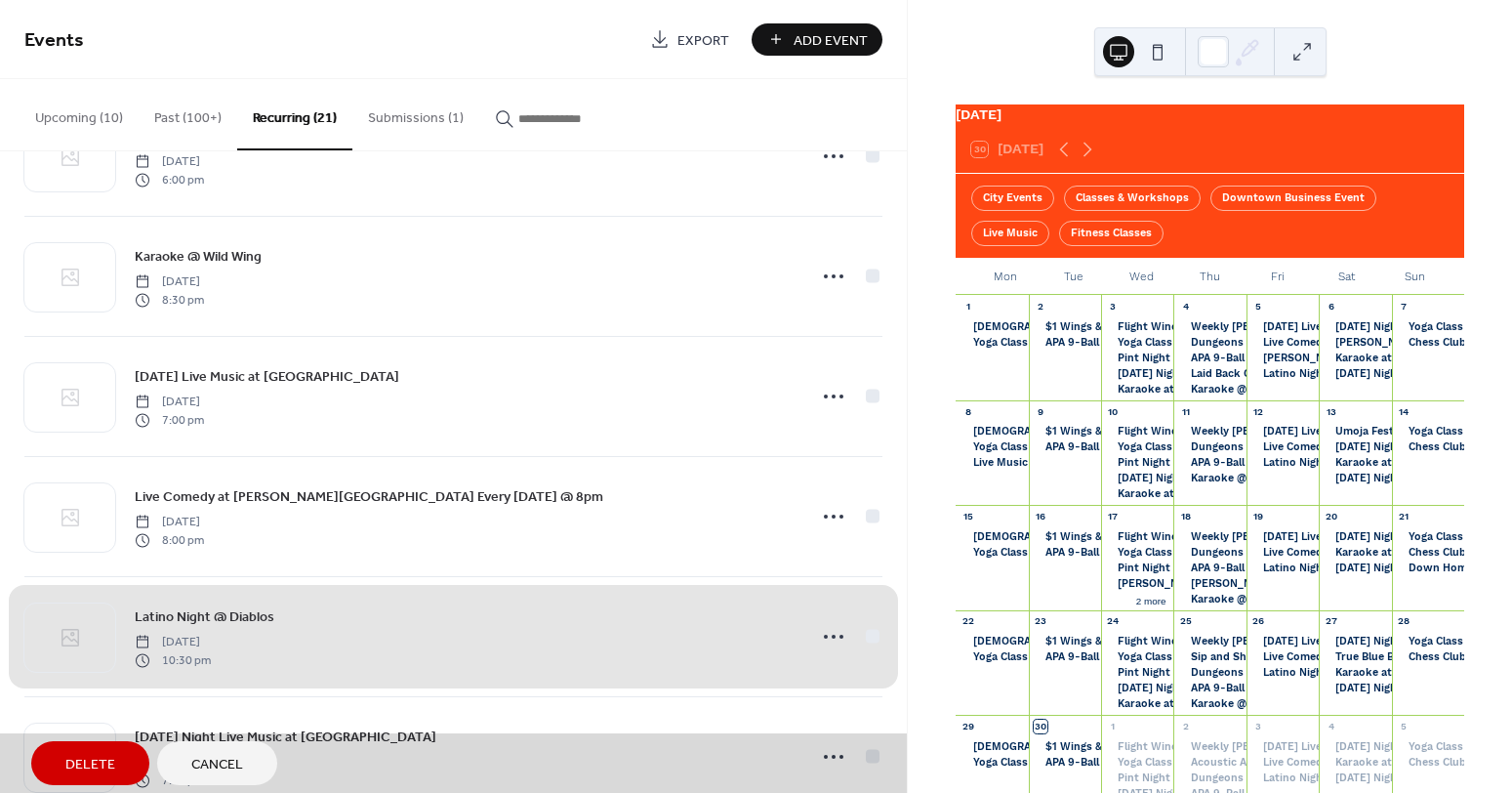
scroll to position [1284, 0]
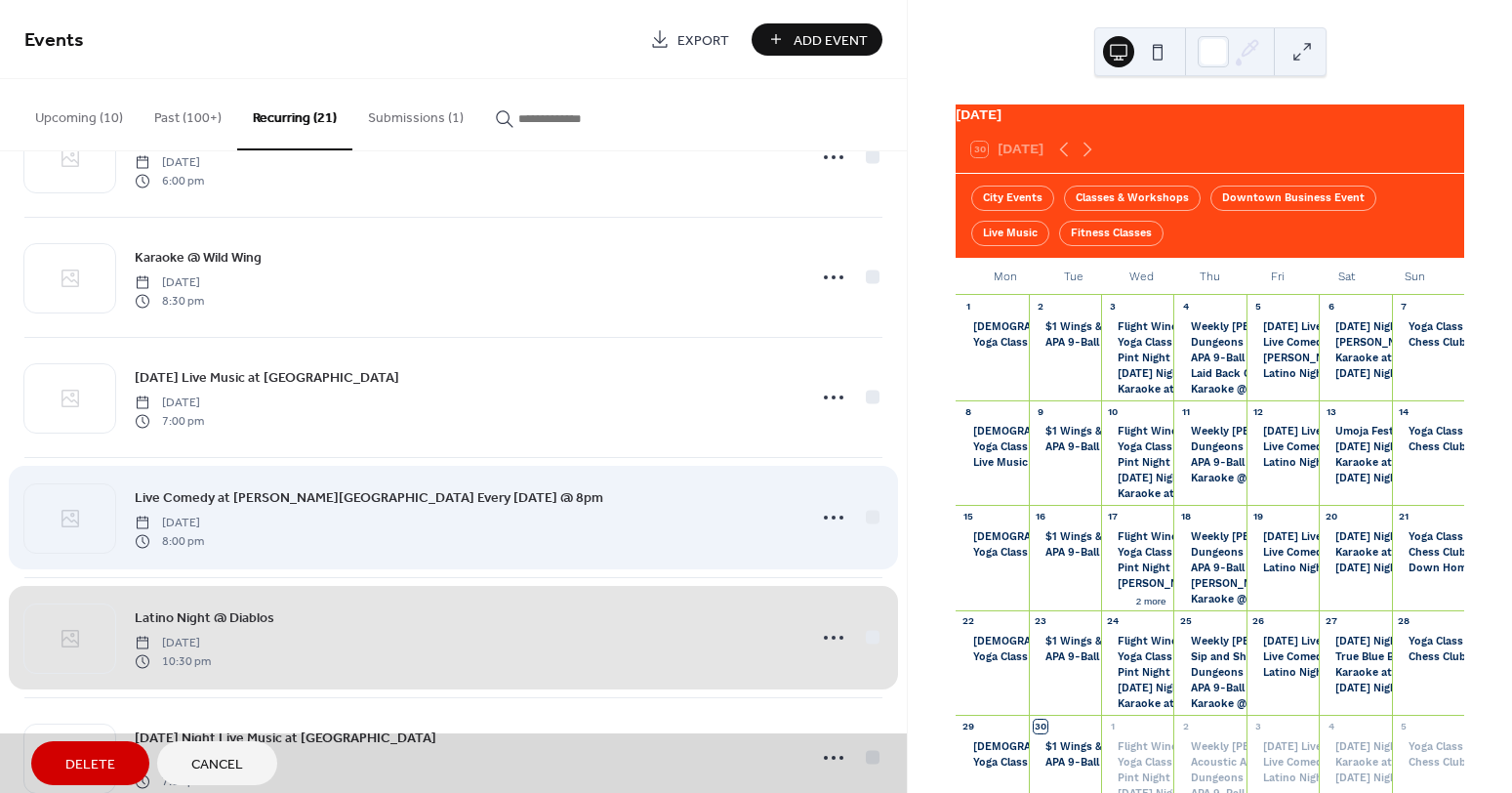
click at [870, 513] on div "Live Comedy at [PERSON_NAME][GEOGRAPHIC_DATA] Every [DATE] @ 8pm [DATE] 8:00 pm" at bounding box center [453, 517] width 858 height 120
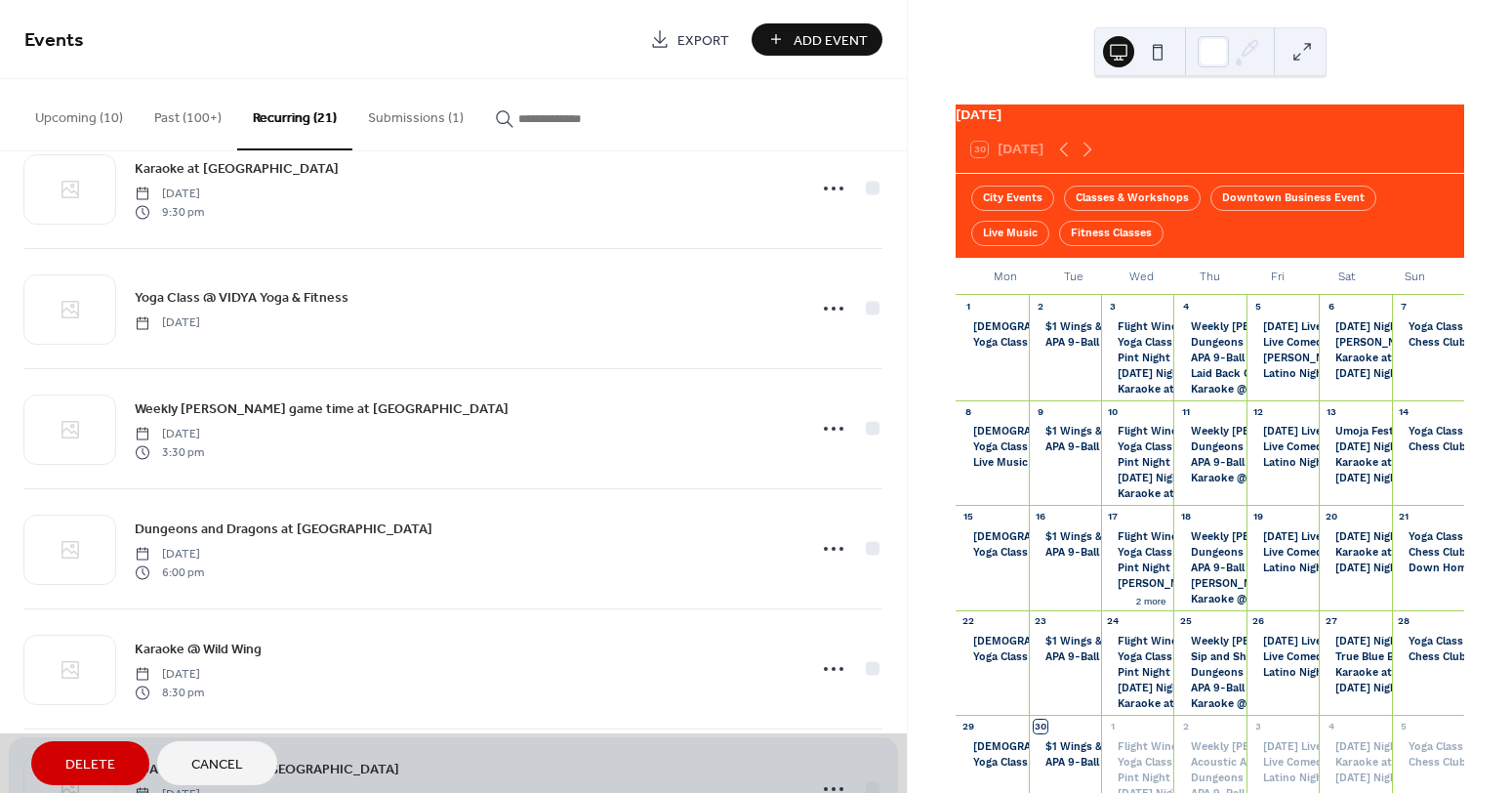
scroll to position [874, 0]
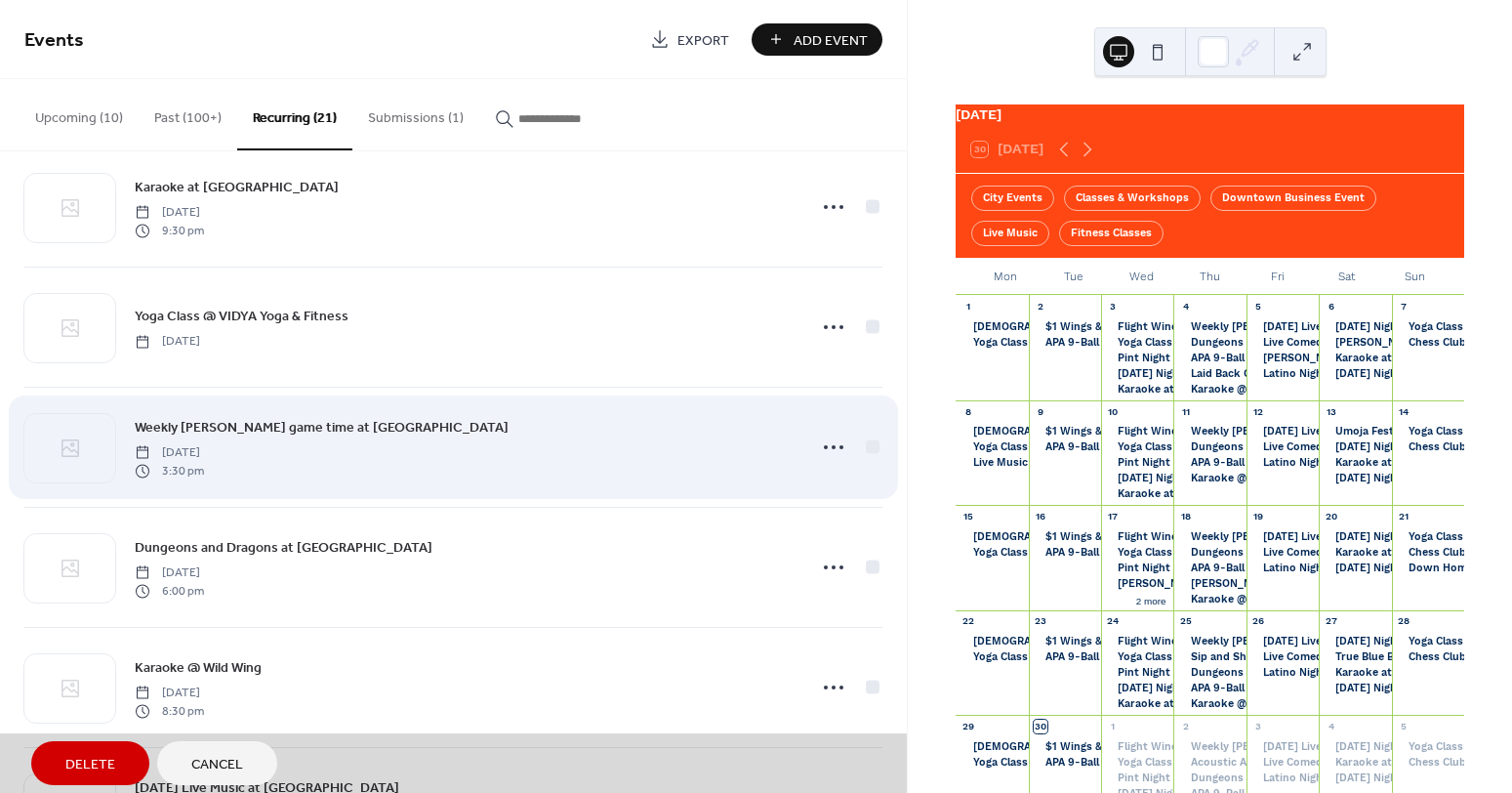
click at [861, 446] on div "Weekly [PERSON_NAME] game time at [GEOGRAPHIC_DATA] [DATE] 3:30 pm" at bounding box center [453, 446] width 858 height 120
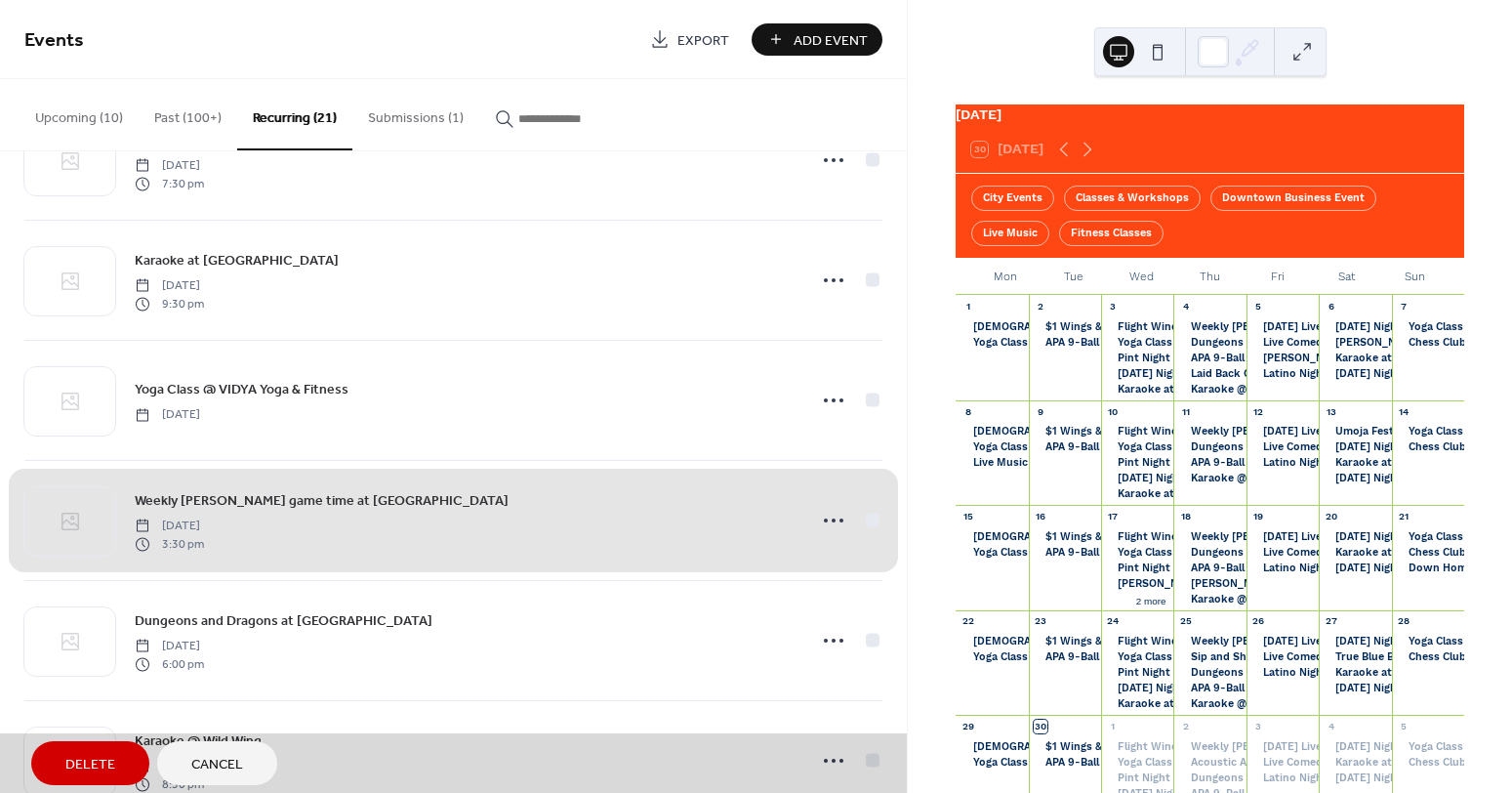
scroll to position [802, 0]
click at [866, 522] on div "Weekly [PERSON_NAME] game time at [GEOGRAPHIC_DATA] [DATE] 3:30 pm" at bounding box center [453, 519] width 858 height 120
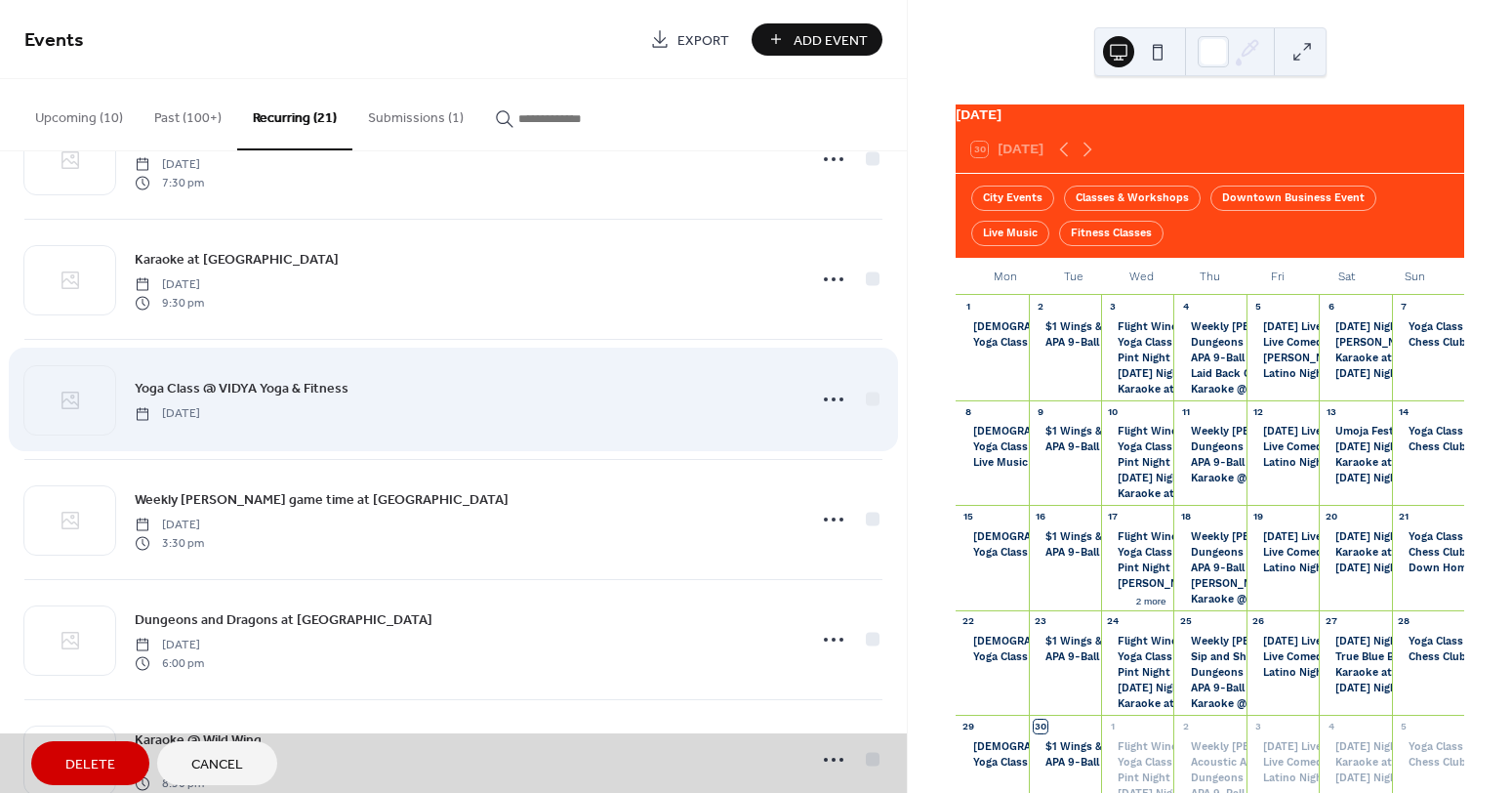
click at [866, 399] on div "Yoga Class @ VIDYA Yoga & Fitness [DATE]" at bounding box center [453, 398] width 858 height 120
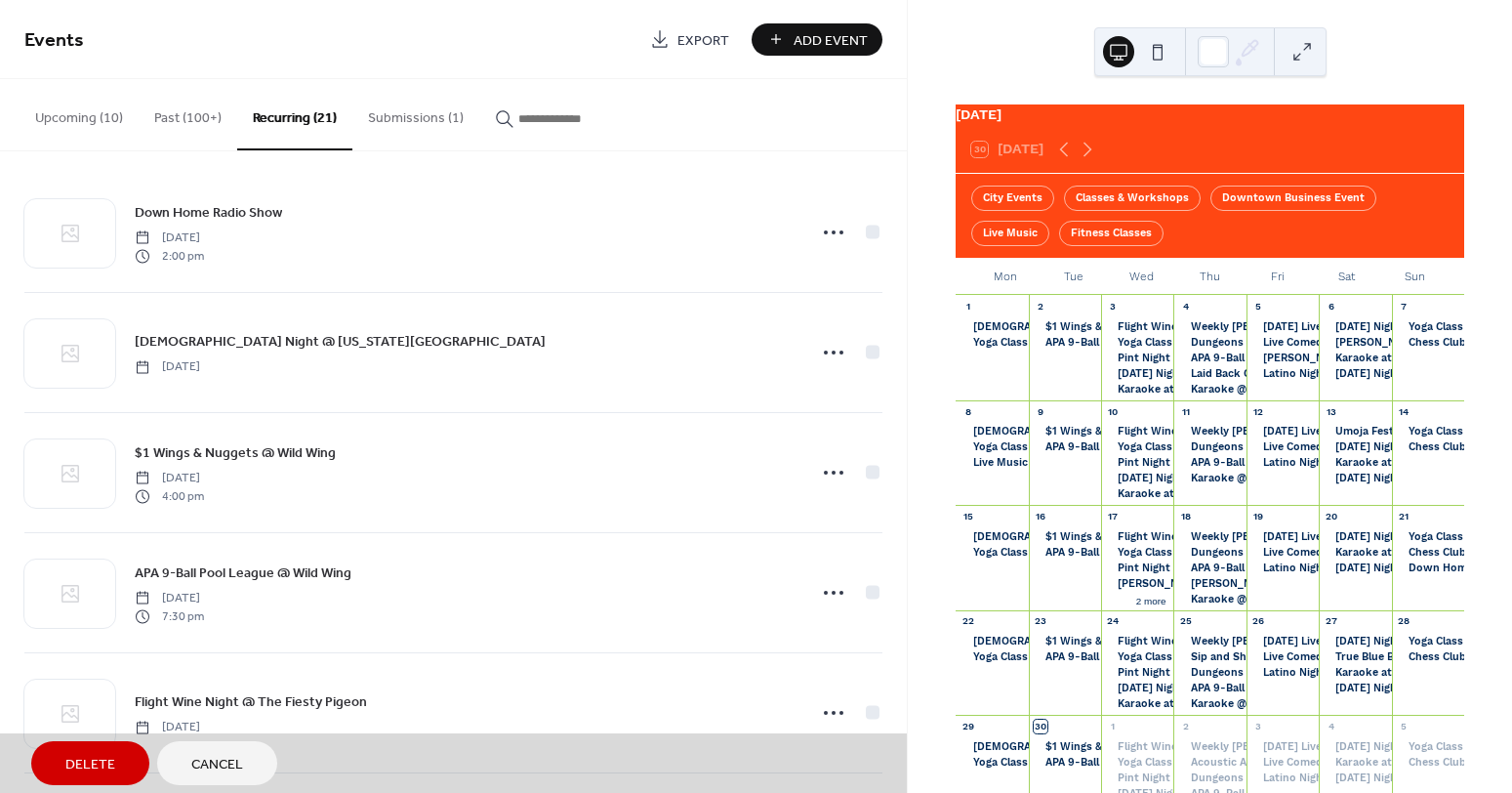
scroll to position [0, 0]
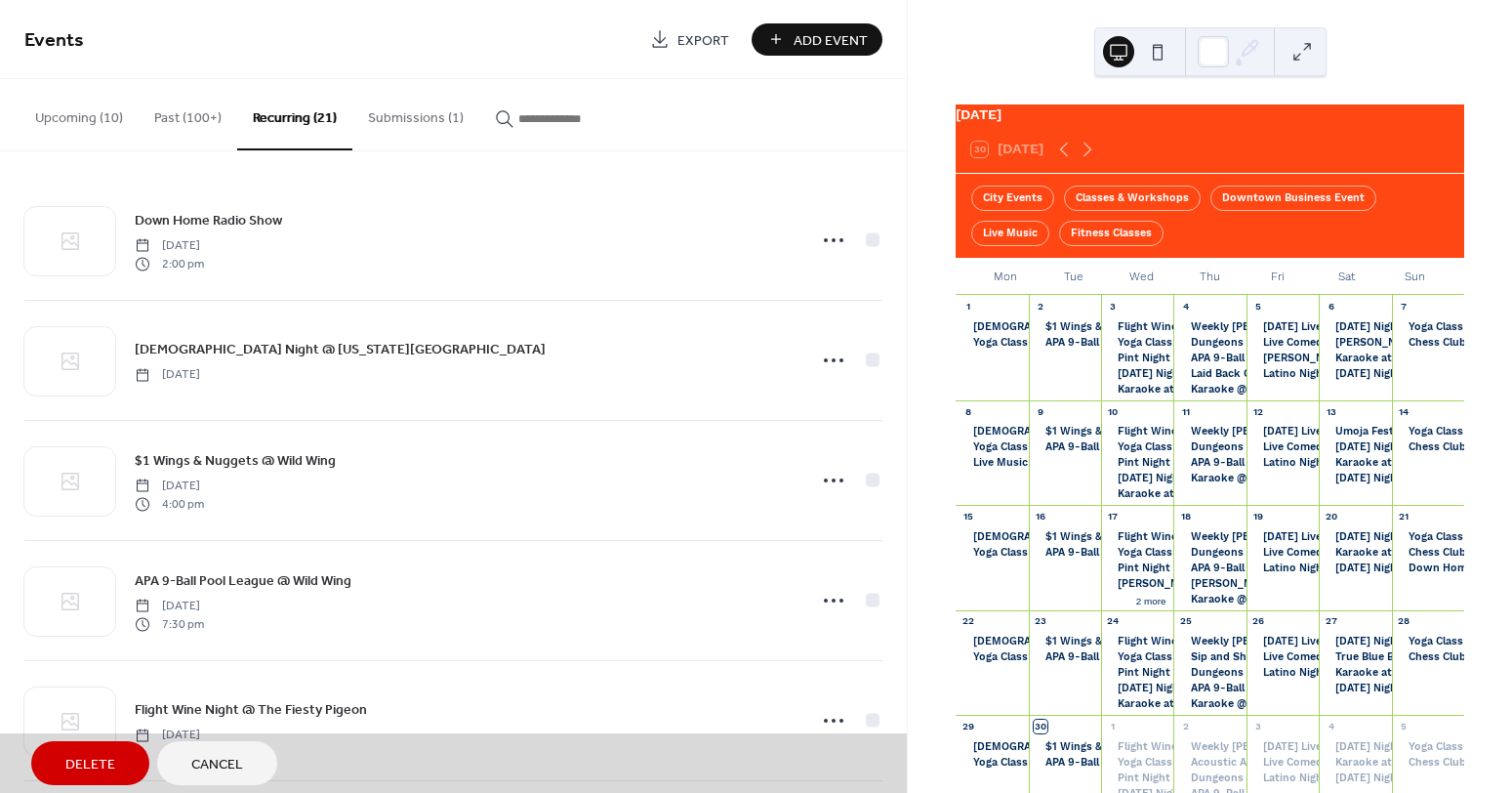
click at [72, 765] on span "Delete" at bounding box center [90, 764] width 49 height 21
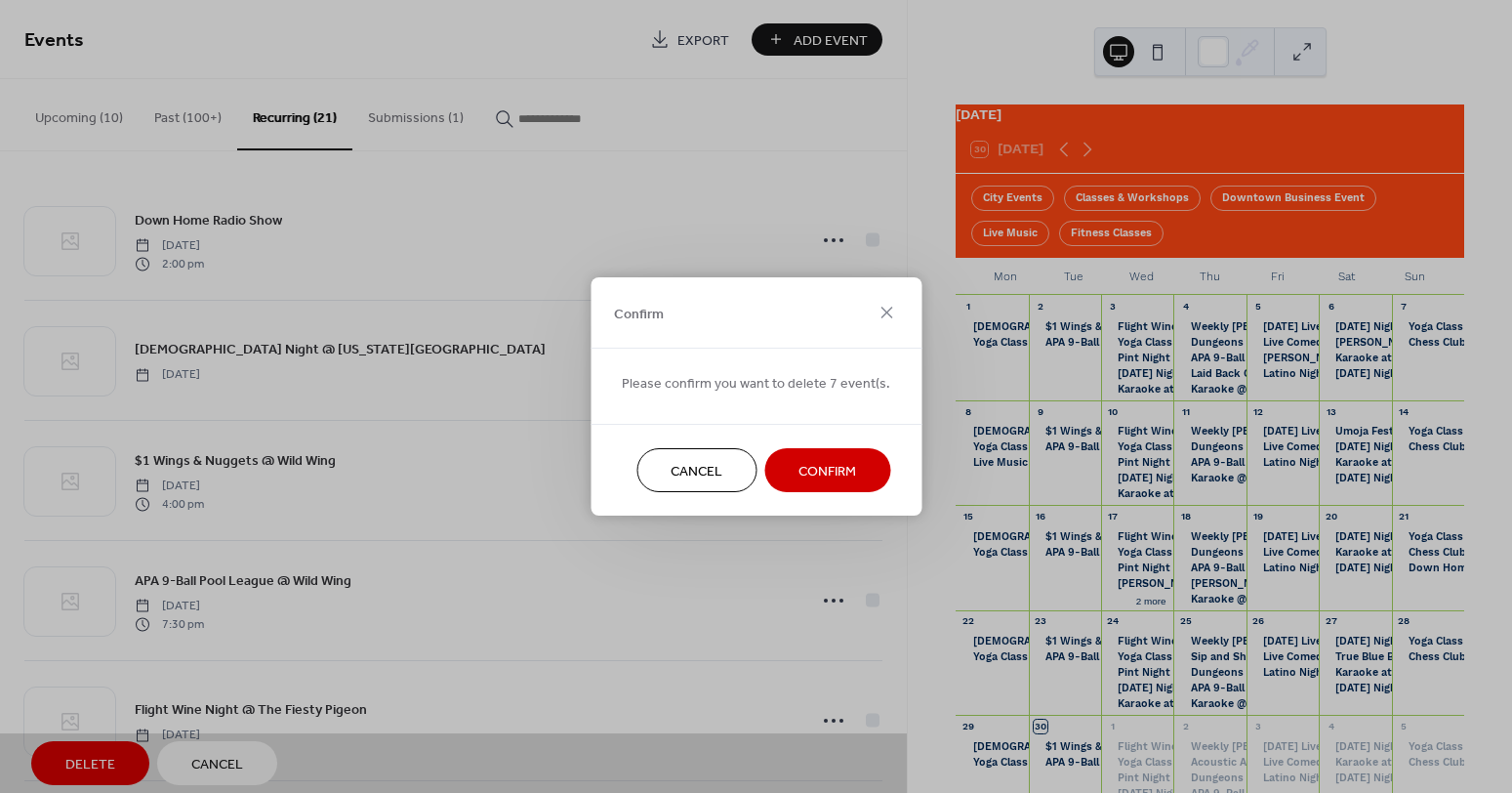
click at [799, 464] on span "Confirm" at bounding box center [827, 471] width 57 height 21
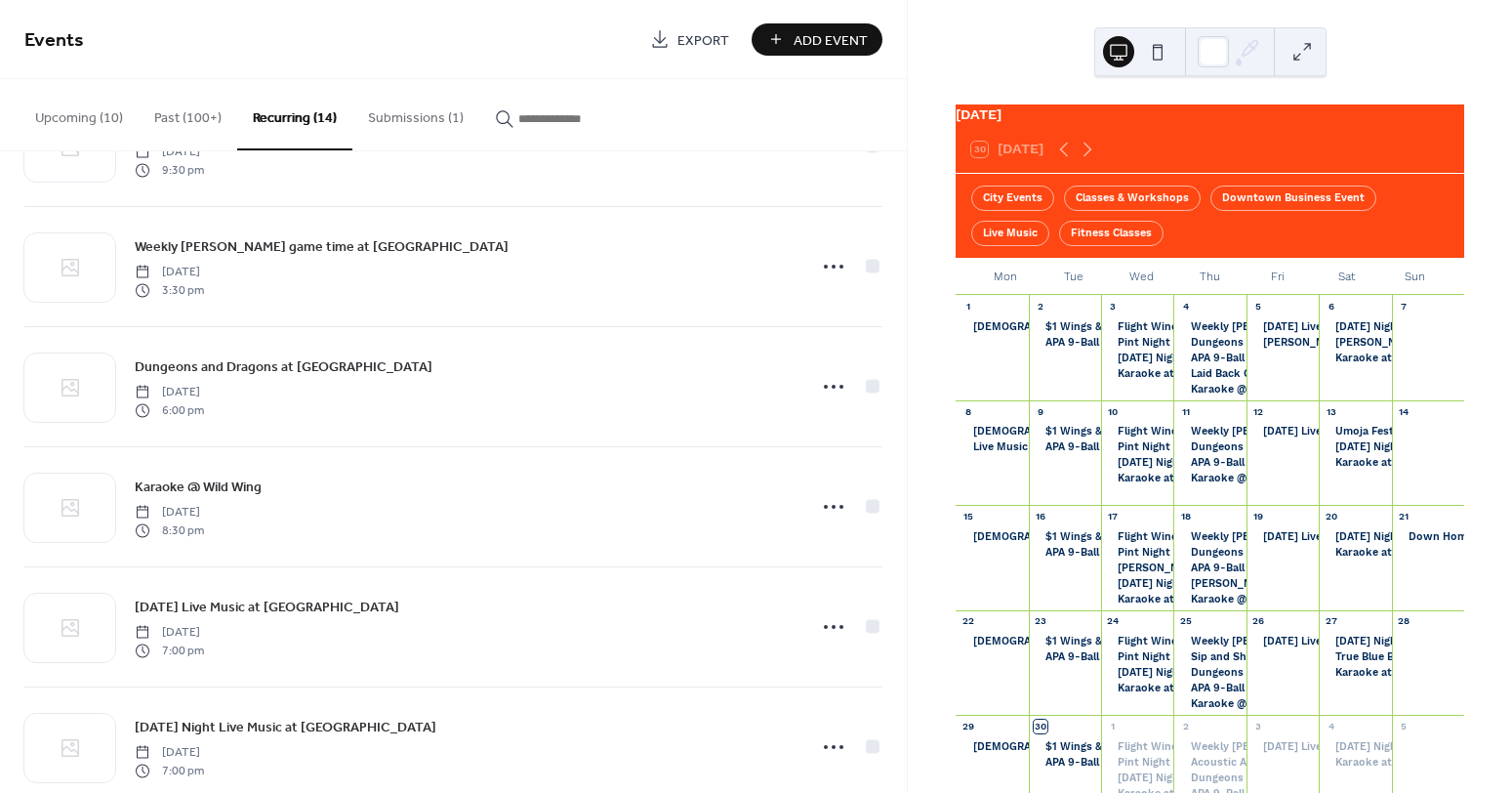
scroll to position [1098, 0]
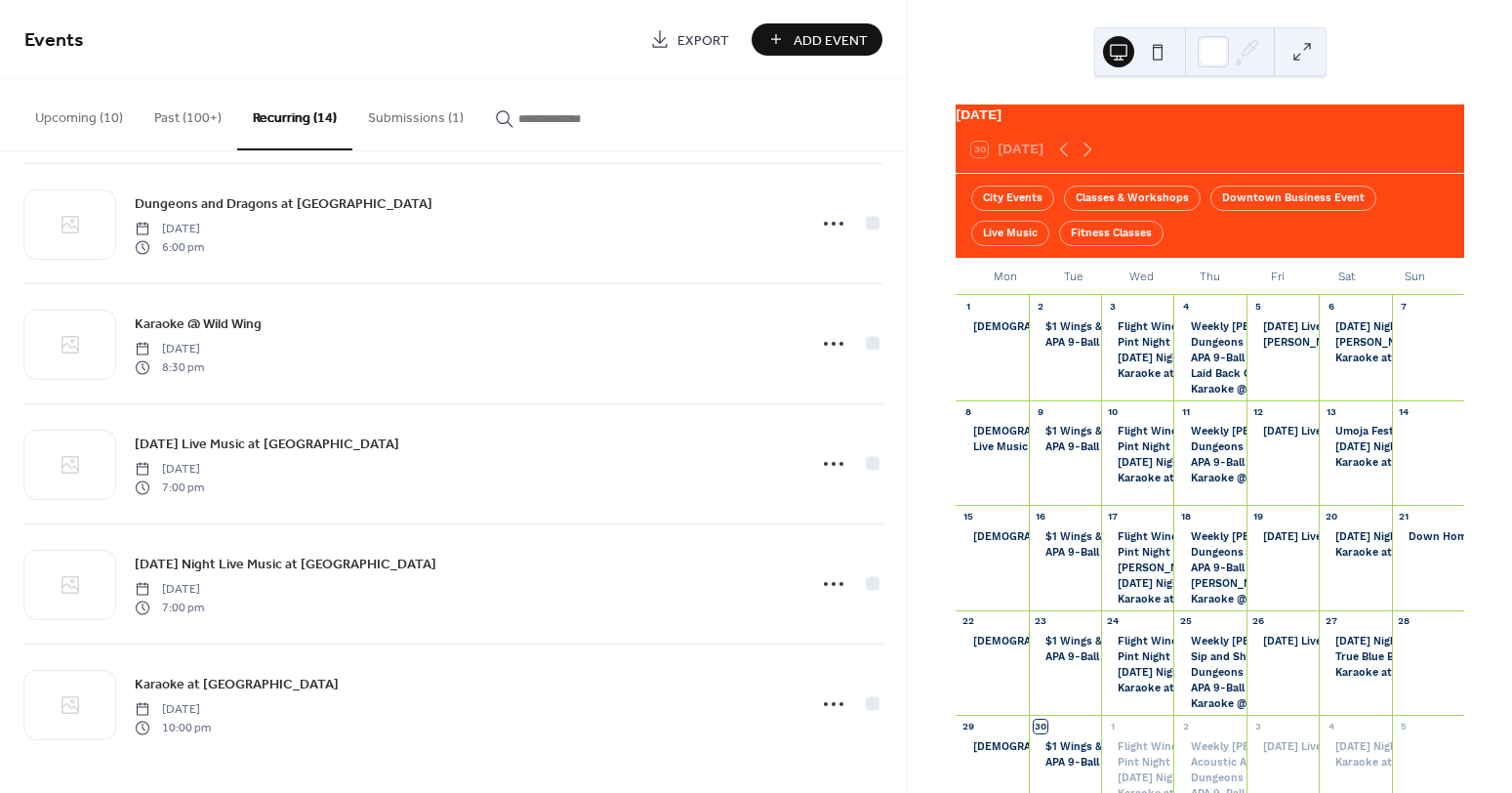
click at [83, 122] on button "Upcoming (10)" at bounding box center [79, 114] width 119 height 69
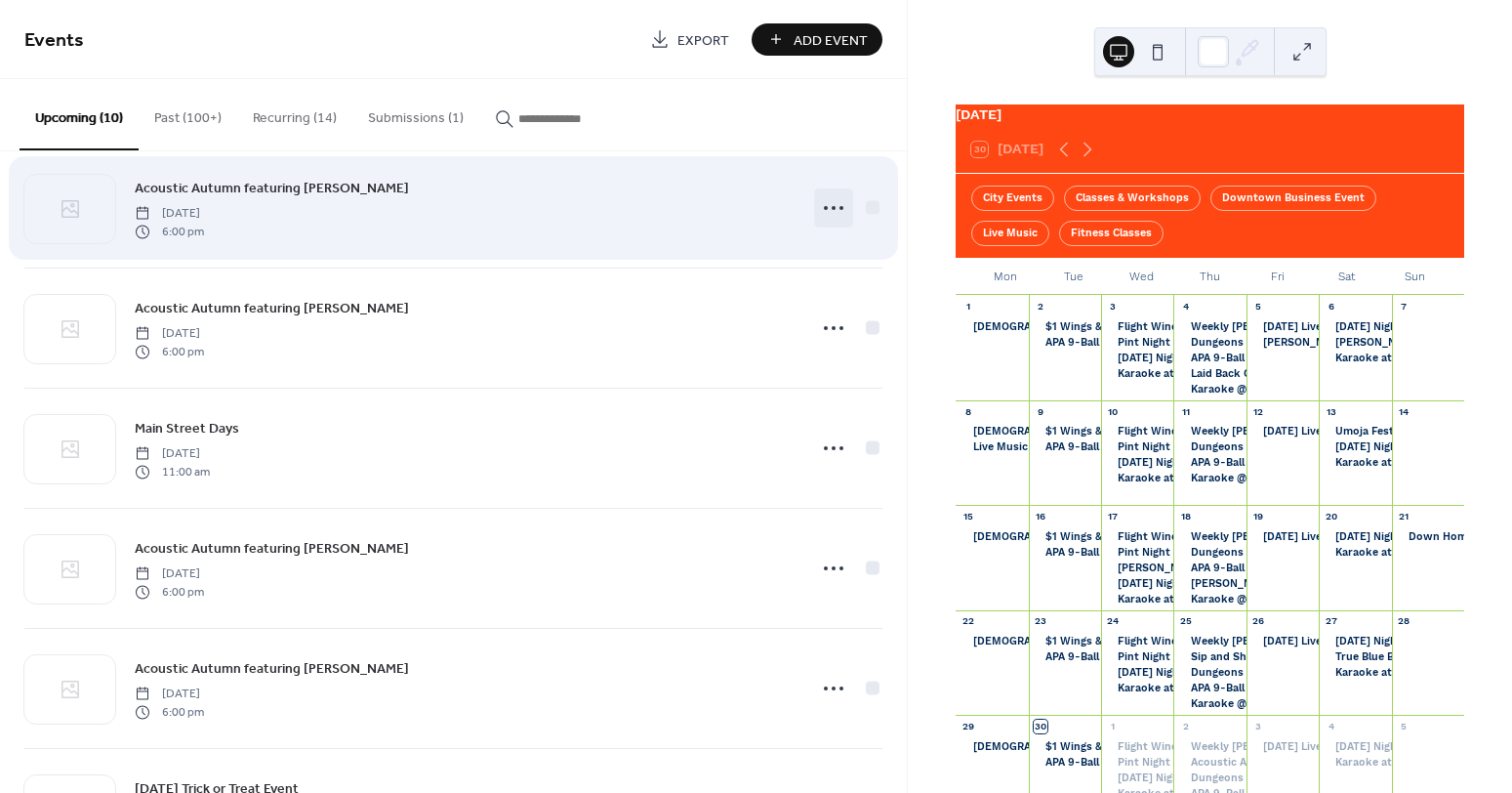
click at [824, 210] on icon at bounding box center [833, 208] width 32 height 32
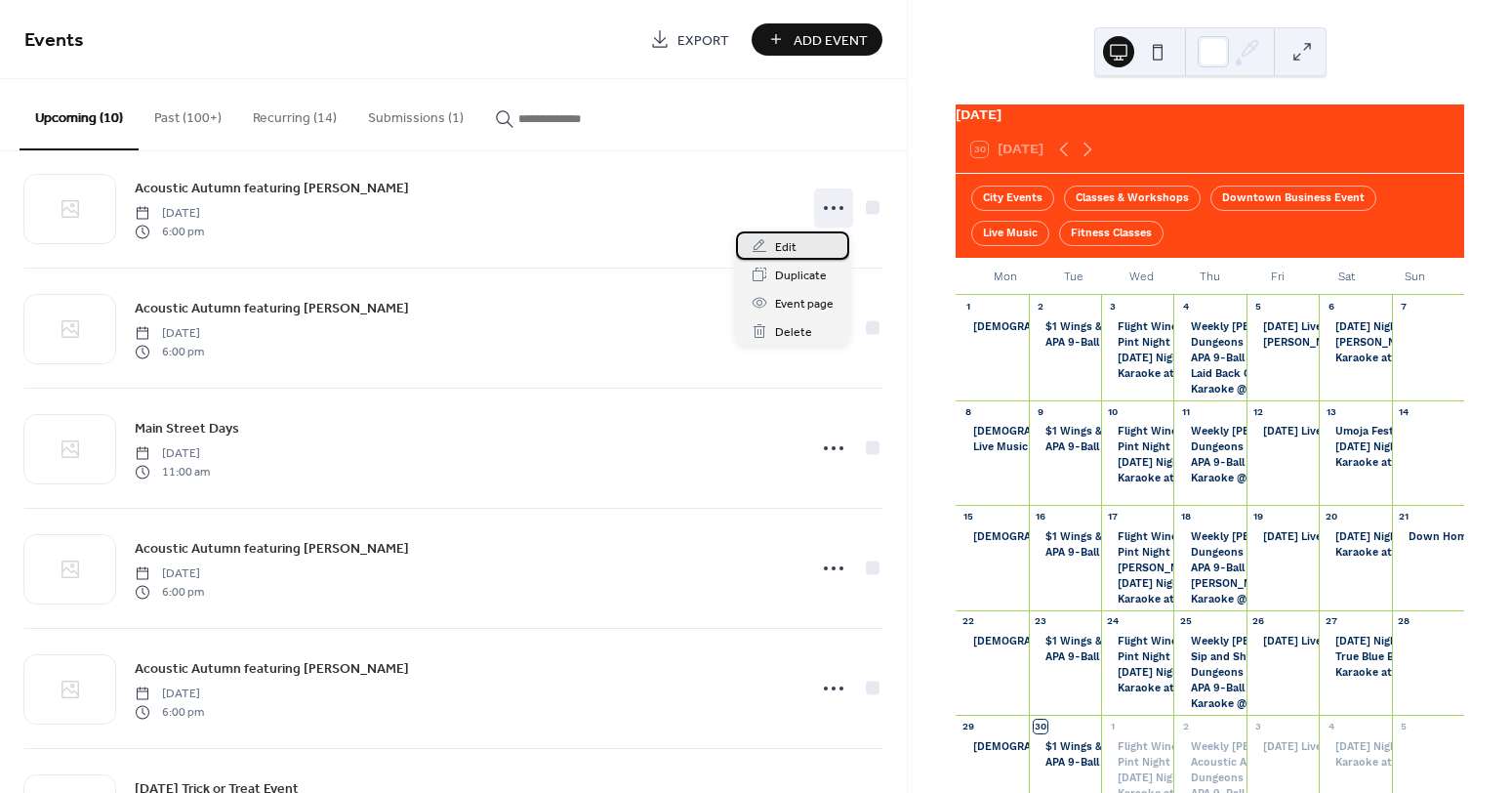
click at [799, 248] on div "Edit" at bounding box center [793, 246] width 113 height 29
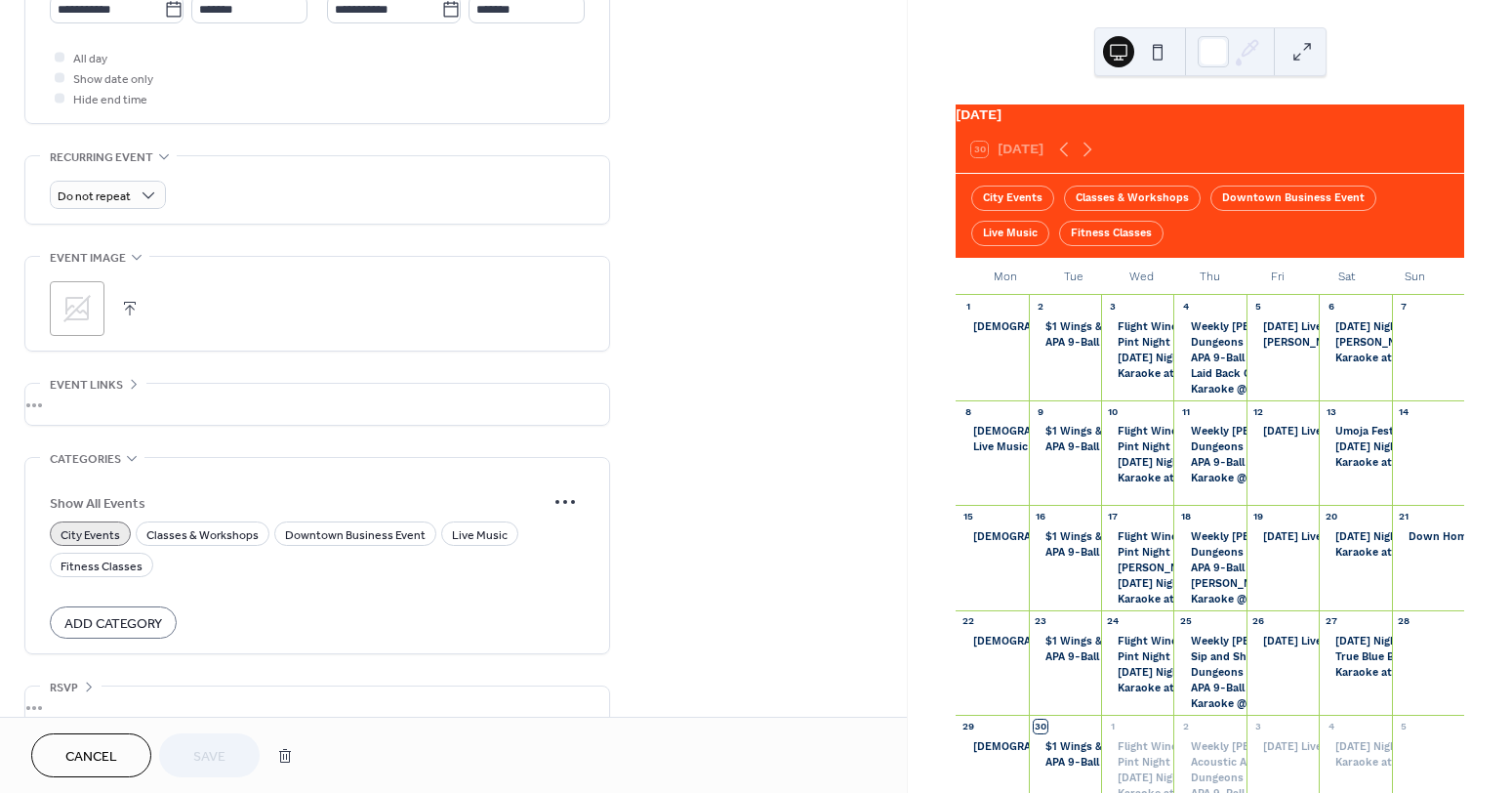
scroll to position [742, 0]
